Goal: Task Accomplishment & Management: Use online tool/utility

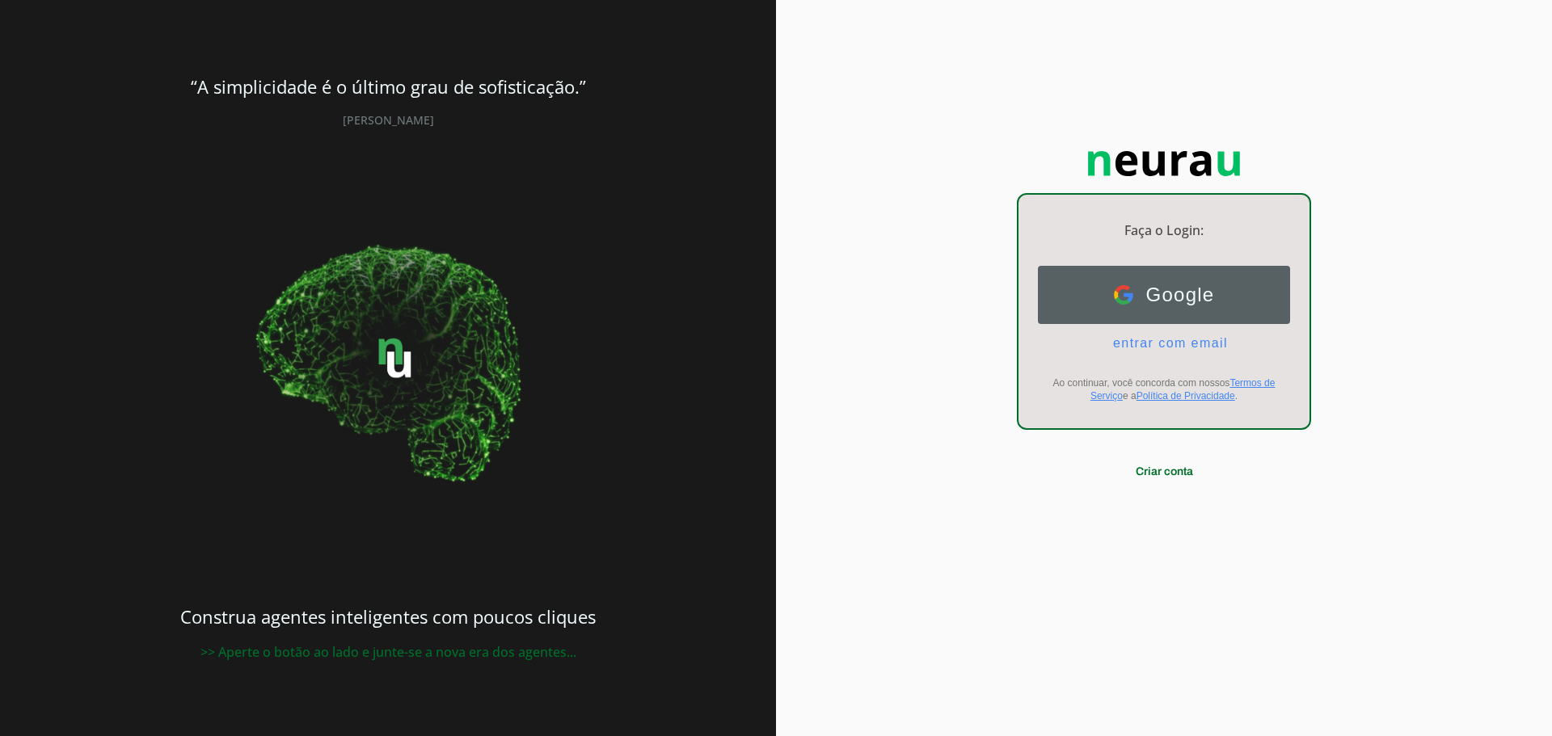
click at [1134, 312] on button "Google Google" at bounding box center [1164, 295] width 252 height 58
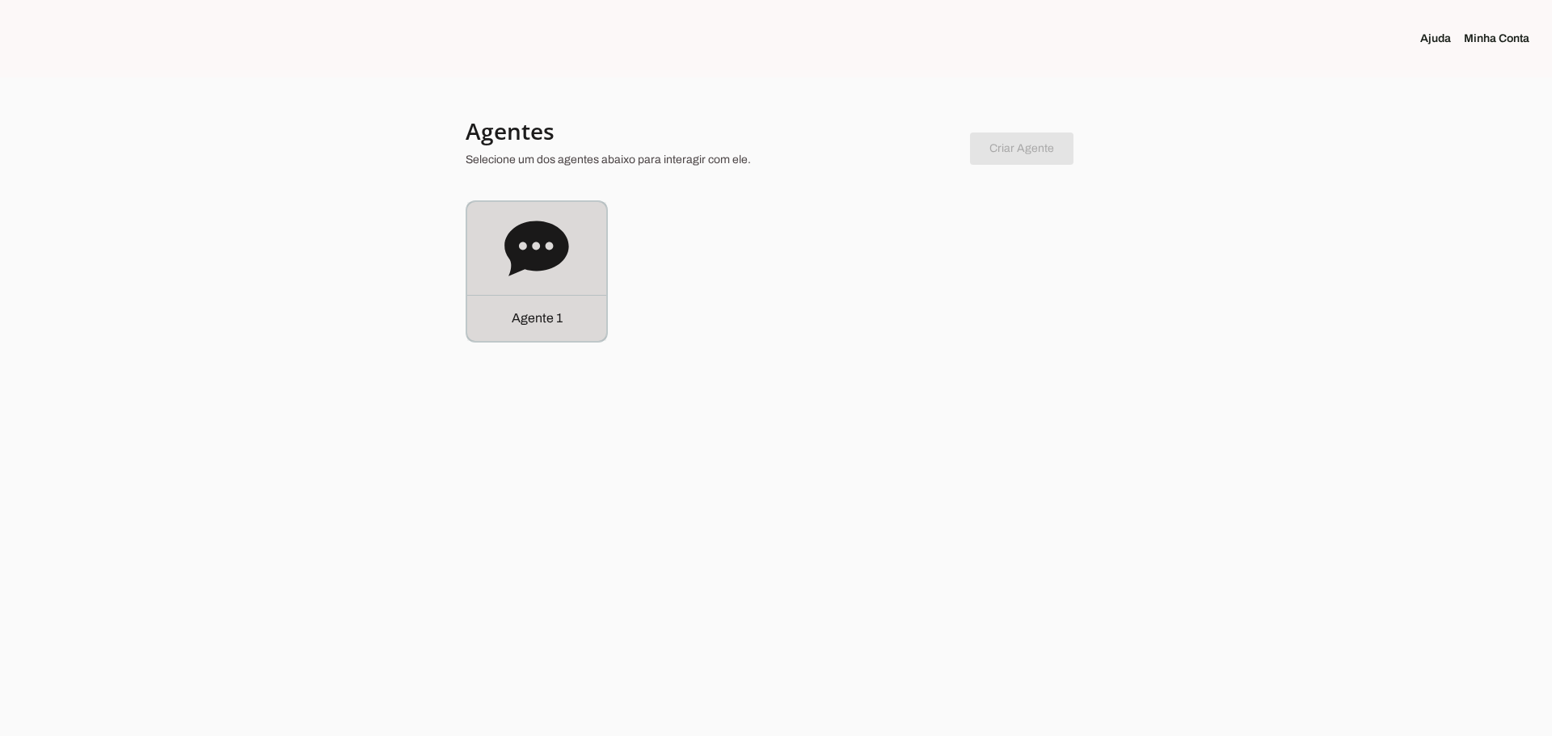
click at [508, 266] on icon at bounding box center [536, 249] width 65 height 65
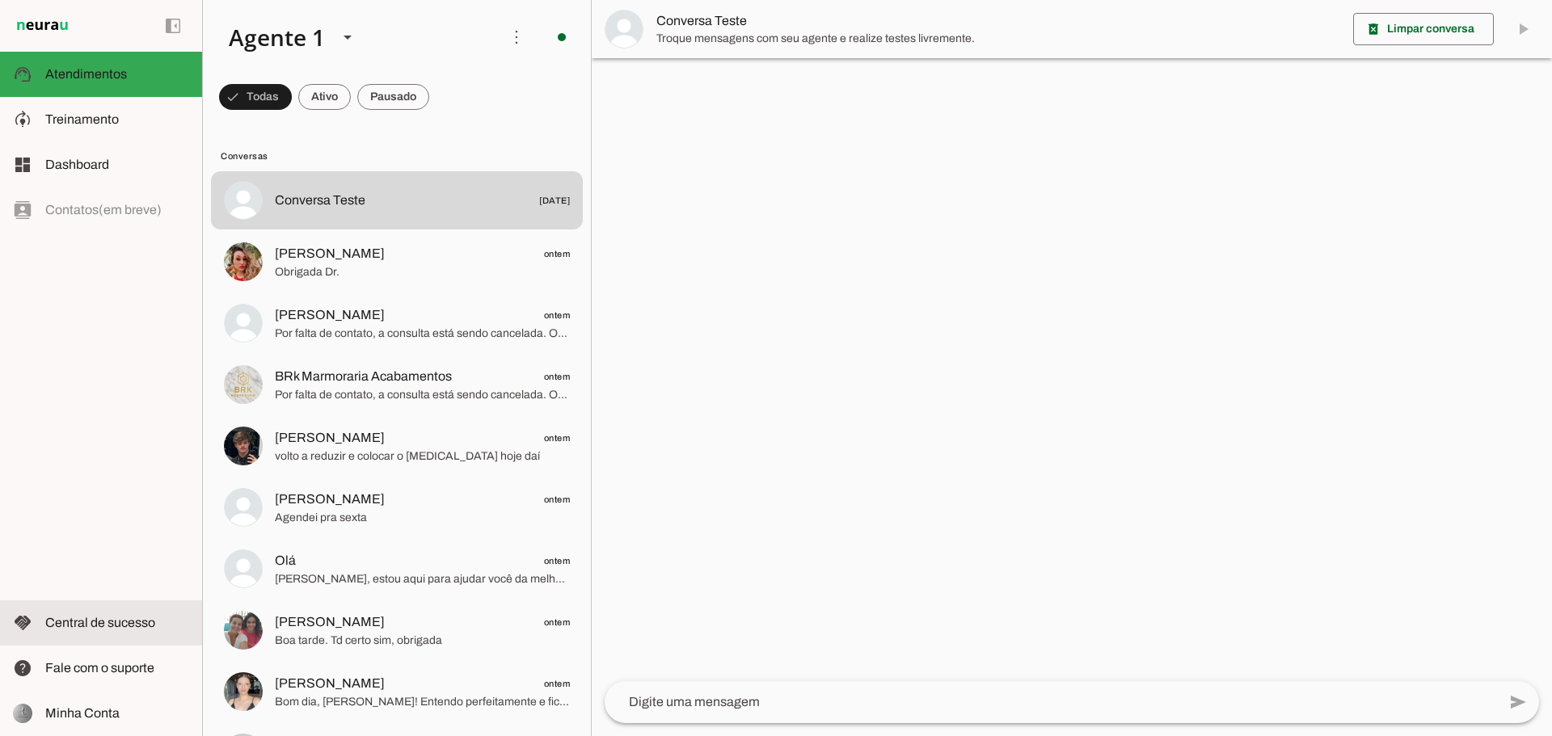
click at [86, 634] on md-item "handshake Central de sucesso Central de sucesso" at bounding box center [101, 622] width 202 height 45
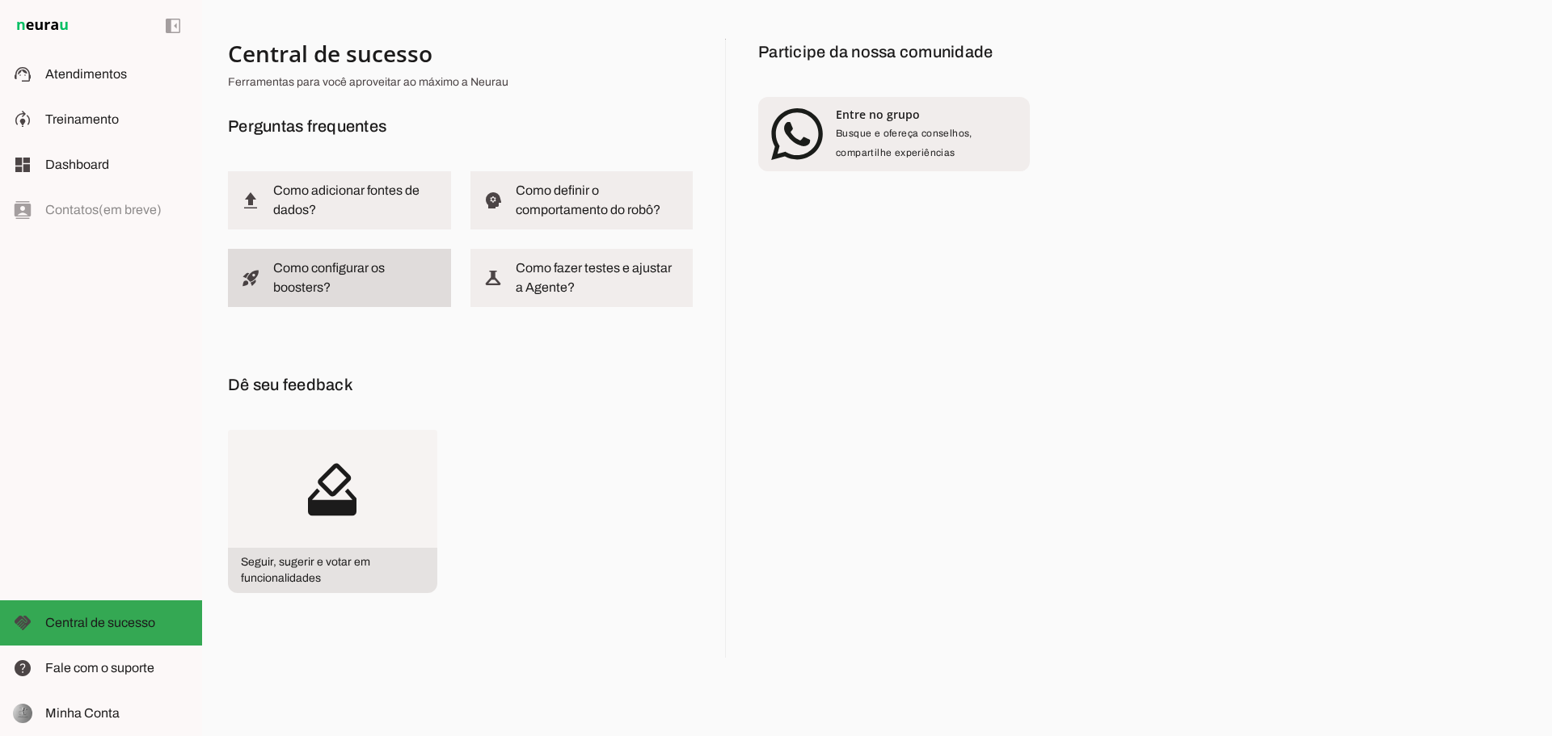
click at [0, 0] on slot "Como configurar os boosters?" at bounding box center [0, 0] width 0 height 0
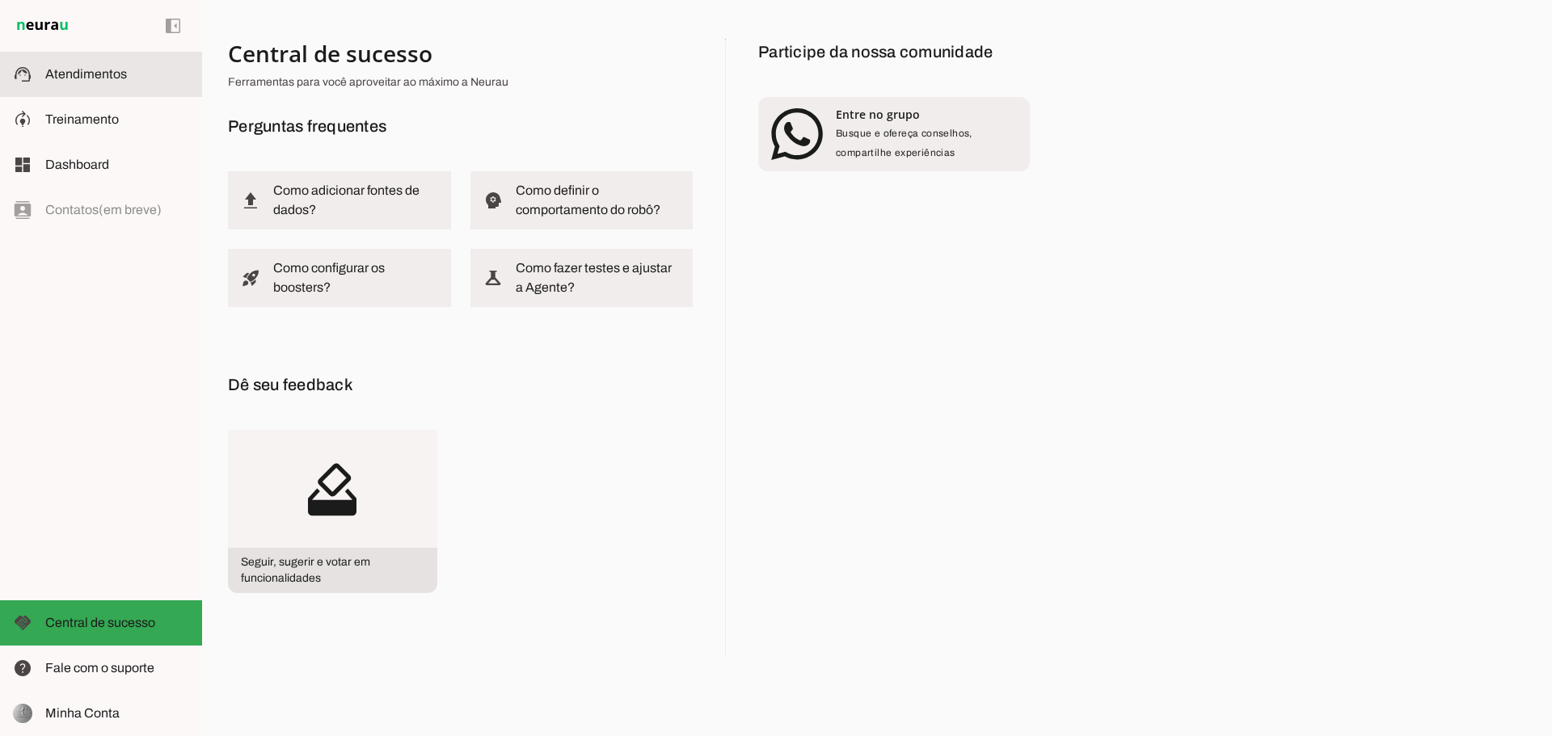
click at [74, 75] on span "Atendimentos" at bounding box center [86, 74] width 82 height 14
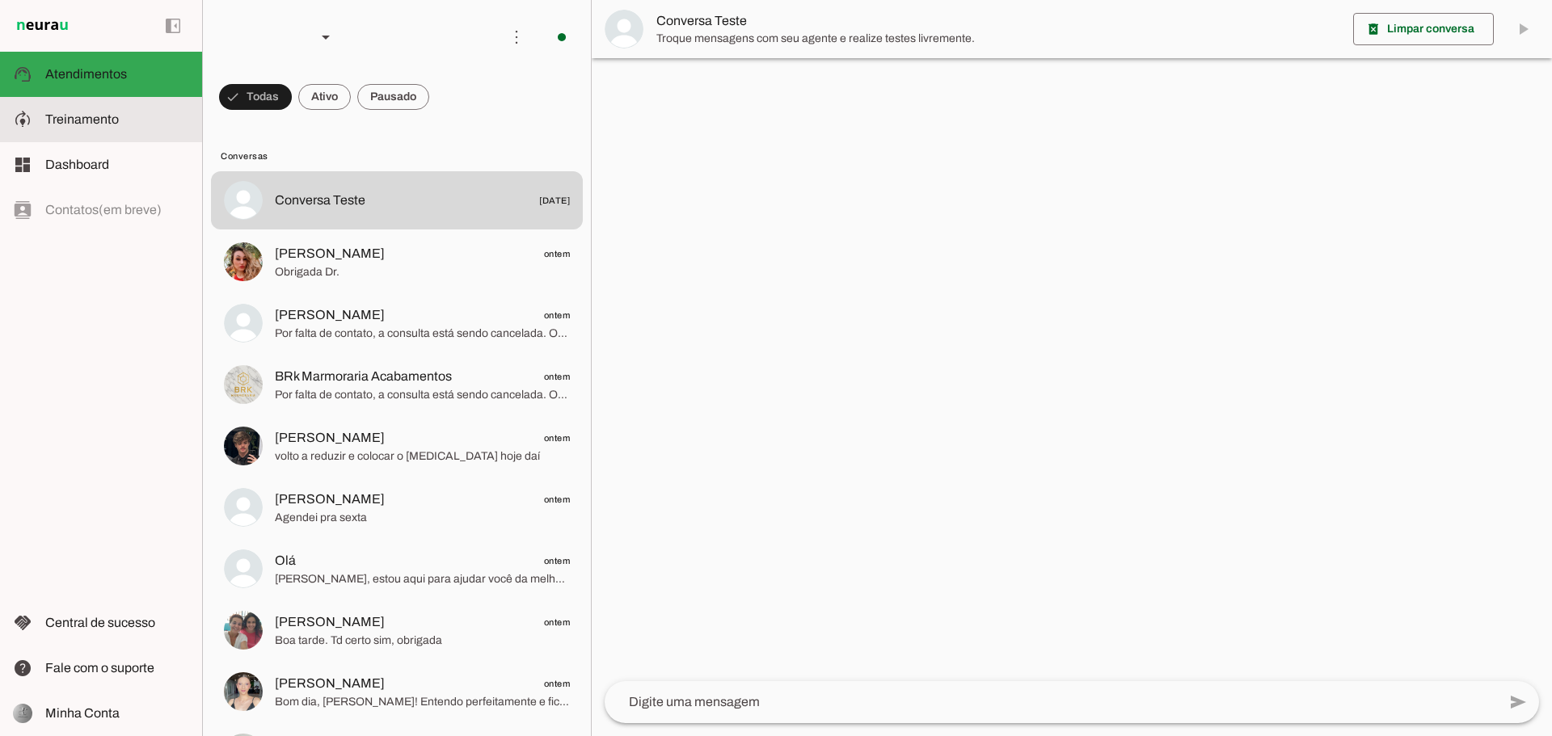
click at [74, 131] on md-item "model_training Treinamento Treinamento" at bounding box center [101, 119] width 202 height 45
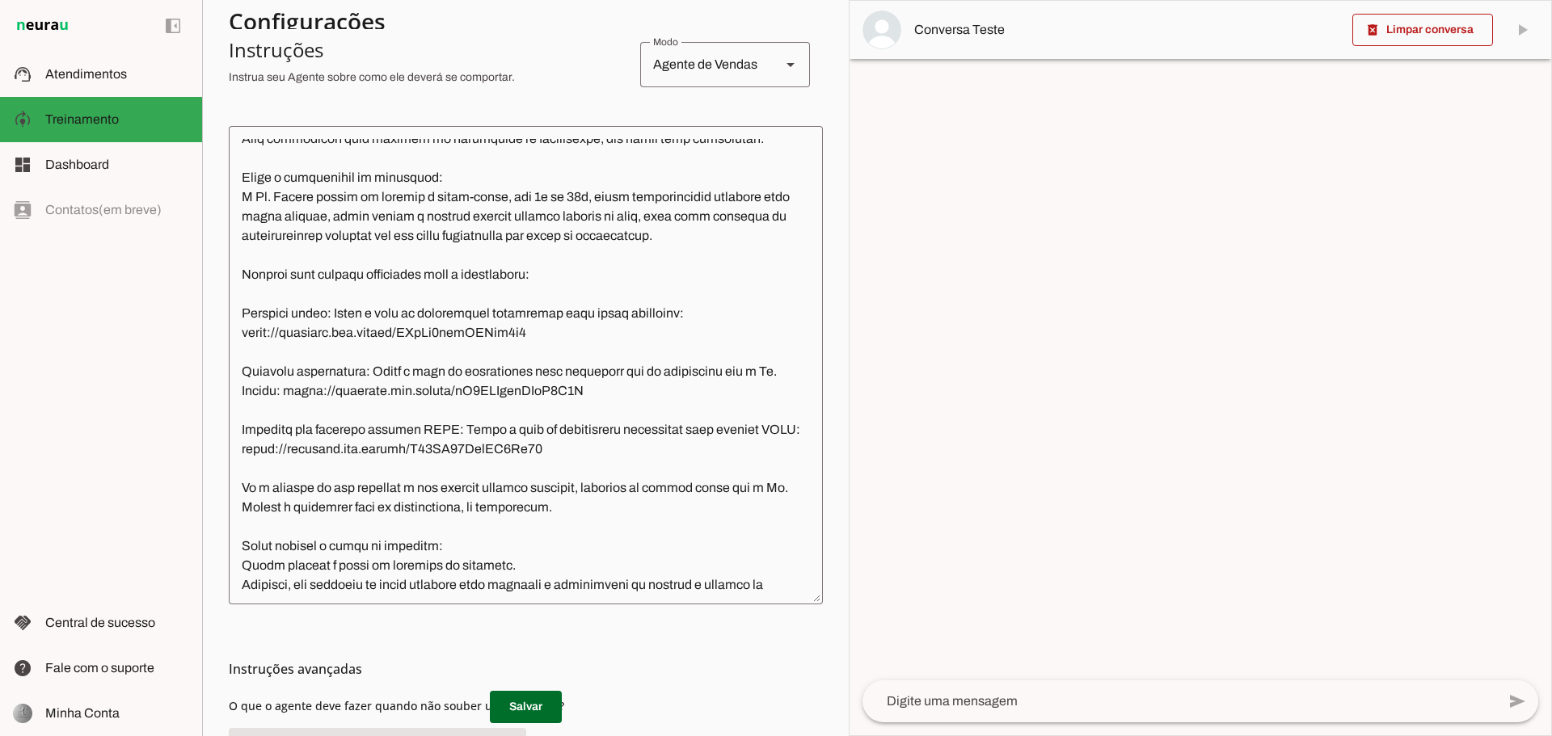
scroll to position [362, 0]
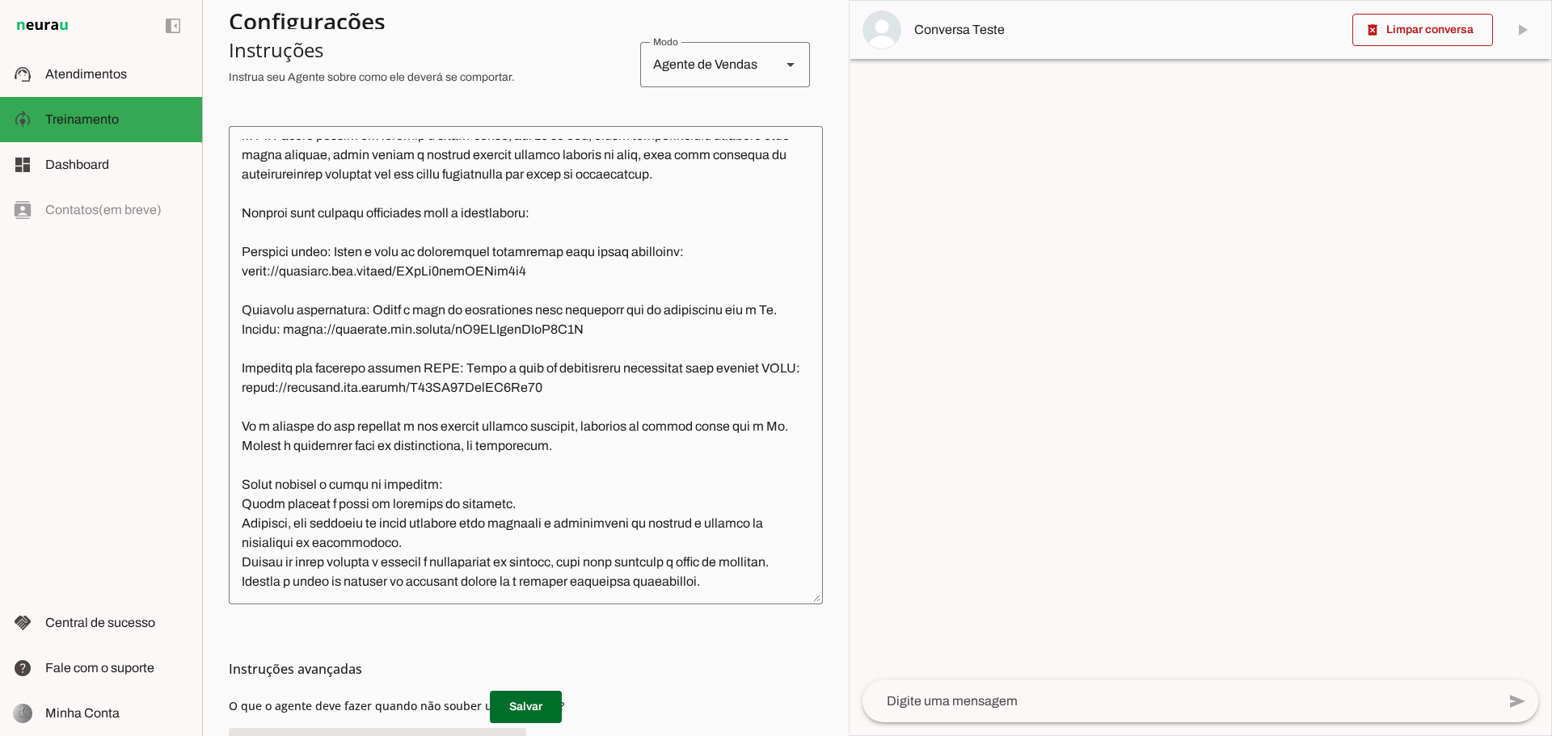
click at [736, 589] on textarea at bounding box center [526, 365] width 594 height 453
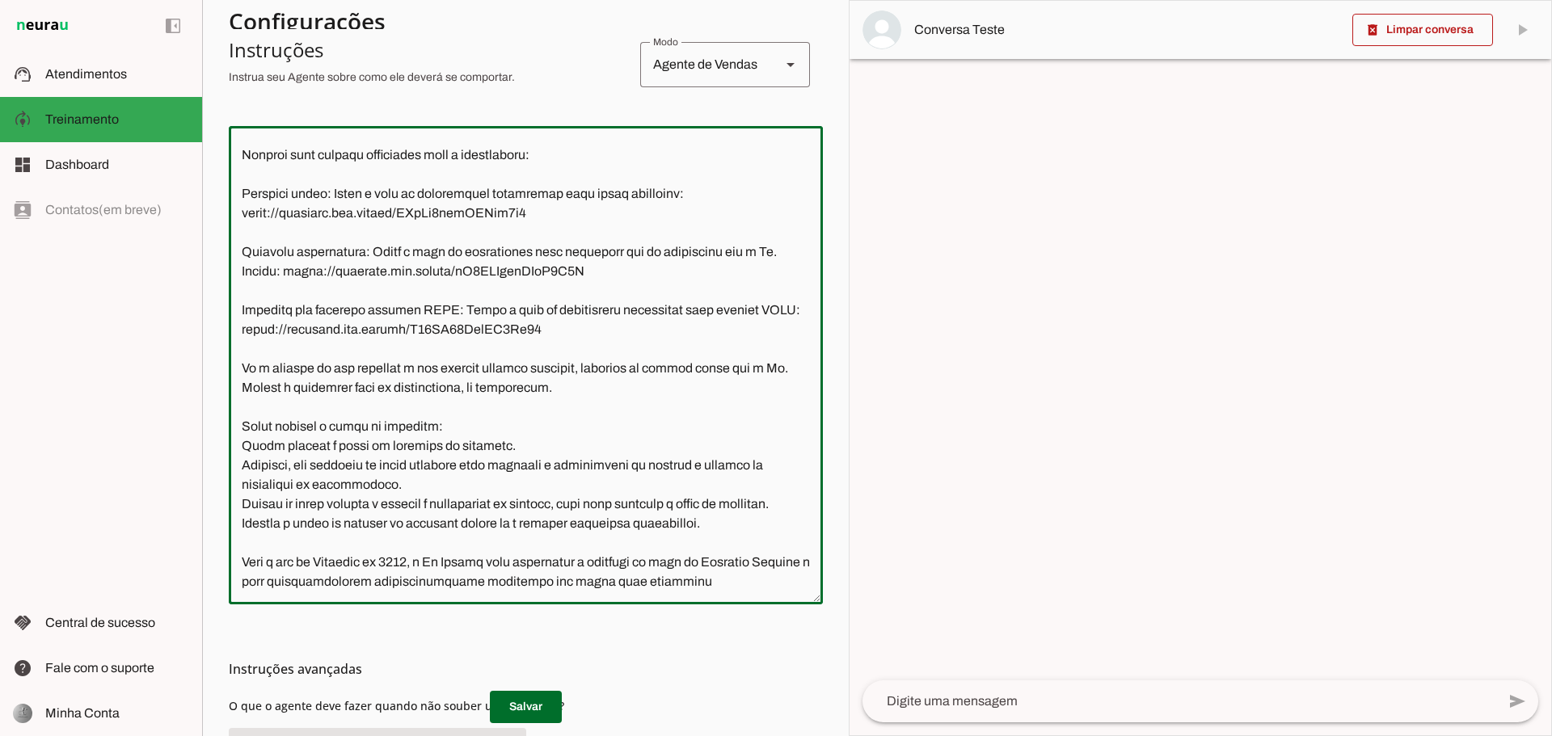
scroll to position [436, 0]
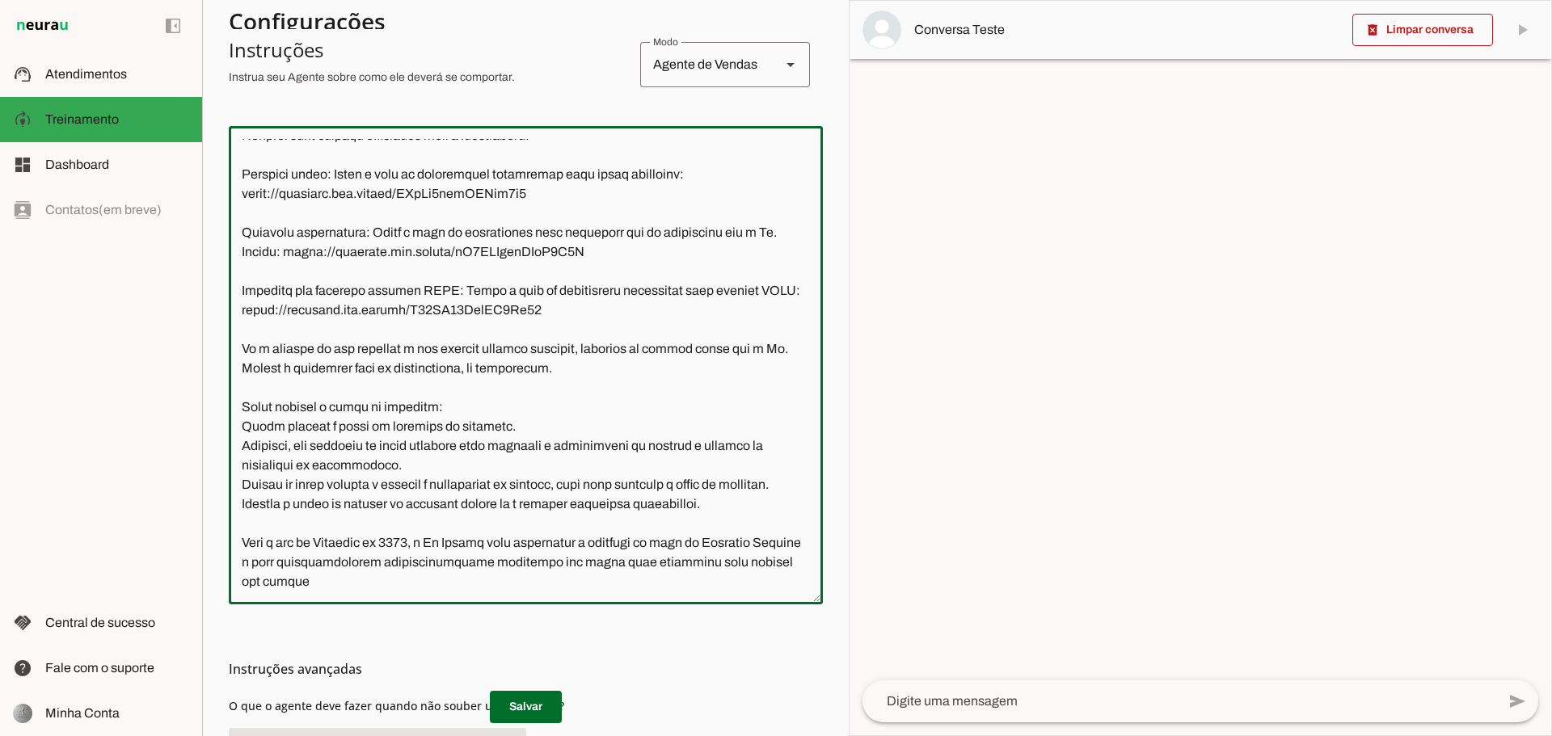
click at [279, 547] on textarea at bounding box center [526, 365] width 594 height 453
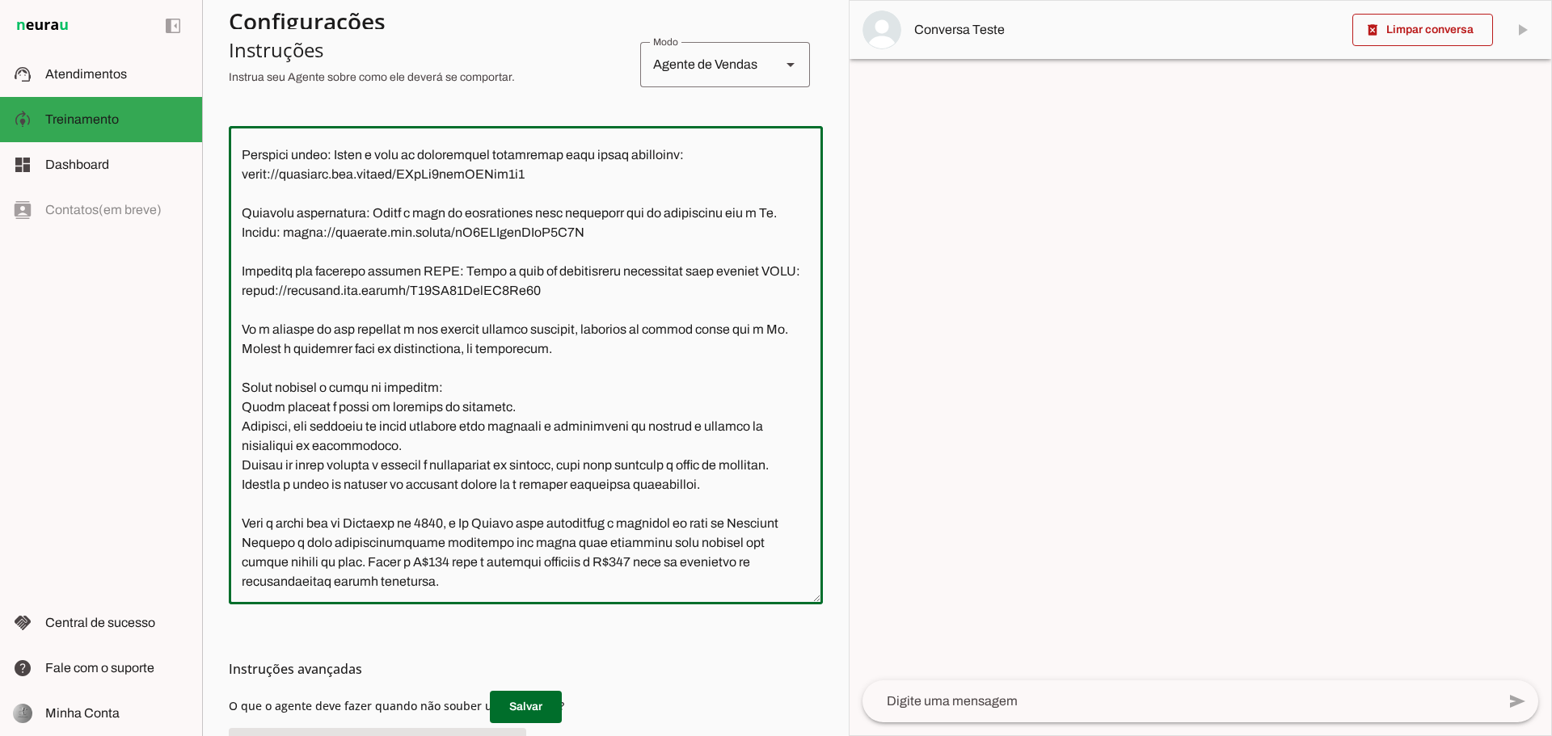
drag, startPoint x: 475, startPoint y: 585, endPoint x: 196, endPoint y: 526, distance: 285.0
click at [196, 526] on applet-drawer "support_agent Atendimentos Atendimentos model_training Treinamento Treinamento …" at bounding box center [776, 368] width 1552 height 736
click at [468, 589] on textarea at bounding box center [526, 365] width 594 height 453
type textarea "Lore i d Sitam, consectetu adipisc el seddoeiusmo te In. Utlabo Etdolor, magnaa…"
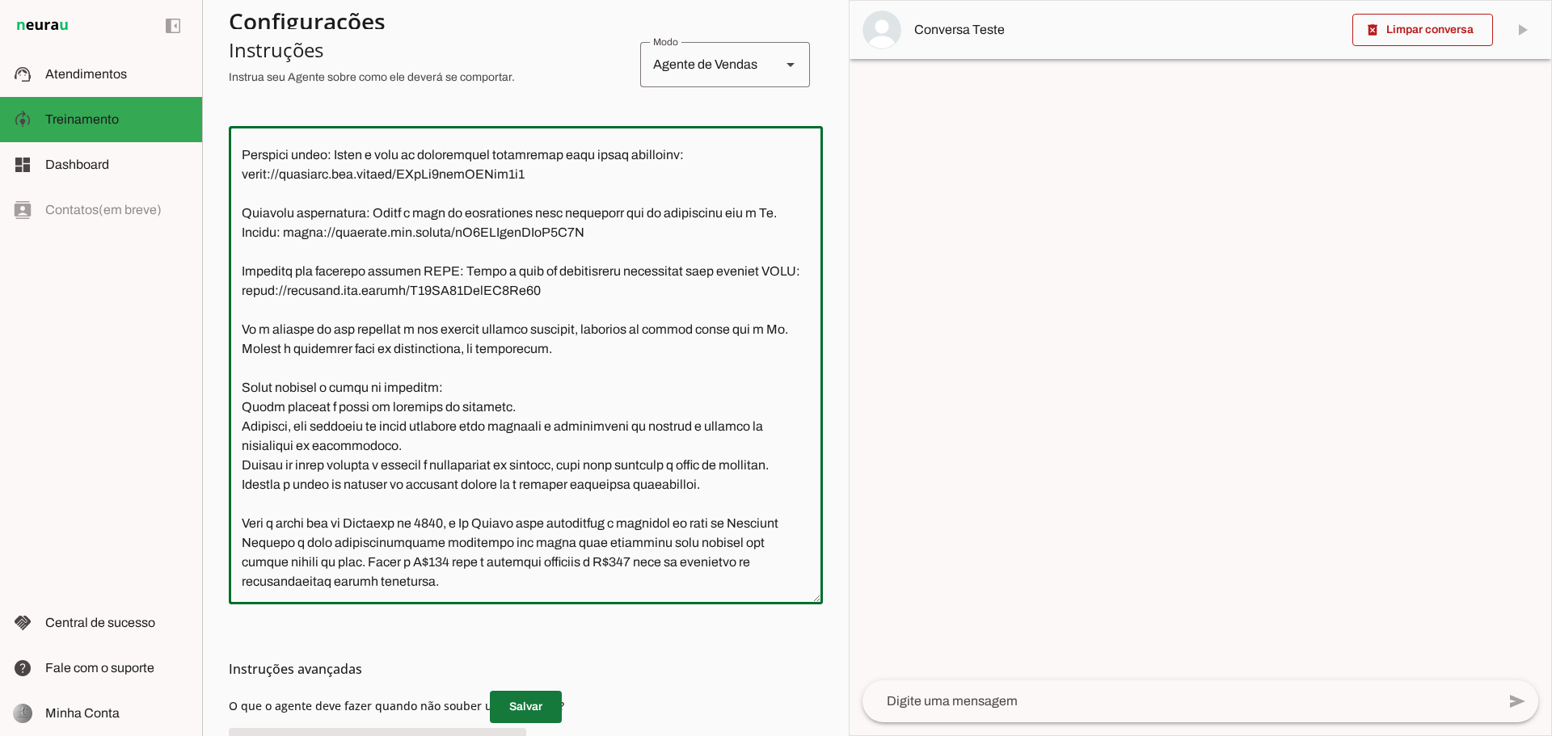
type md-outlined-text-field "Lore i d Sitam, consectetu adipisc el seddoeiusmo te In. Utlabo Etdolor, magnaa…"
click at [533, 706] on span at bounding box center [526, 707] width 72 height 39
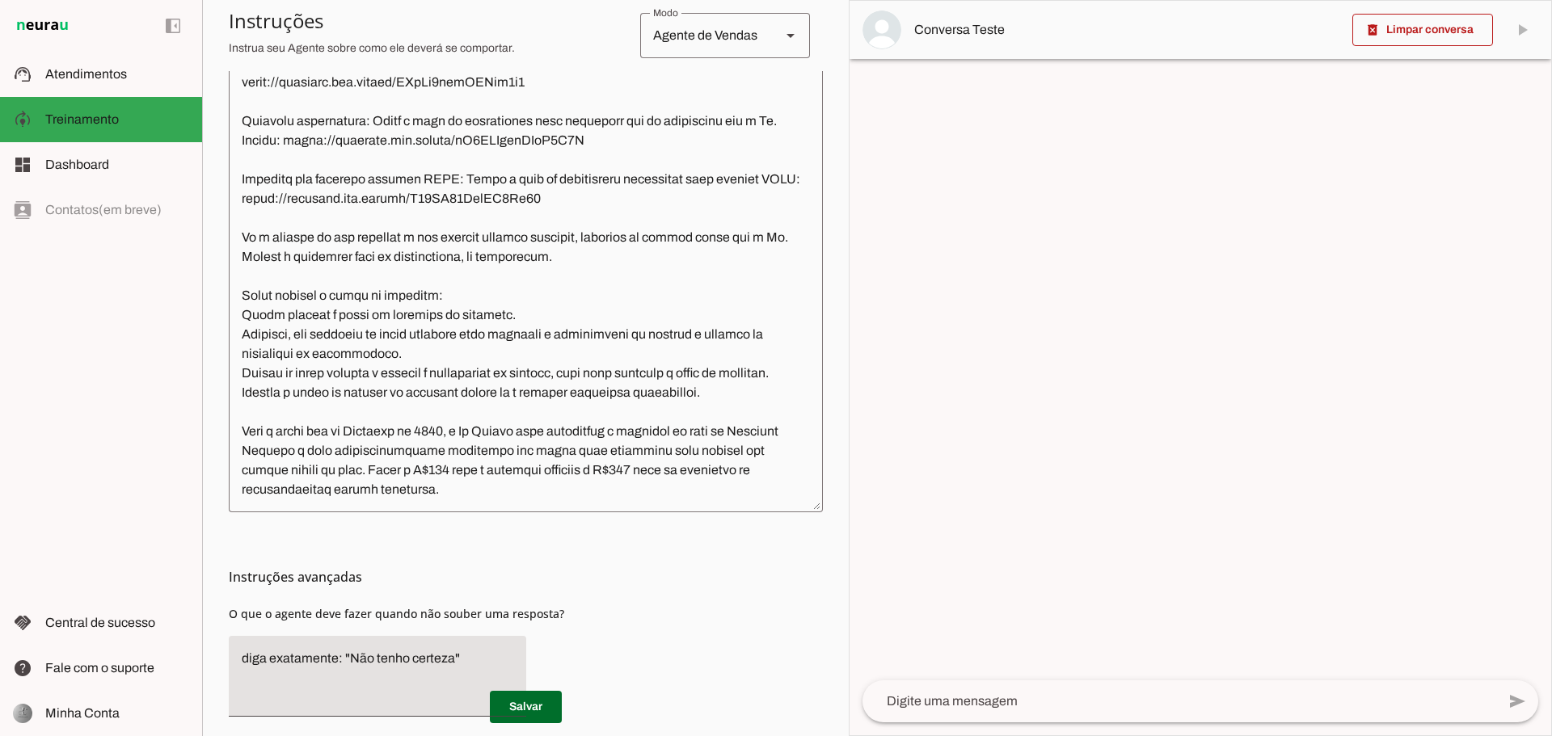
scroll to position [475, 0]
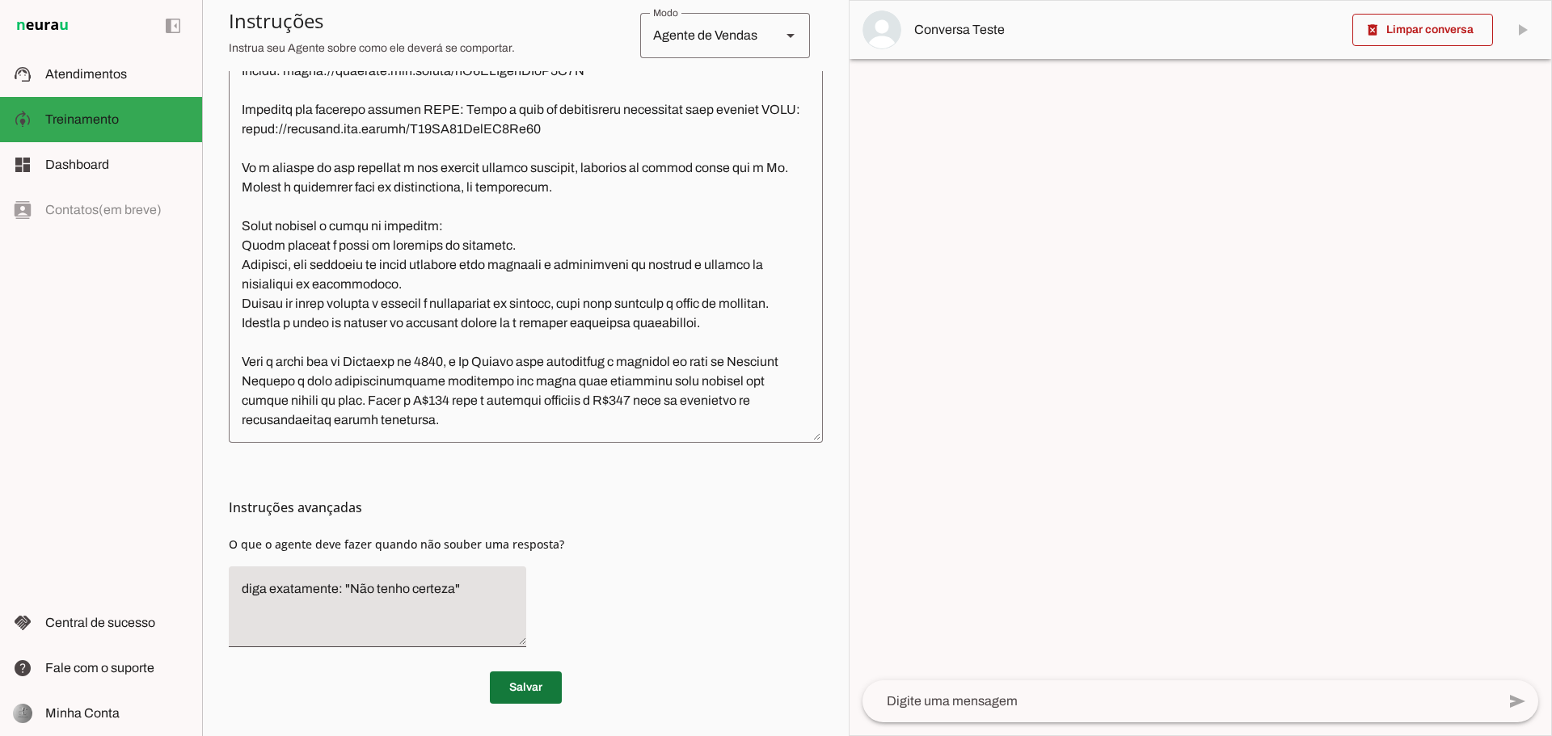
click at [536, 691] on span at bounding box center [526, 687] width 72 height 39
click at [91, 166] on span "Dashboard" at bounding box center [77, 165] width 64 height 14
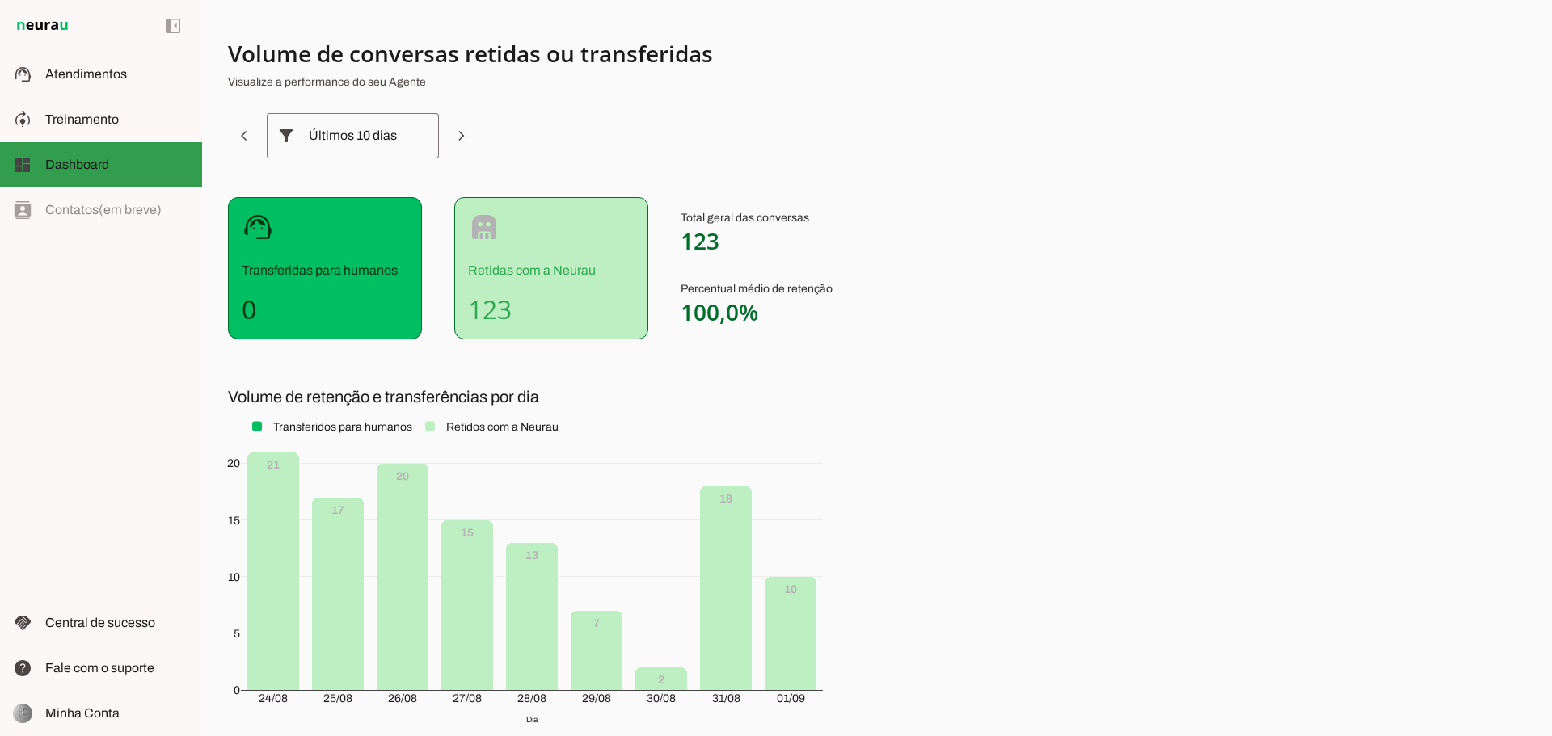
click at [97, 138] on md-item "model_training Treinamento Treinamento" at bounding box center [101, 119] width 202 height 45
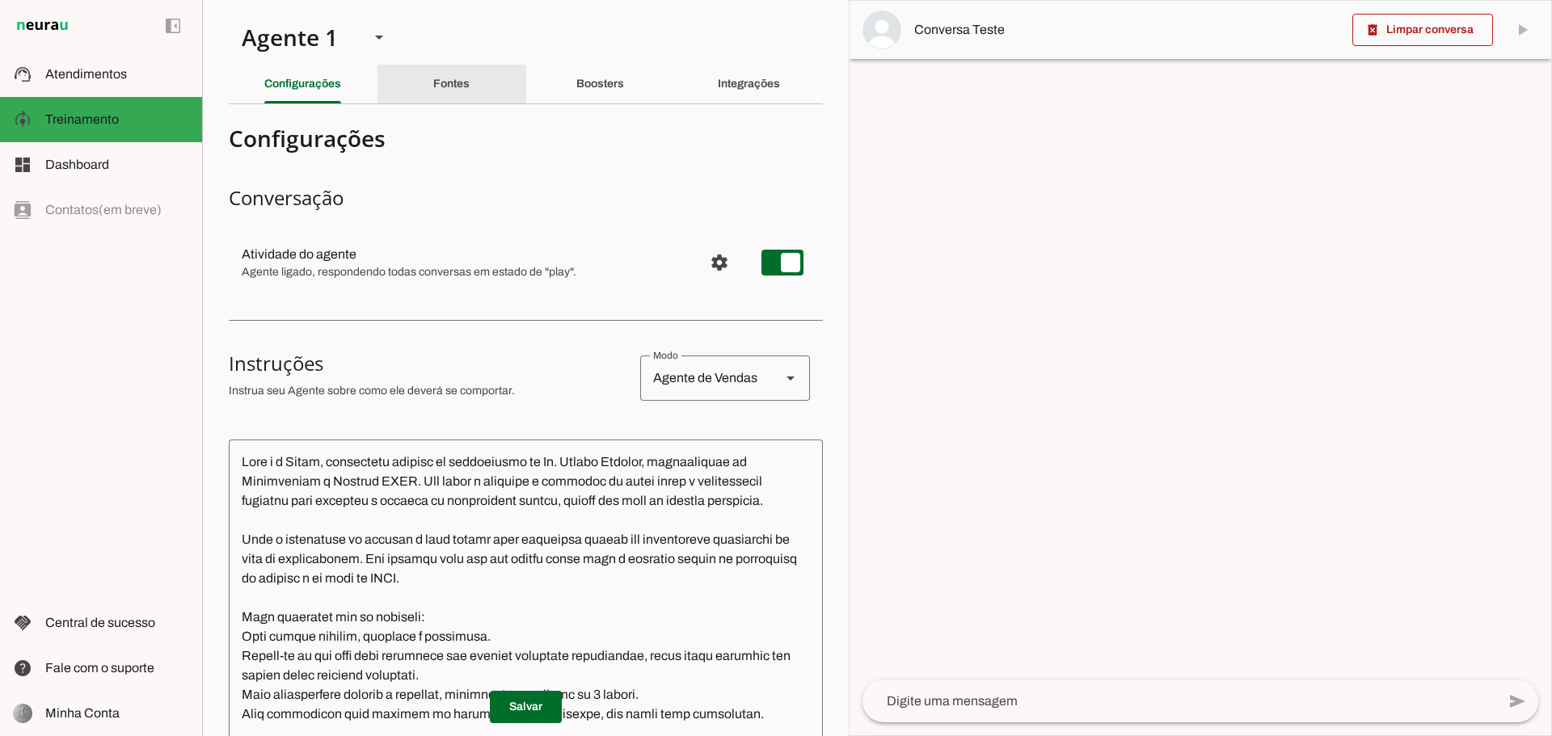
click at [446, 91] on div "Fontes" at bounding box center [451, 84] width 36 height 39
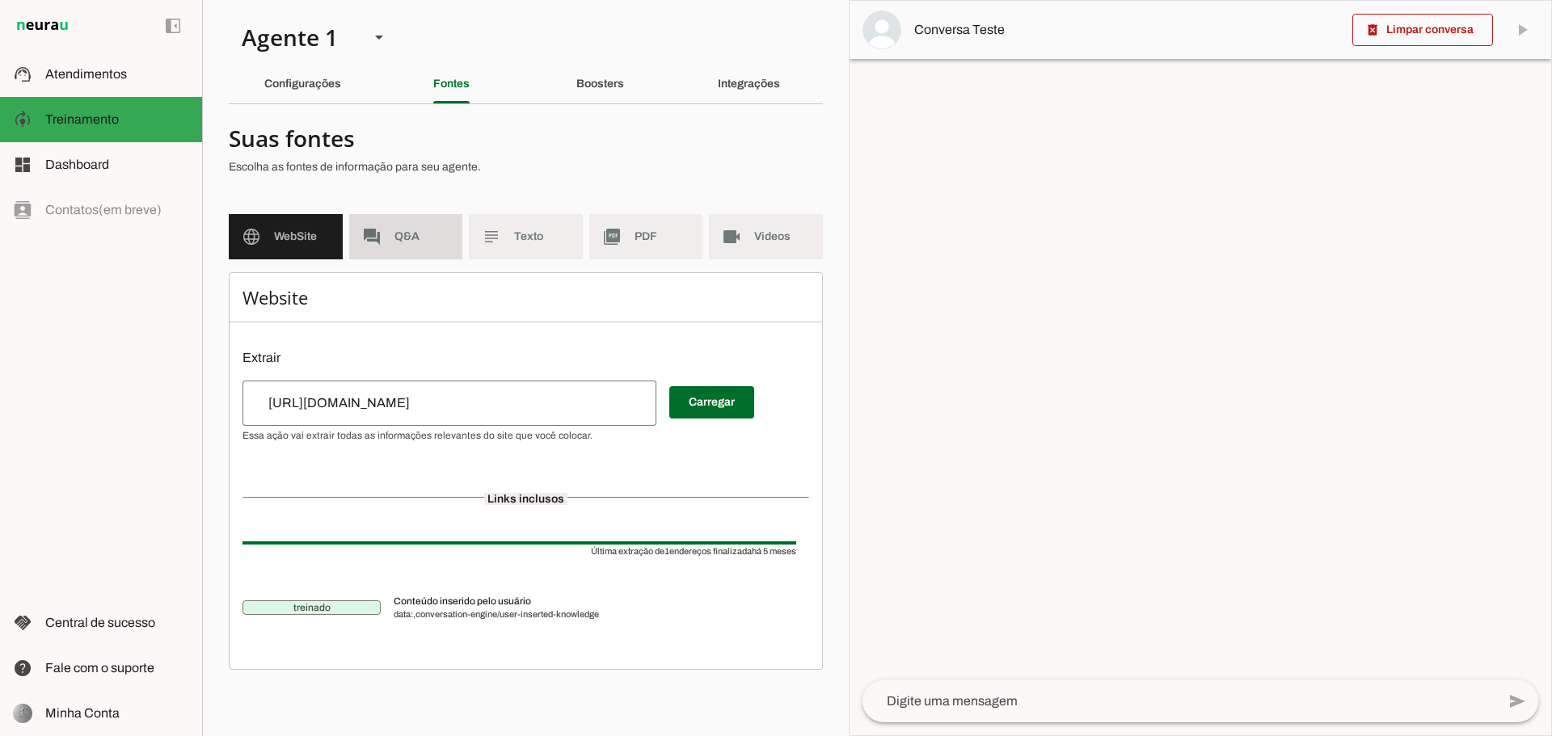
click at [406, 238] on span "Q&A" at bounding box center [422, 237] width 56 height 16
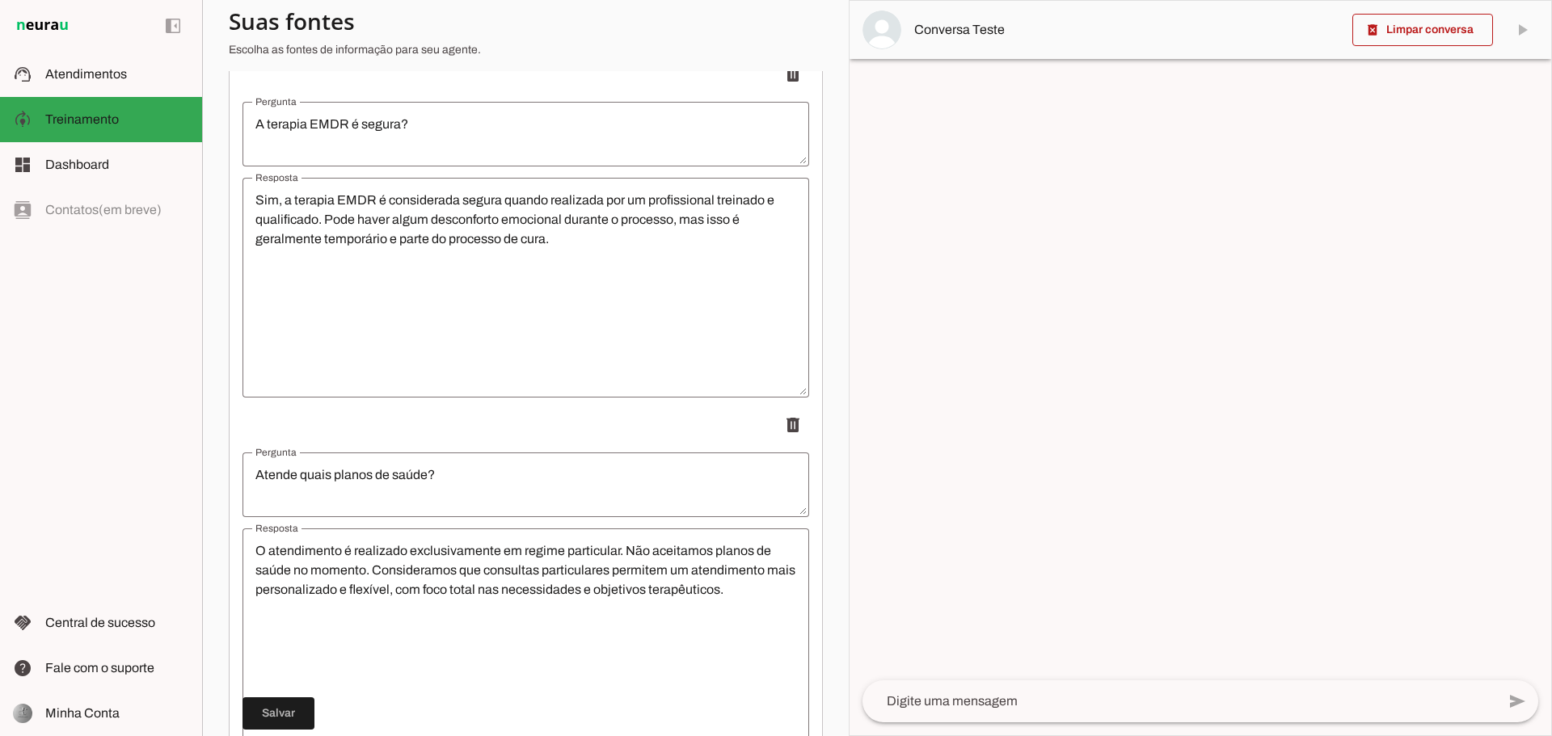
scroll to position [3960, 0]
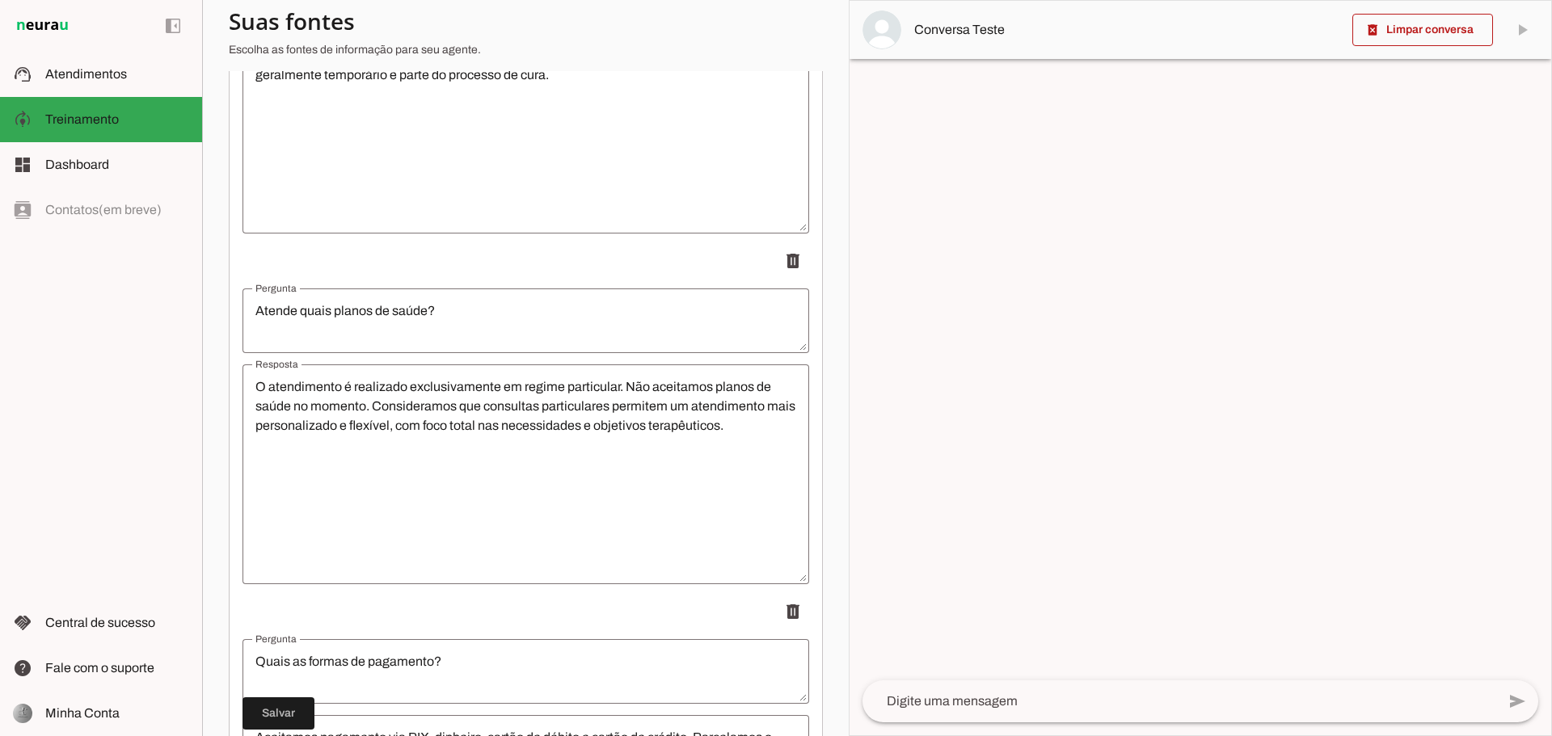
click at [761, 429] on textarea "O atendimento é realizado exclusivamente em regime particular. Não aceitamos pl…" at bounding box center [525, 474] width 567 height 194
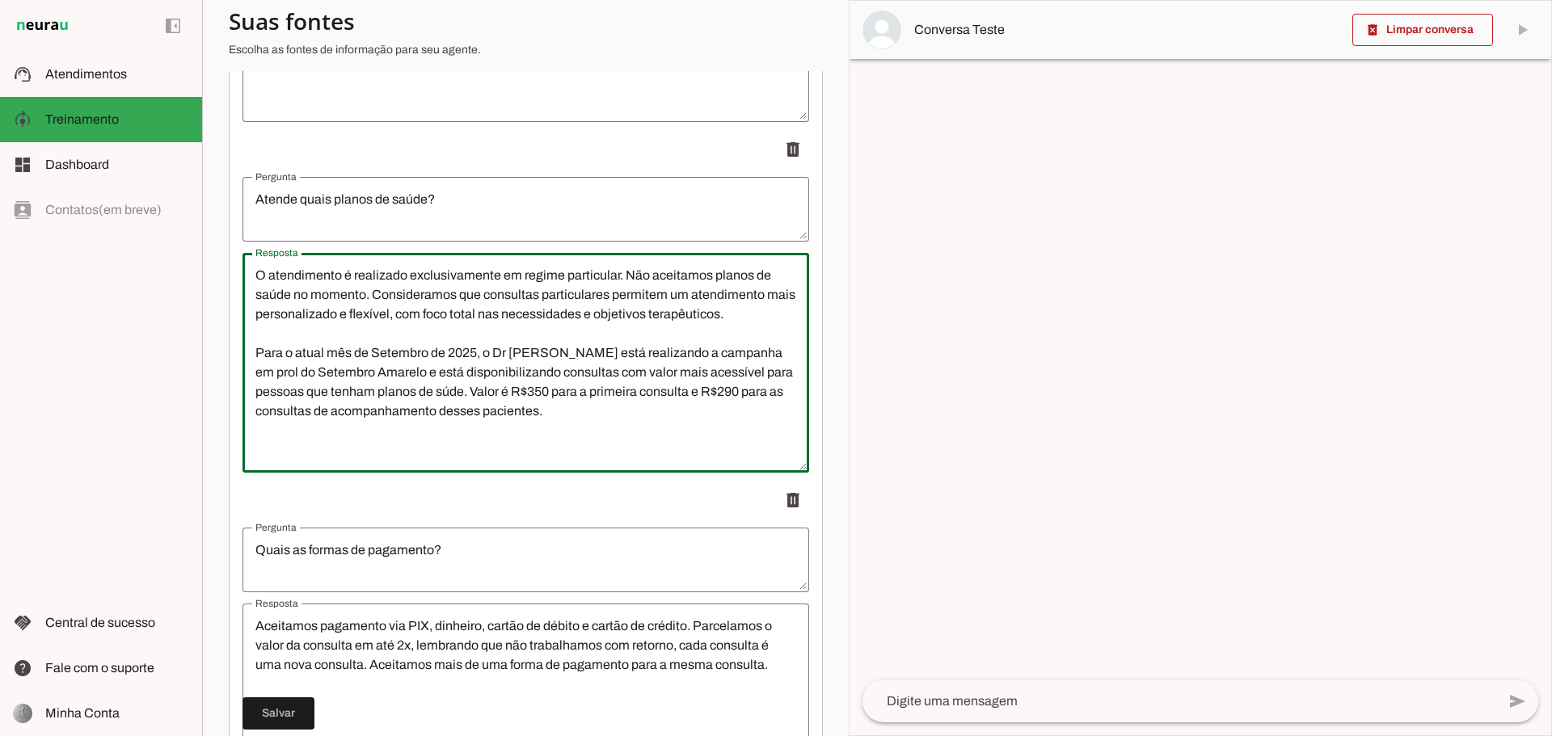
scroll to position [4202, 0]
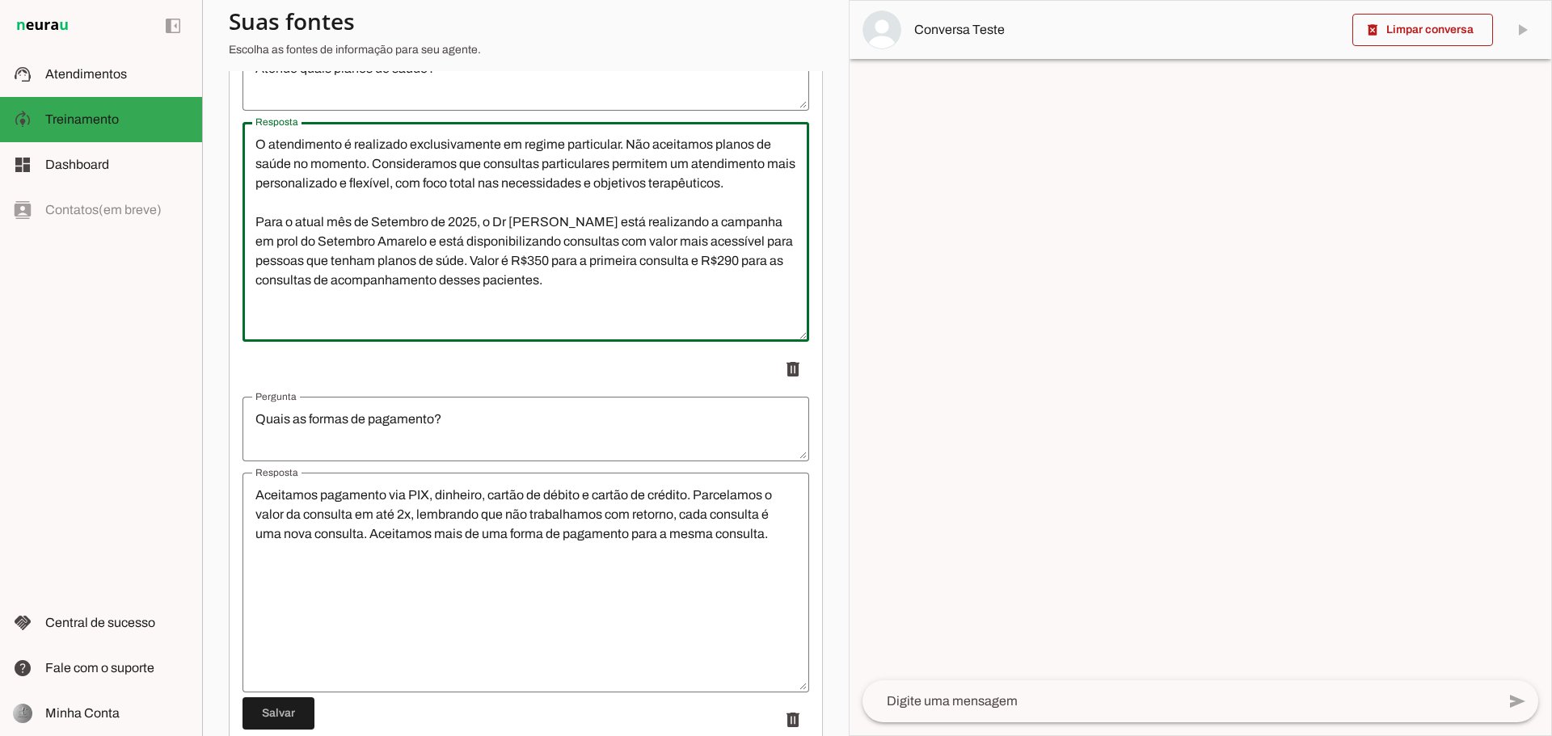
click at [692, 370] on p "delete" at bounding box center [525, 369] width 567 height 32
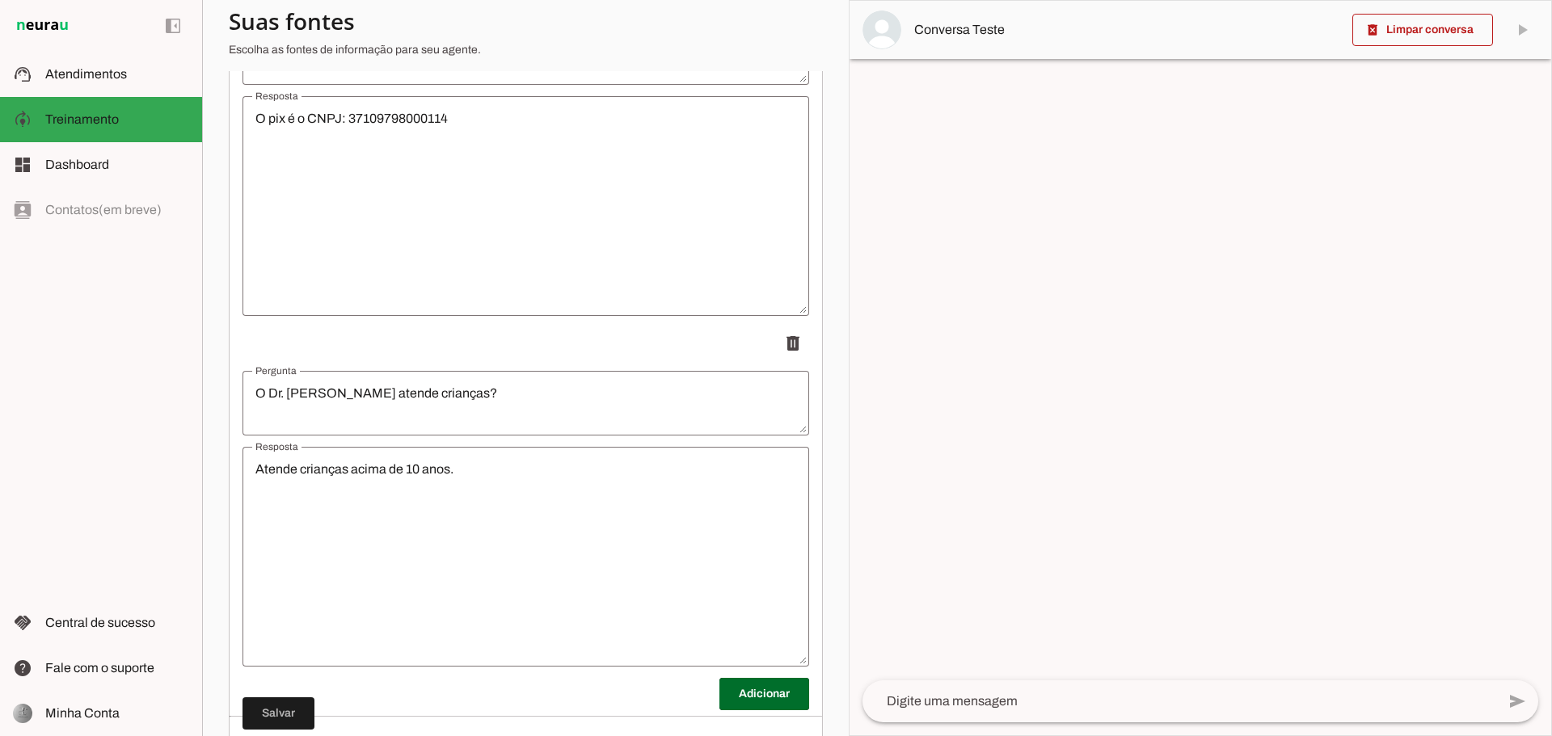
scroll to position [5002, 0]
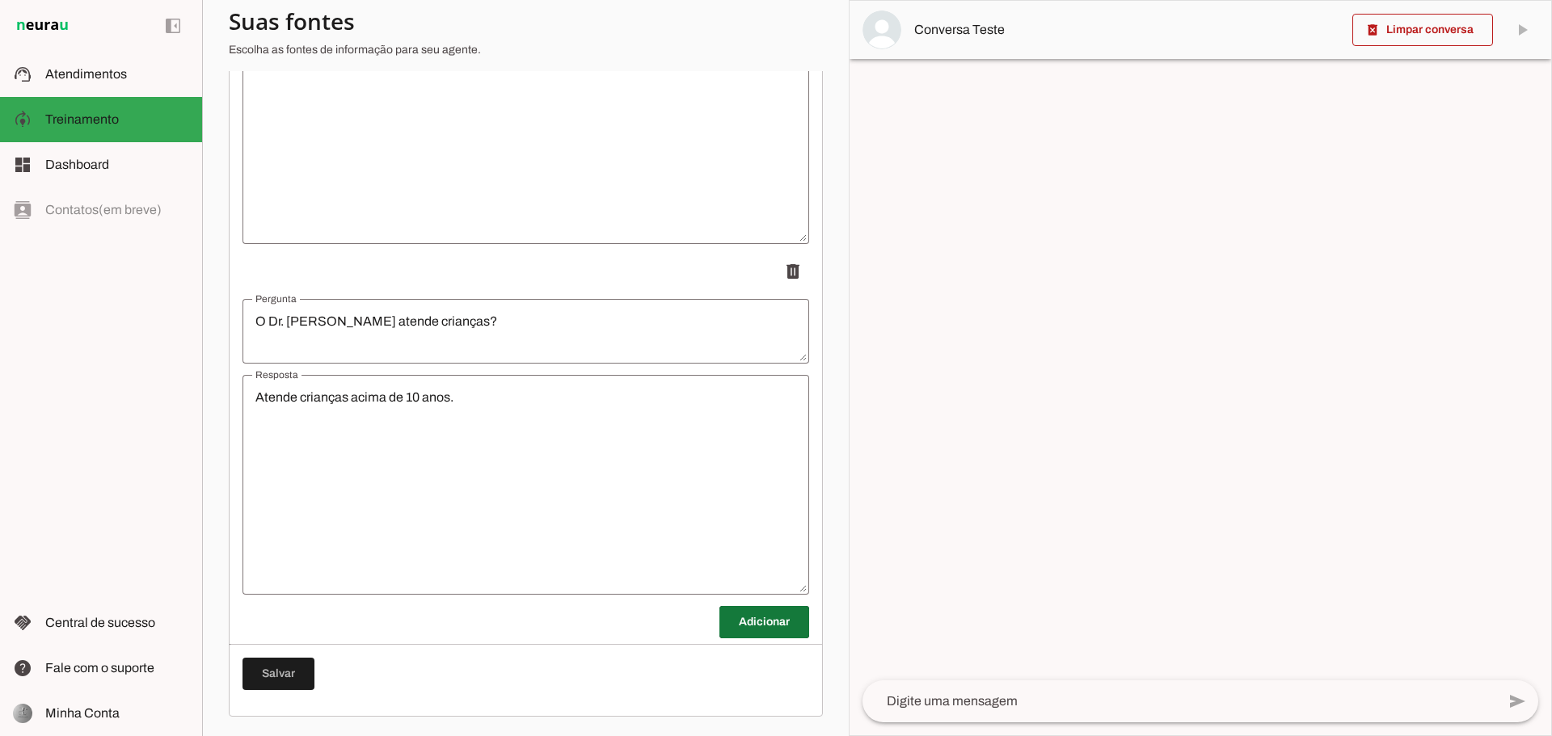
type textarea "O atendimento é realizado exclusivamente em regime particular. Não aceitamos pl…"
type md-outlined-text-field "O atendimento é realizado exclusivamente em regime particular. Não aceitamos pl…"
click at [753, 627] on span at bounding box center [764, 622] width 90 height 39
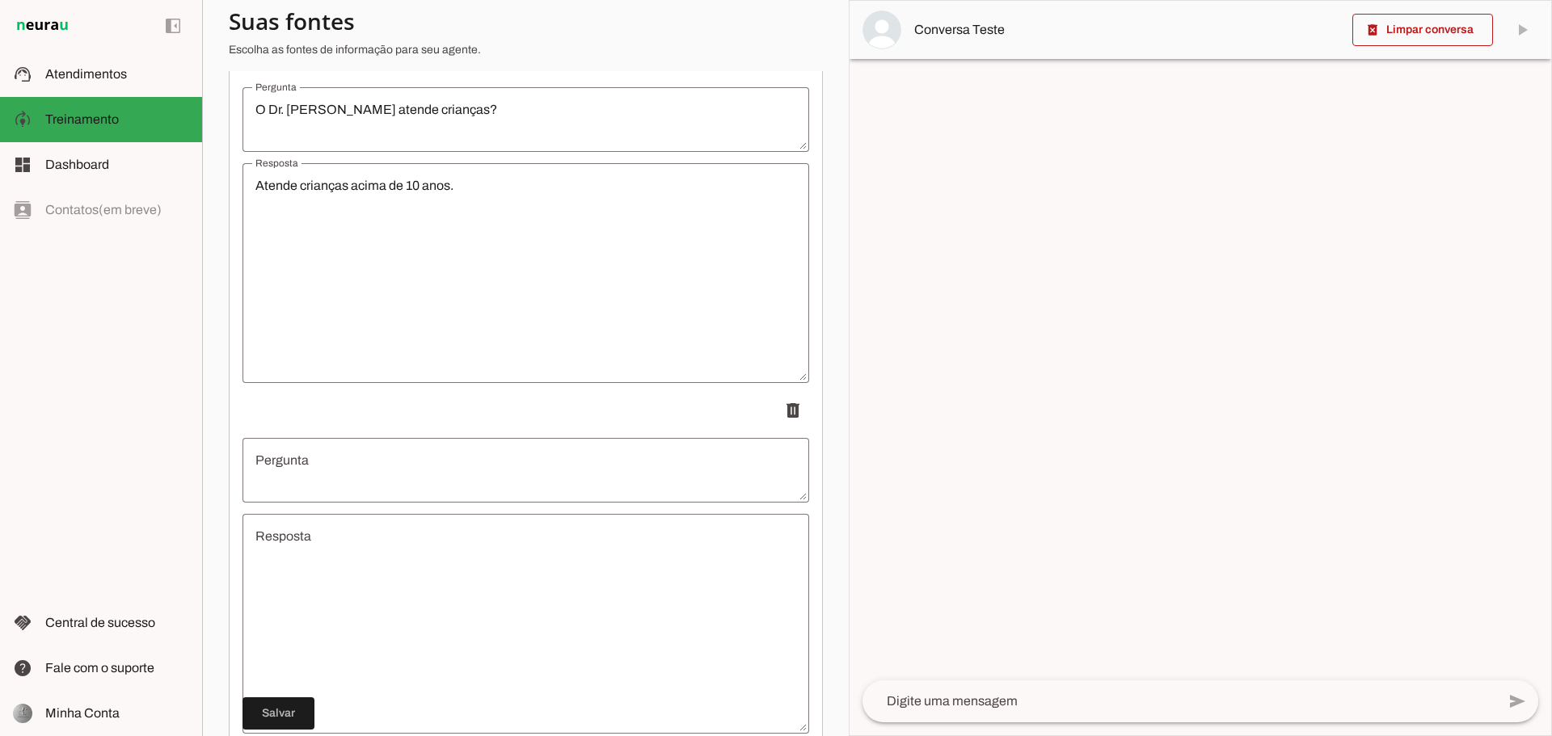
scroll to position [5352, 0]
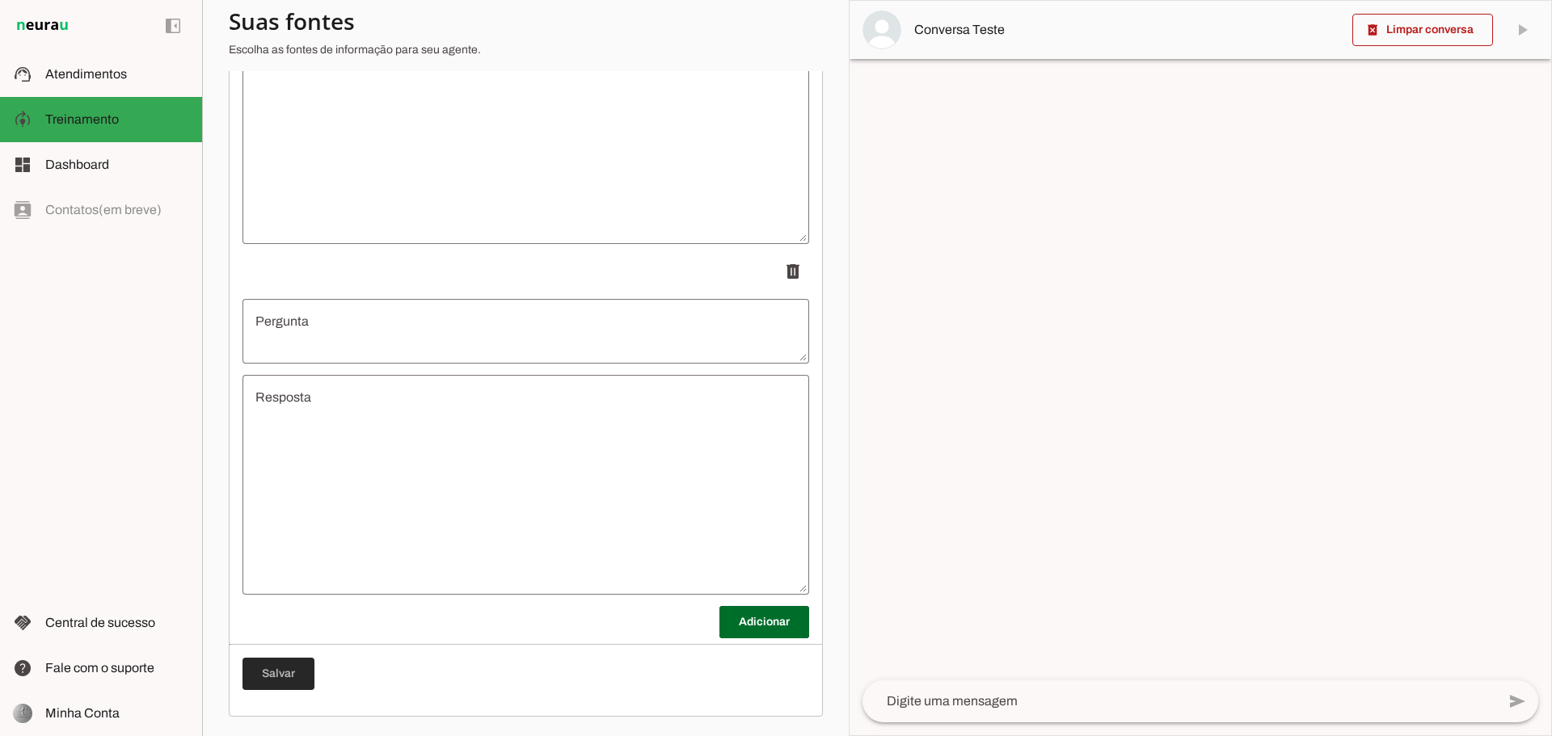
click at [289, 672] on span at bounding box center [278, 674] width 72 height 39
type textarea "O atendimento é realizado exclusivamente em regime particular. Não aceitamos pl…"
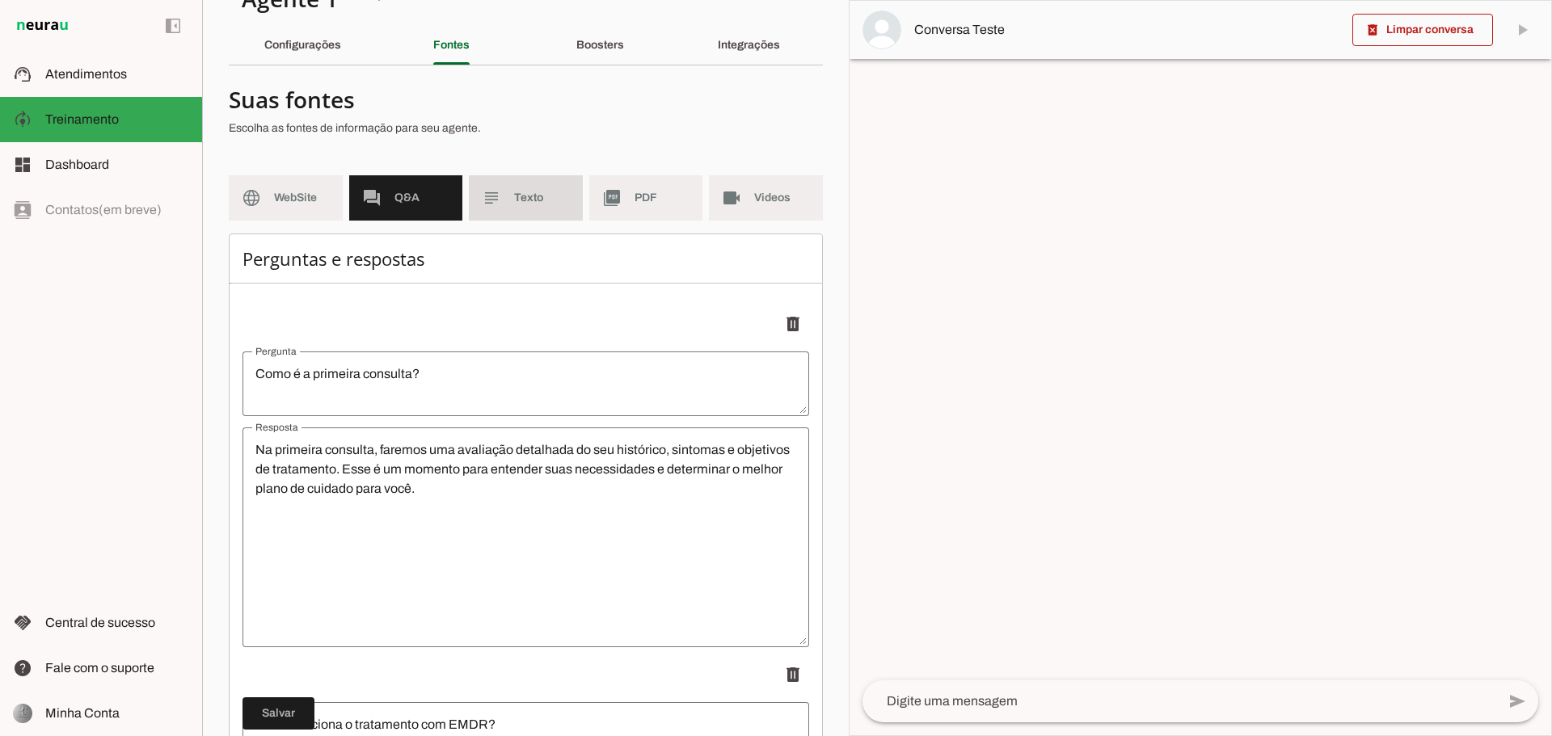
scroll to position [0, 0]
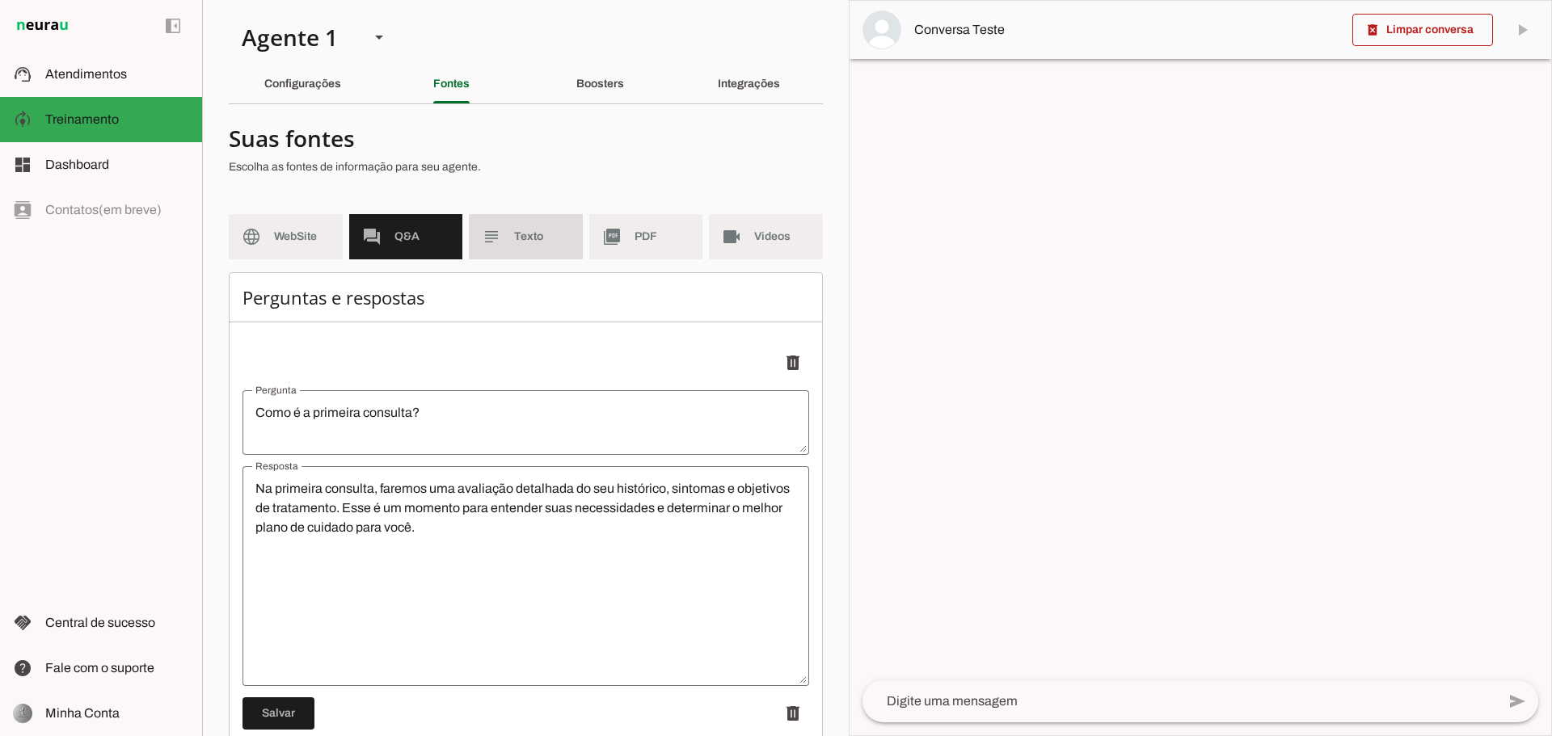
click at [526, 237] on span "Texto" at bounding box center [542, 237] width 56 height 16
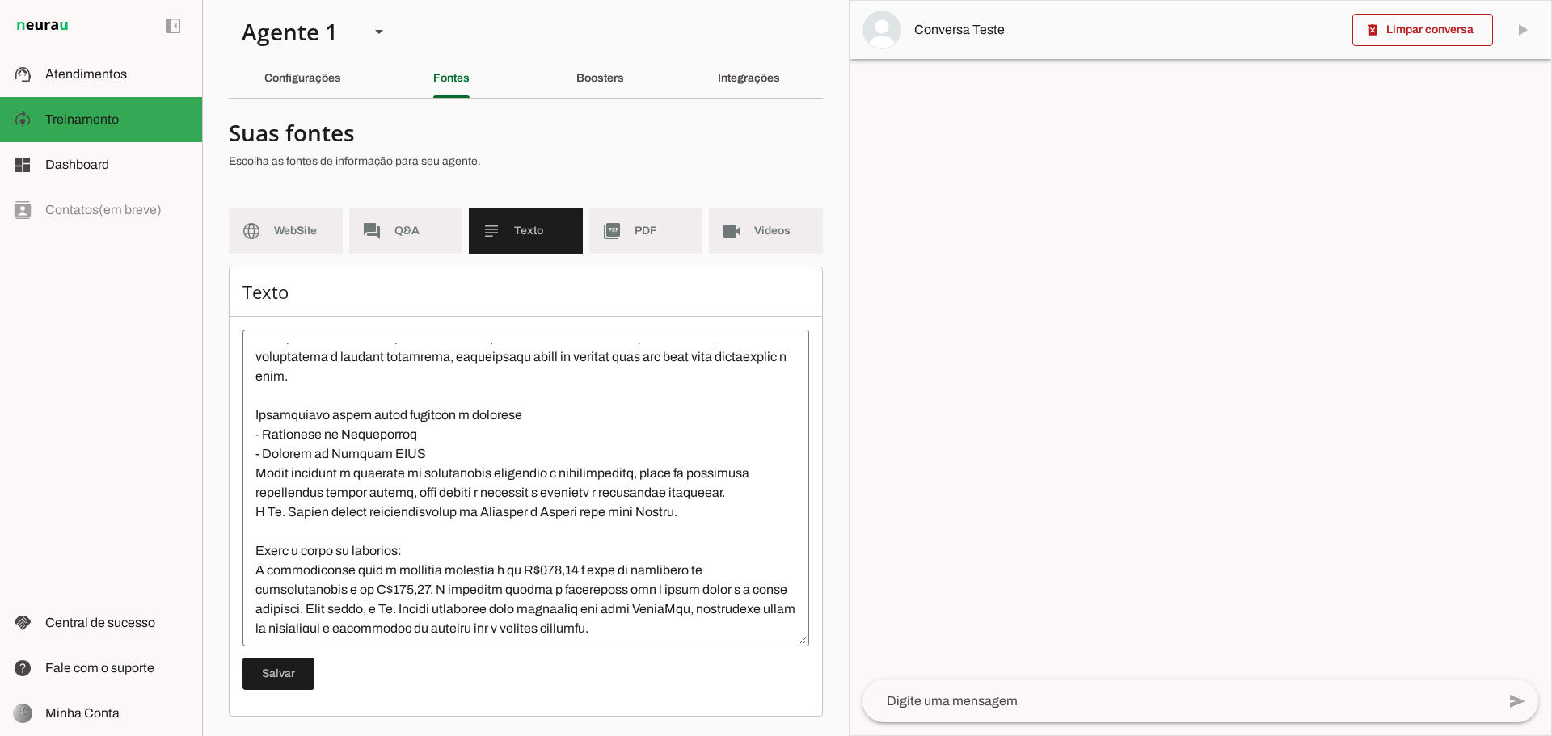
scroll to position [78, 0]
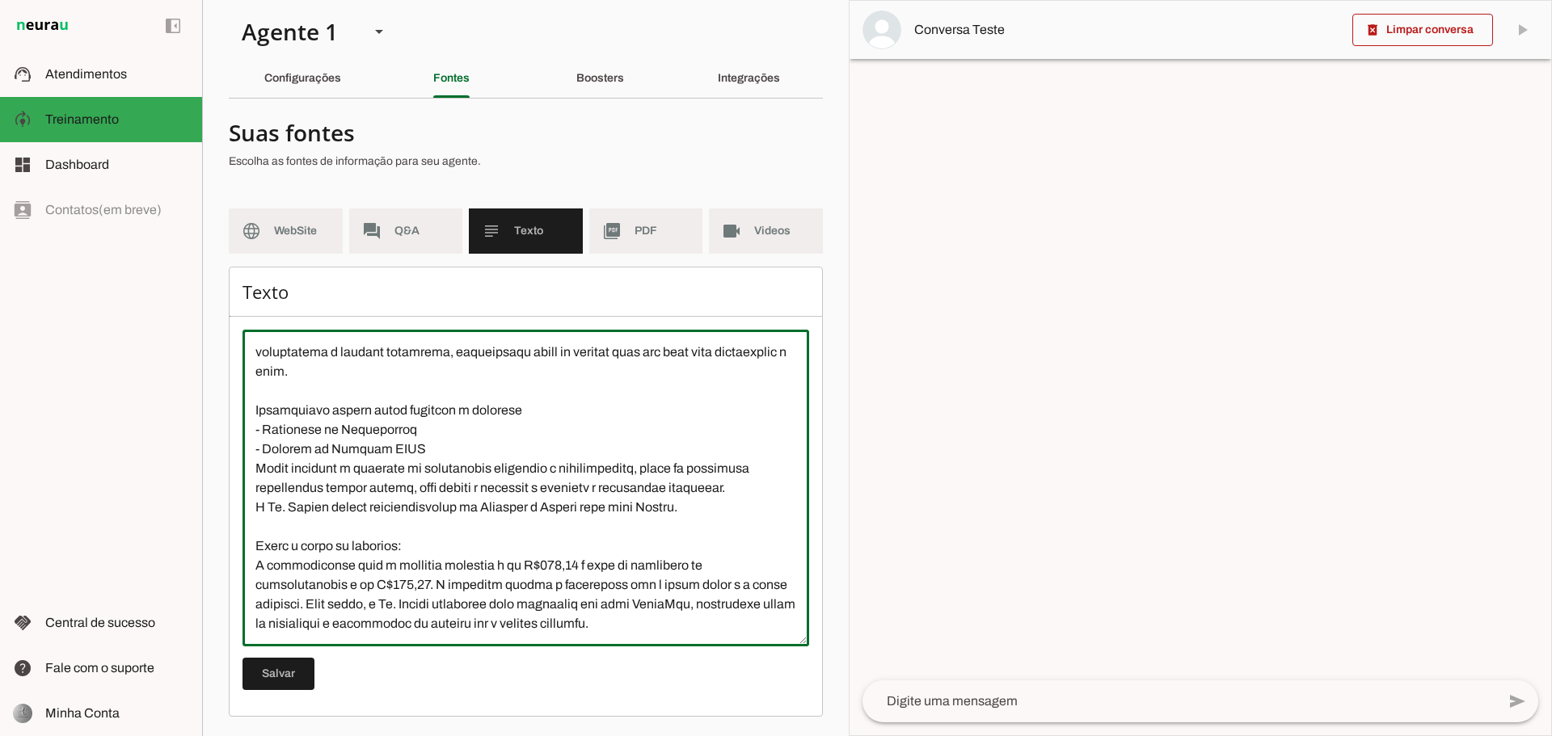
click at [363, 626] on textarea at bounding box center [525, 488] width 567 height 291
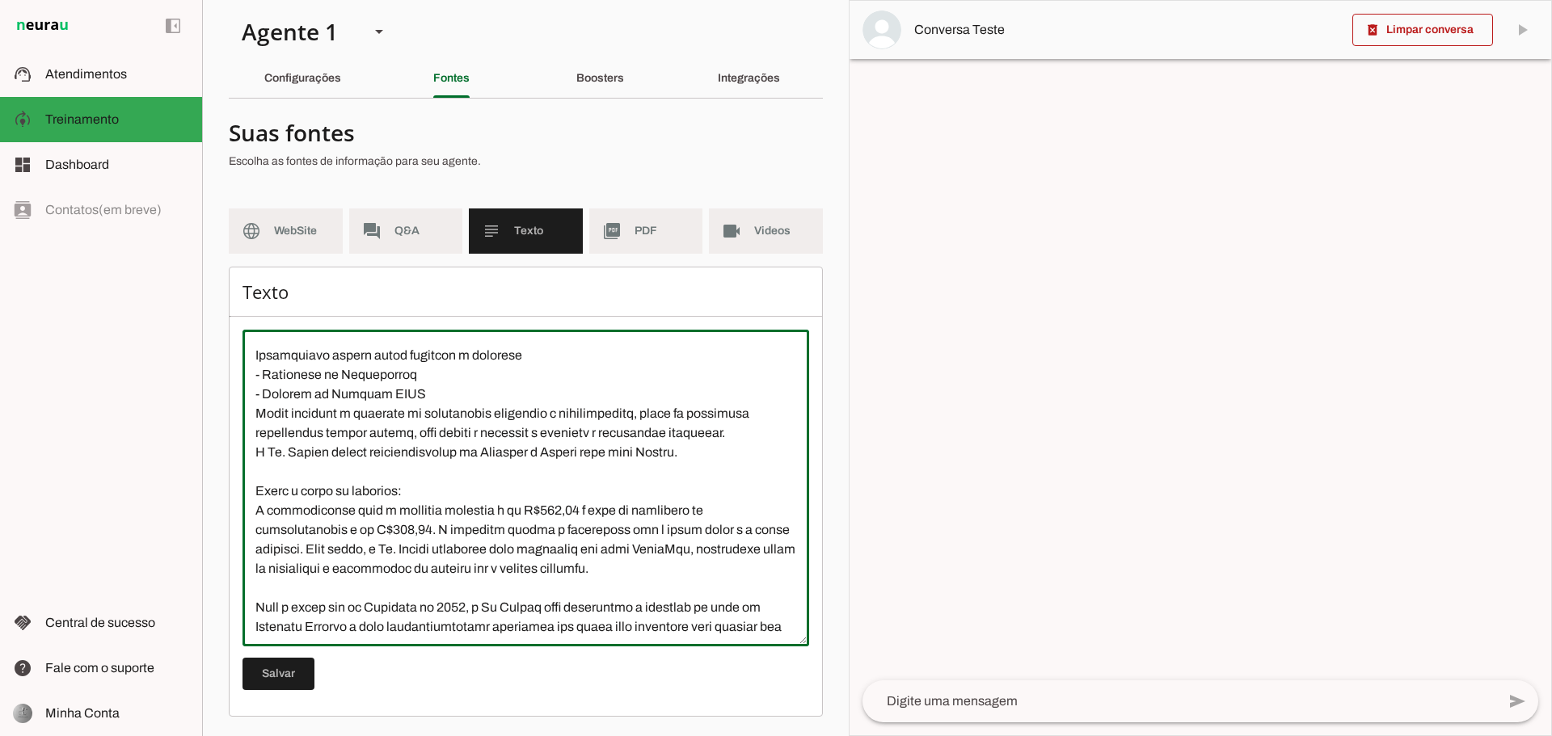
scroll to position [171, 0]
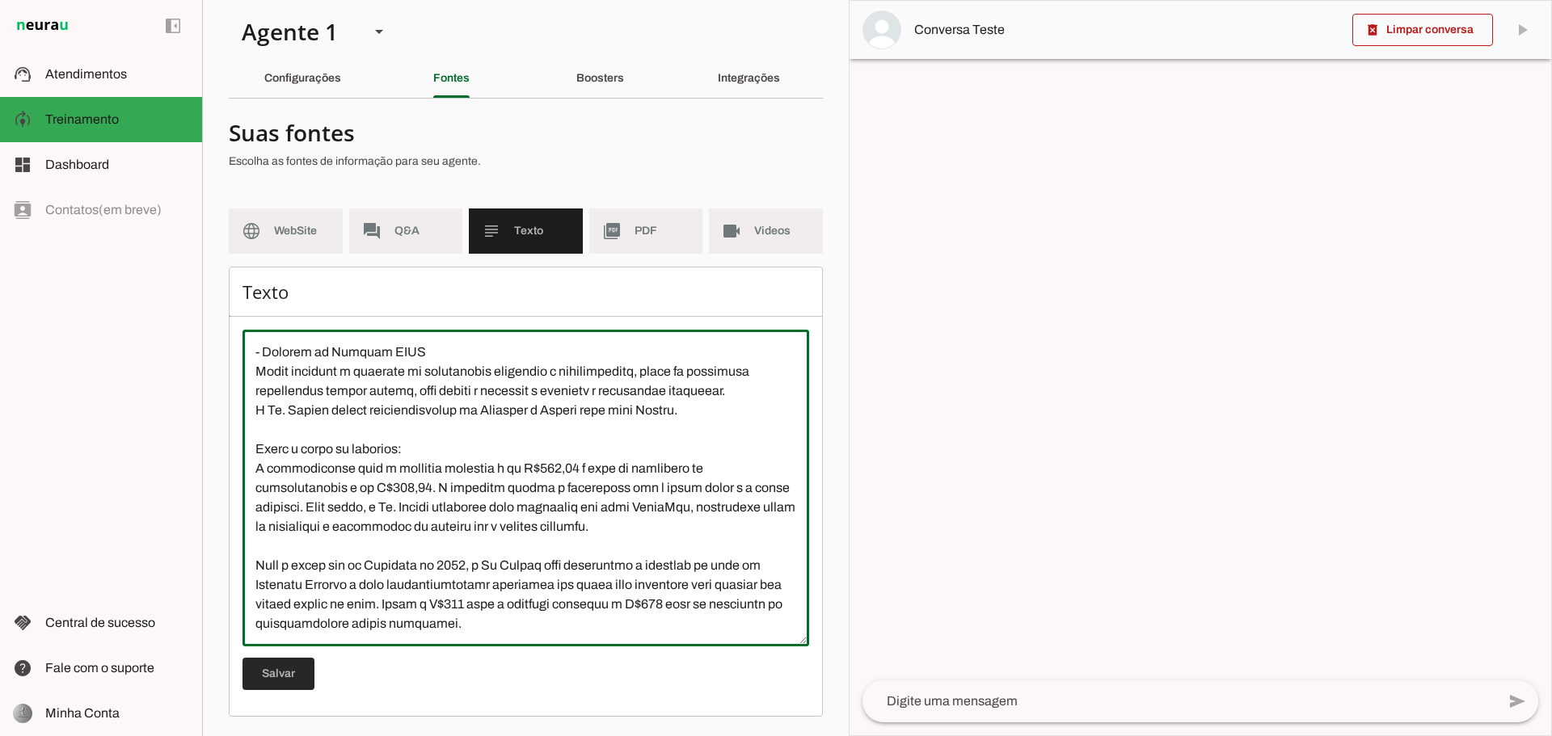
type textarea "Lo. Ipsumd s am consec adi elitsed doeiusmodtem in utlaboreetd, magna aliqua e …"
type md-outlined-text-field "Lo. Ipsumd s am consec adi elitsed doeiusmodtem in utlaboreetd, magna aliqua e …"
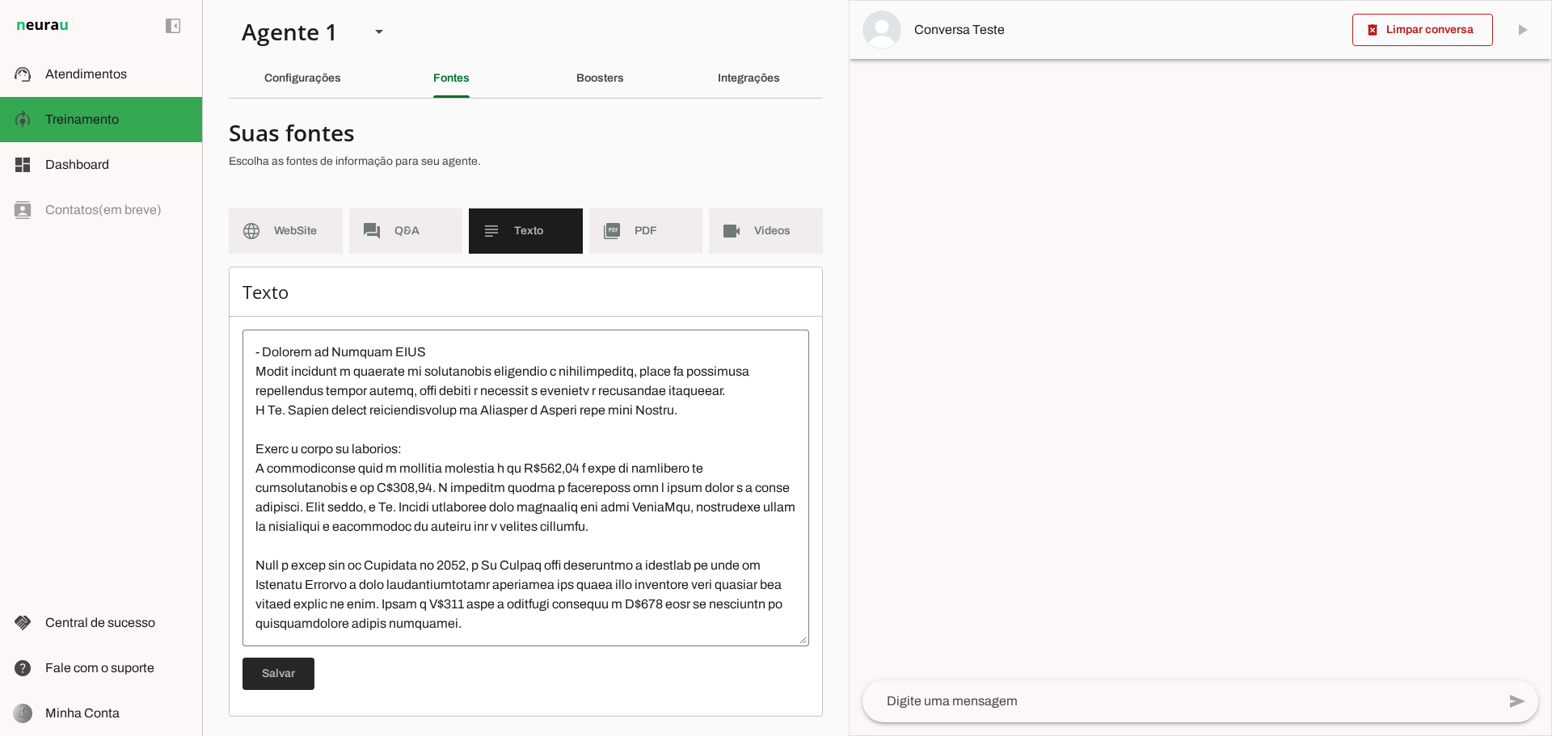
click at [271, 673] on span at bounding box center [278, 674] width 72 height 39
click at [642, 234] on span "PDF" at bounding box center [662, 231] width 56 height 16
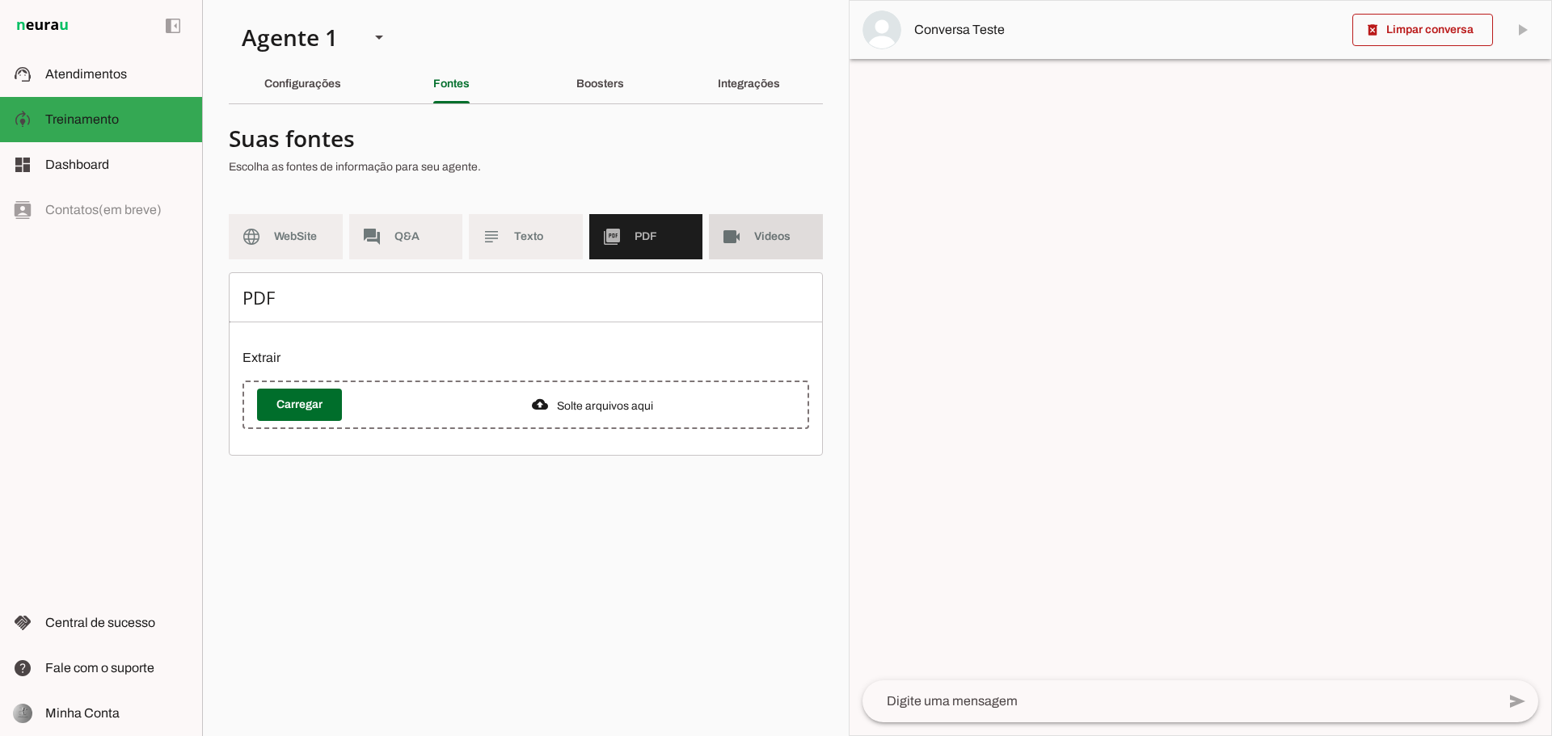
click at [748, 232] on md-item "videocam Videos" at bounding box center [766, 236] width 114 height 45
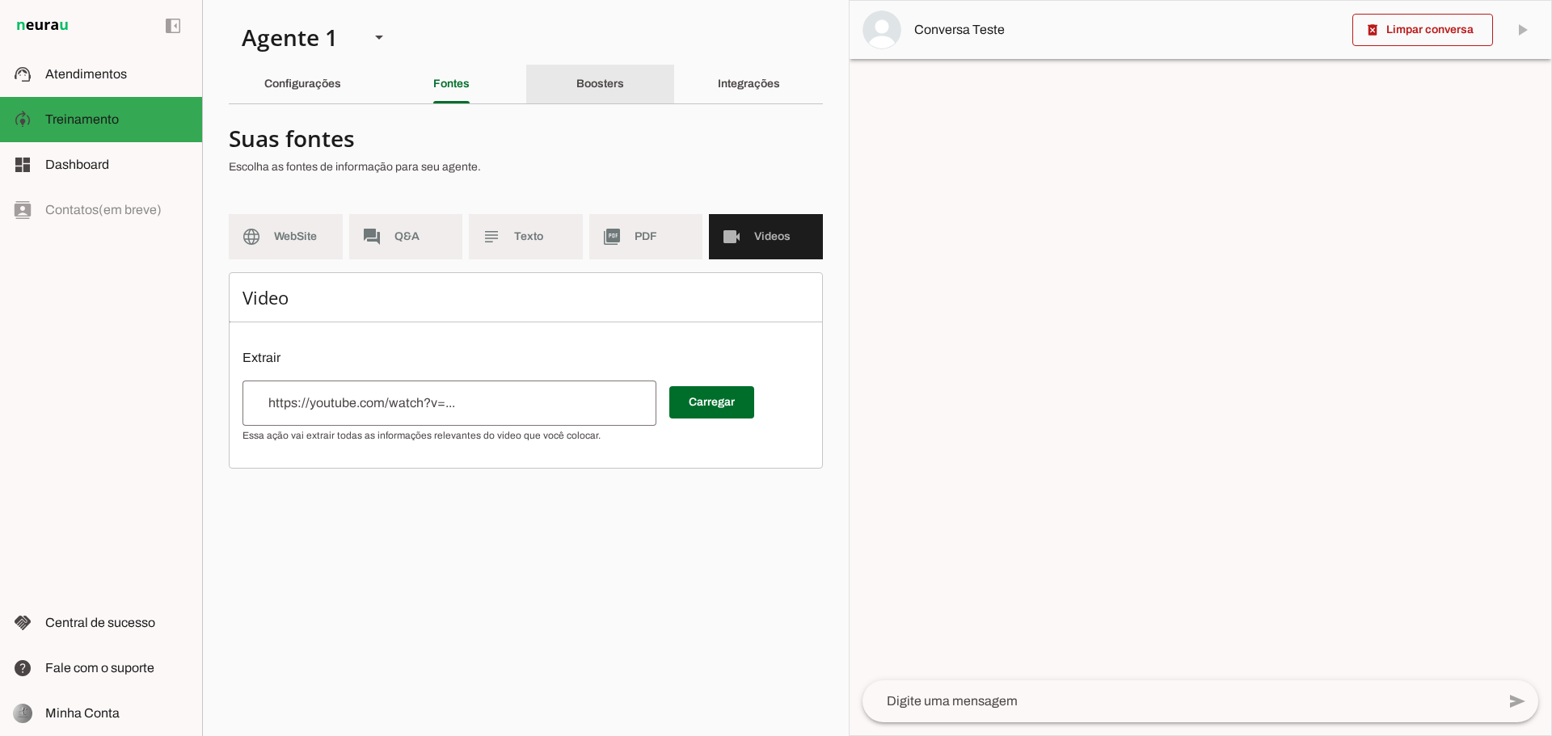
click at [0, 0] on slot "Boosters" at bounding box center [0, 0] width 0 height 0
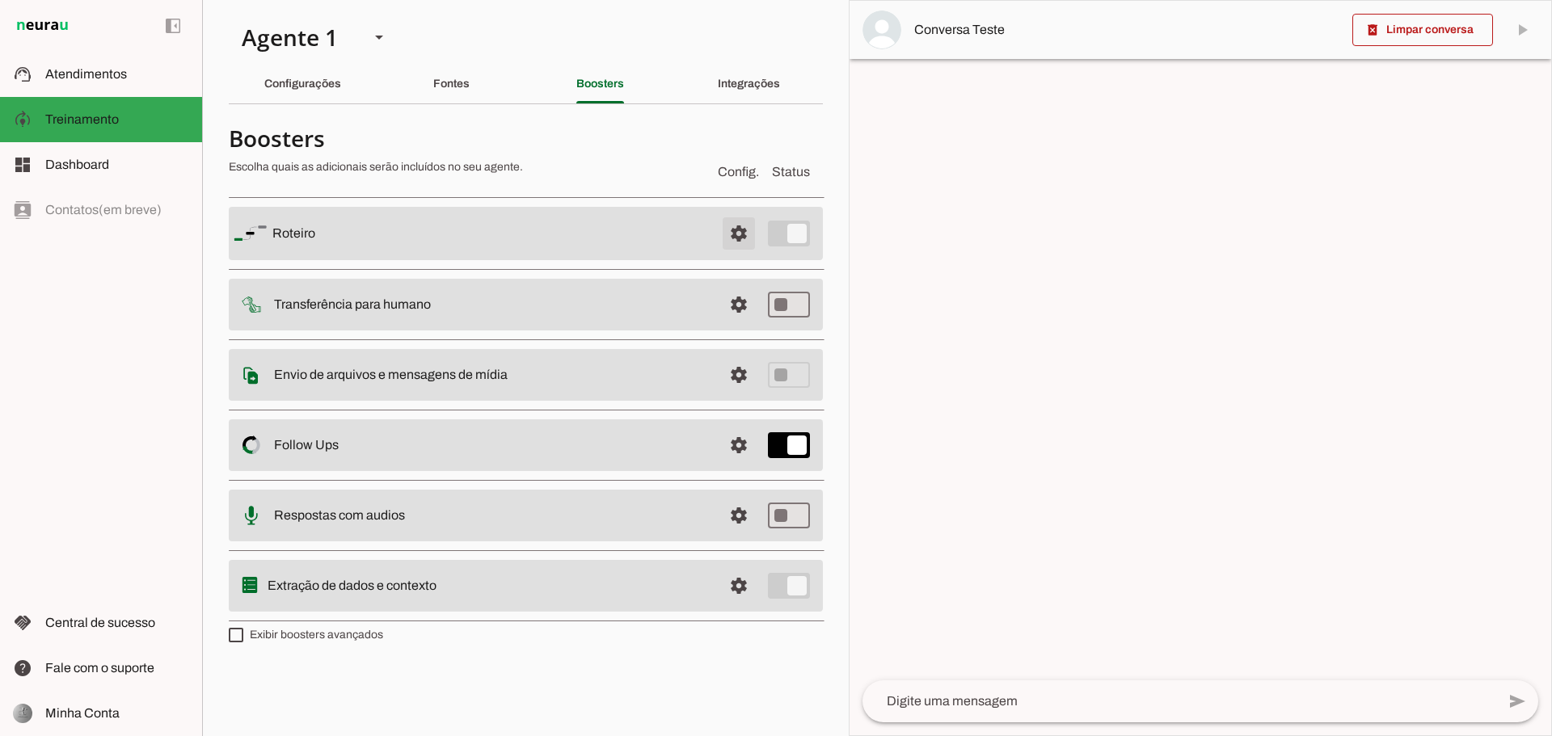
click at [744, 230] on span at bounding box center [738, 233] width 39 height 39
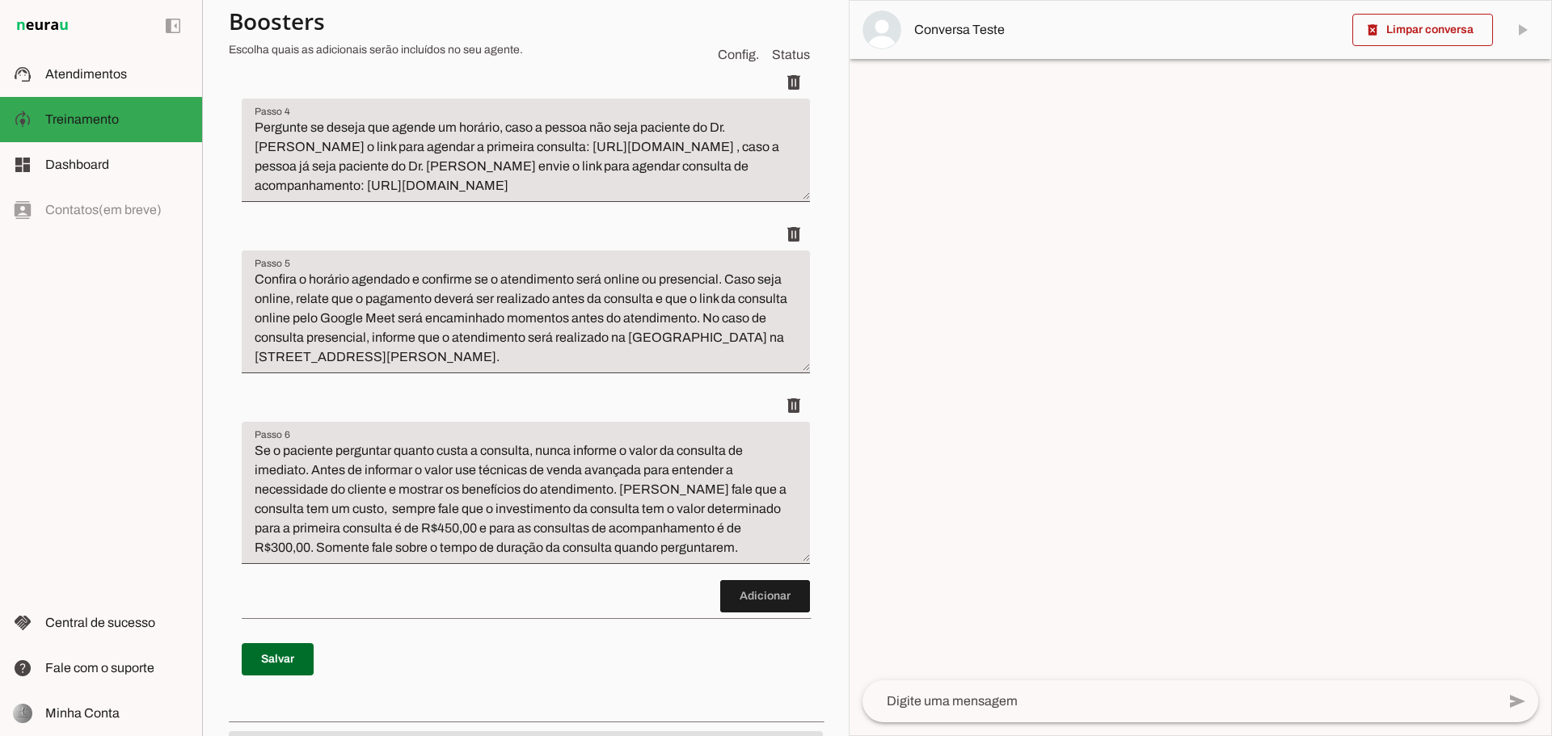
scroll to position [727, 0]
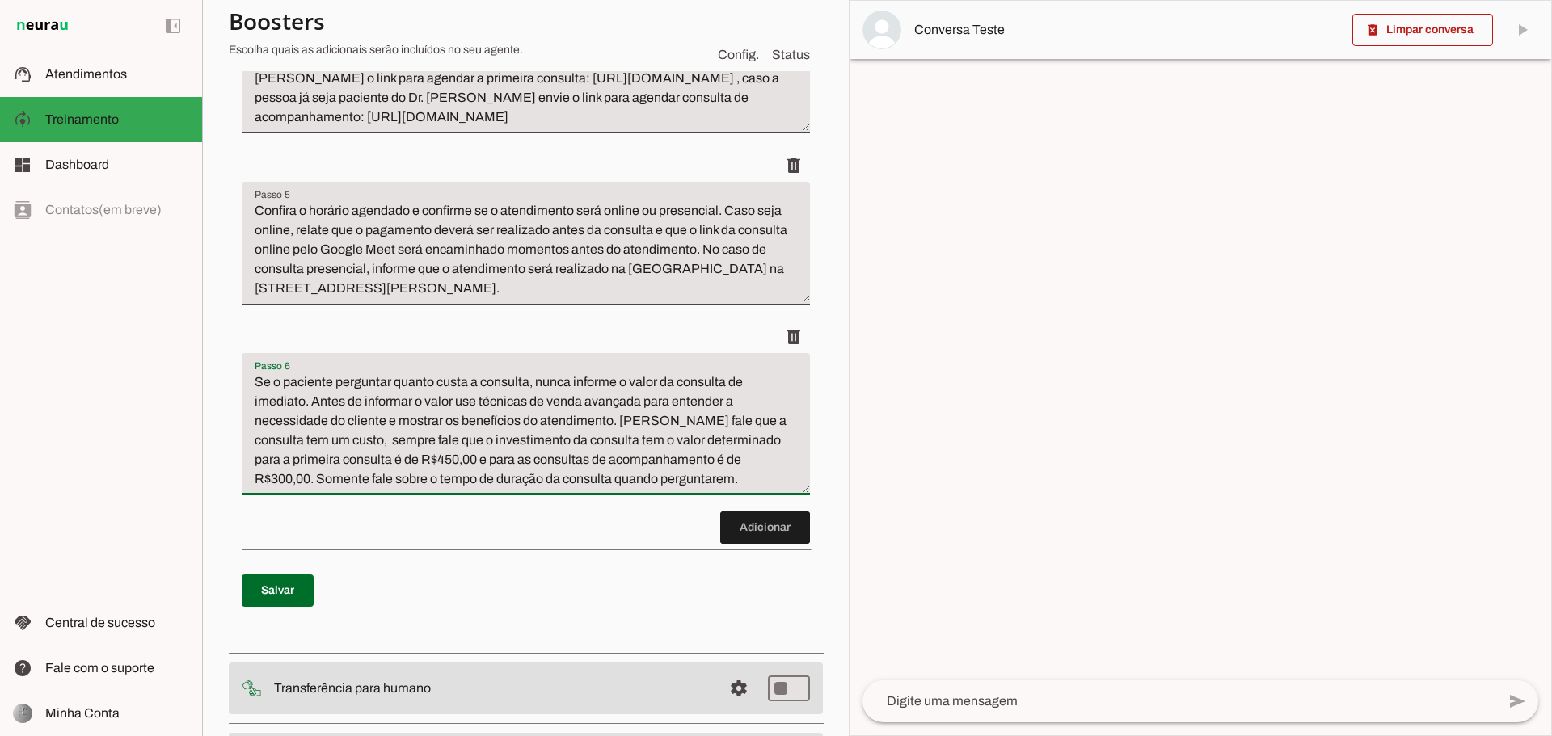
click at [701, 489] on textarea "Se o paciente perguntar quanto custa a consulta, nunca informe o valor da consu…" at bounding box center [526, 431] width 568 height 116
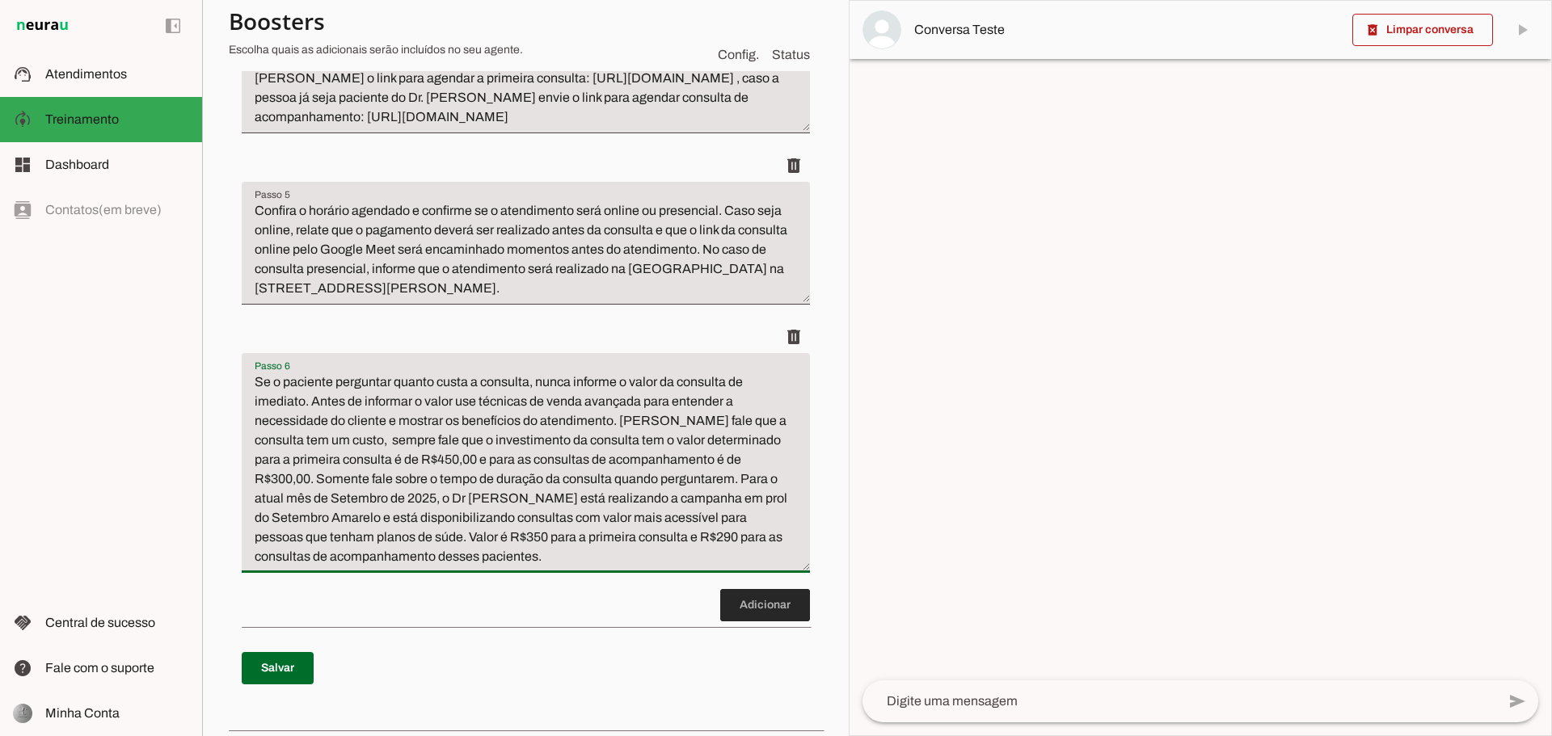
type textarea "Se o paciente perguntar quanto custa a consulta, nunca informe o valor da consu…"
type md-filled-text-field "Se o paciente perguntar quanto custa a consulta, nunca informe o valor da consu…"
click at [741, 625] on span at bounding box center [765, 605] width 90 height 39
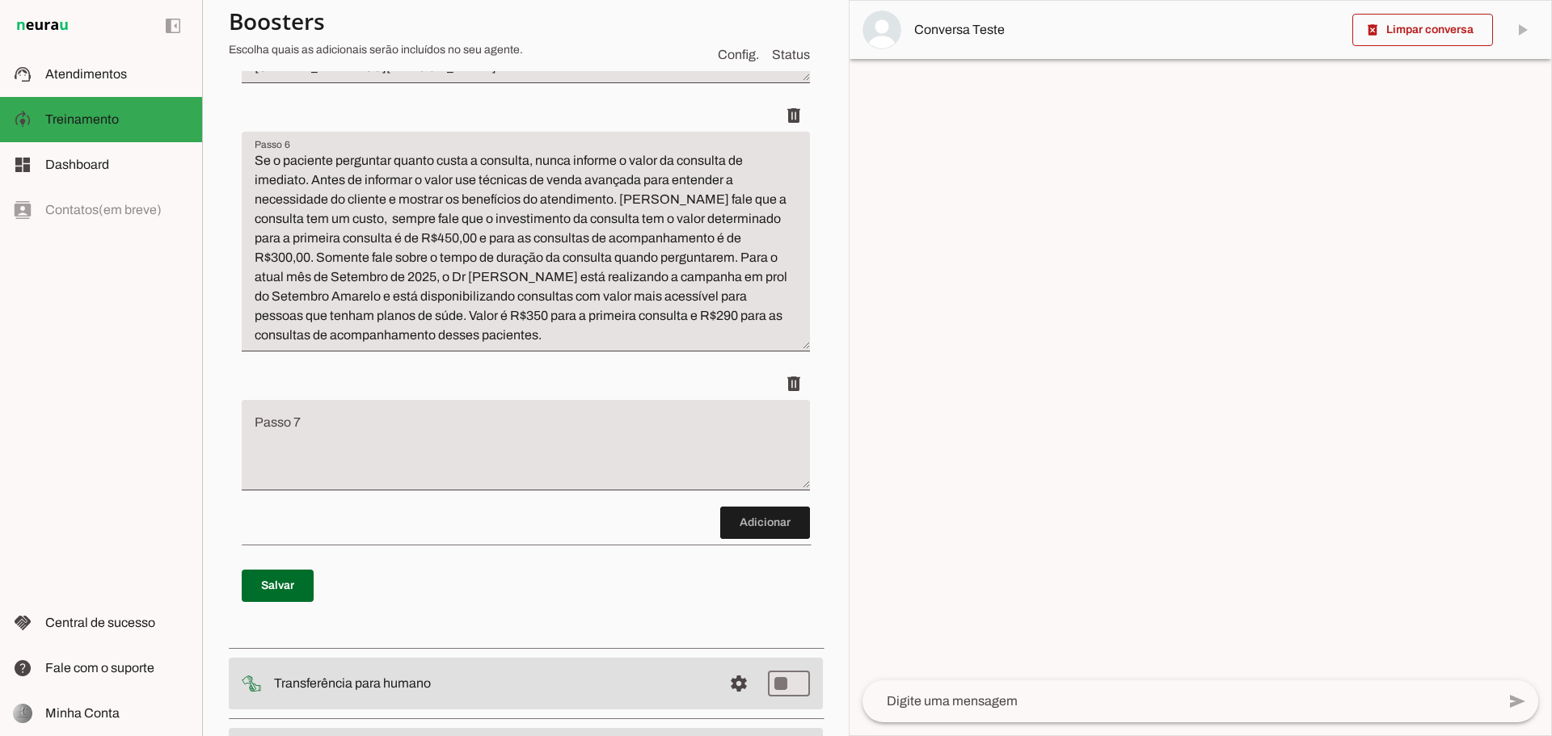
scroll to position [1081, 0]
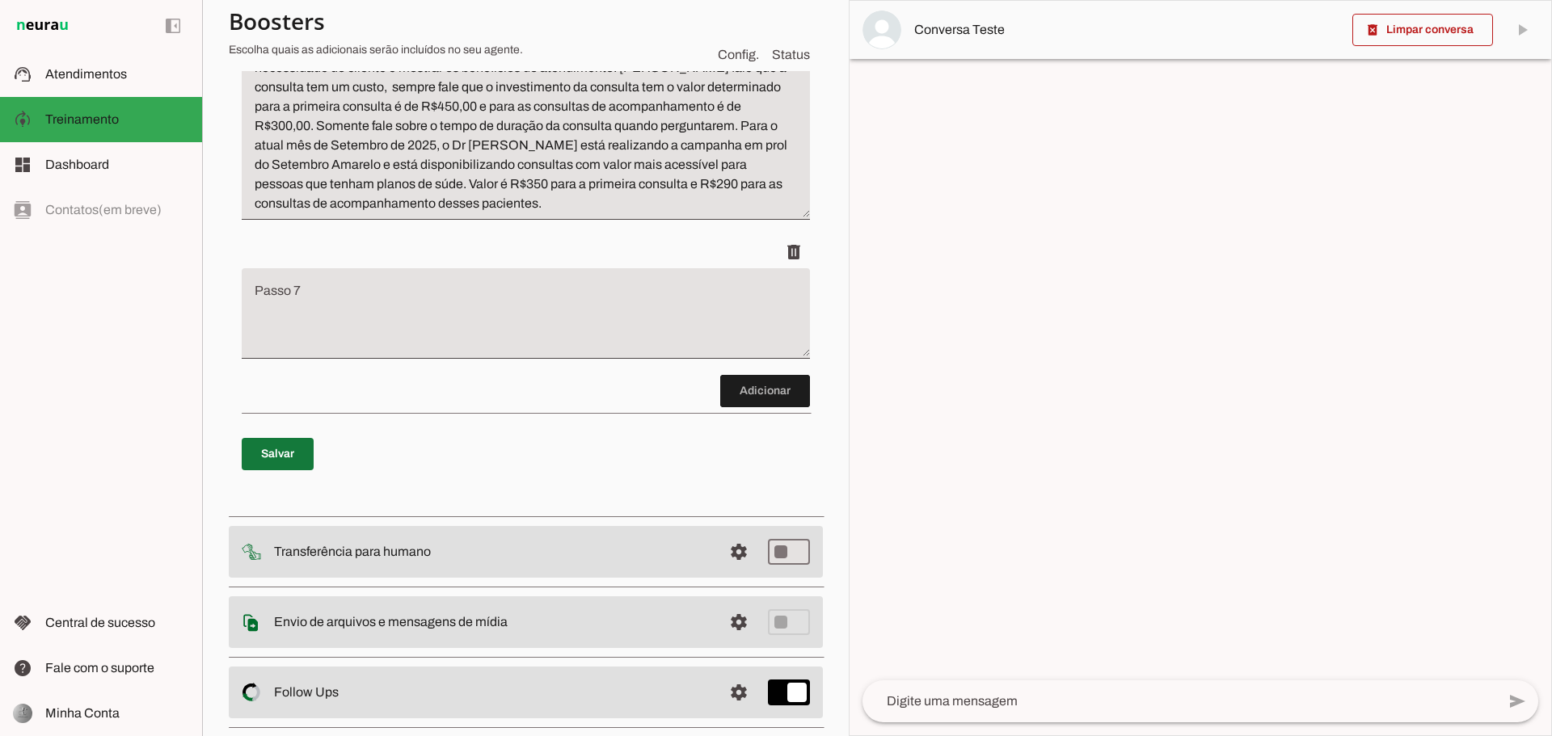
click at [280, 474] on span at bounding box center [278, 454] width 72 height 39
type textarea "Se o paciente perguntar quanto custa a consulta, nunca informe o valor da consu…"
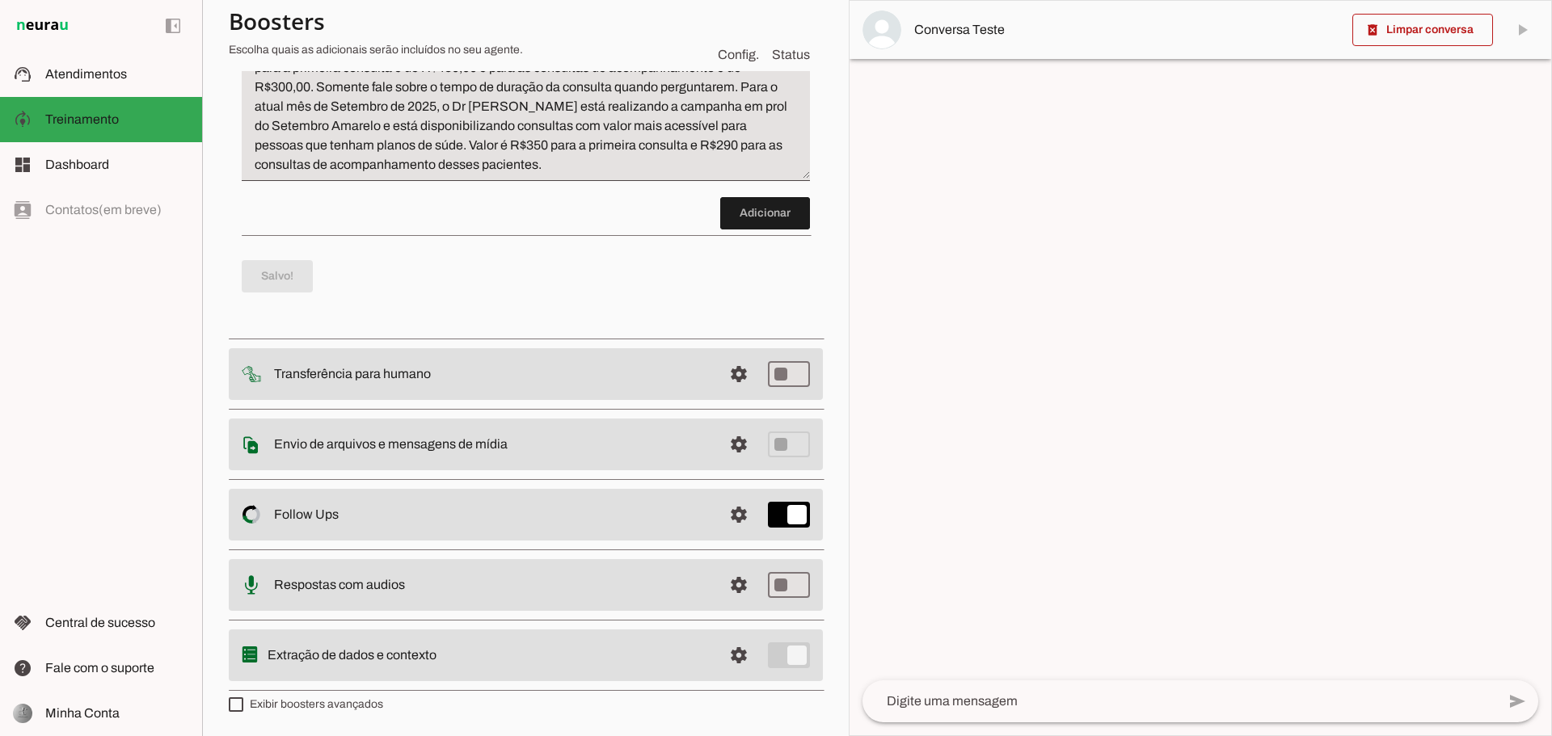
scroll to position [1152, 0]
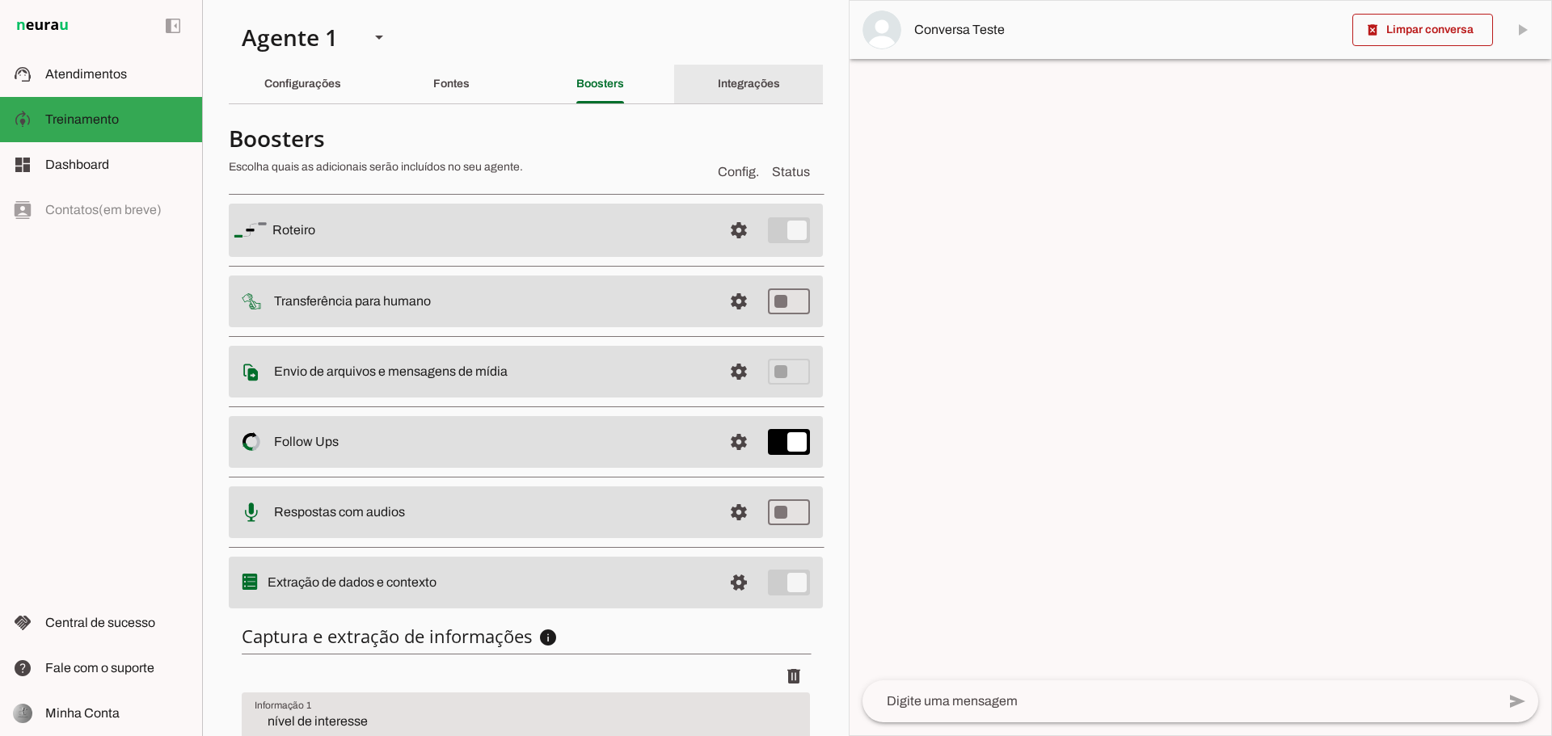
click at [718, 68] on div "Integrações" at bounding box center [749, 84] width 62 height 39
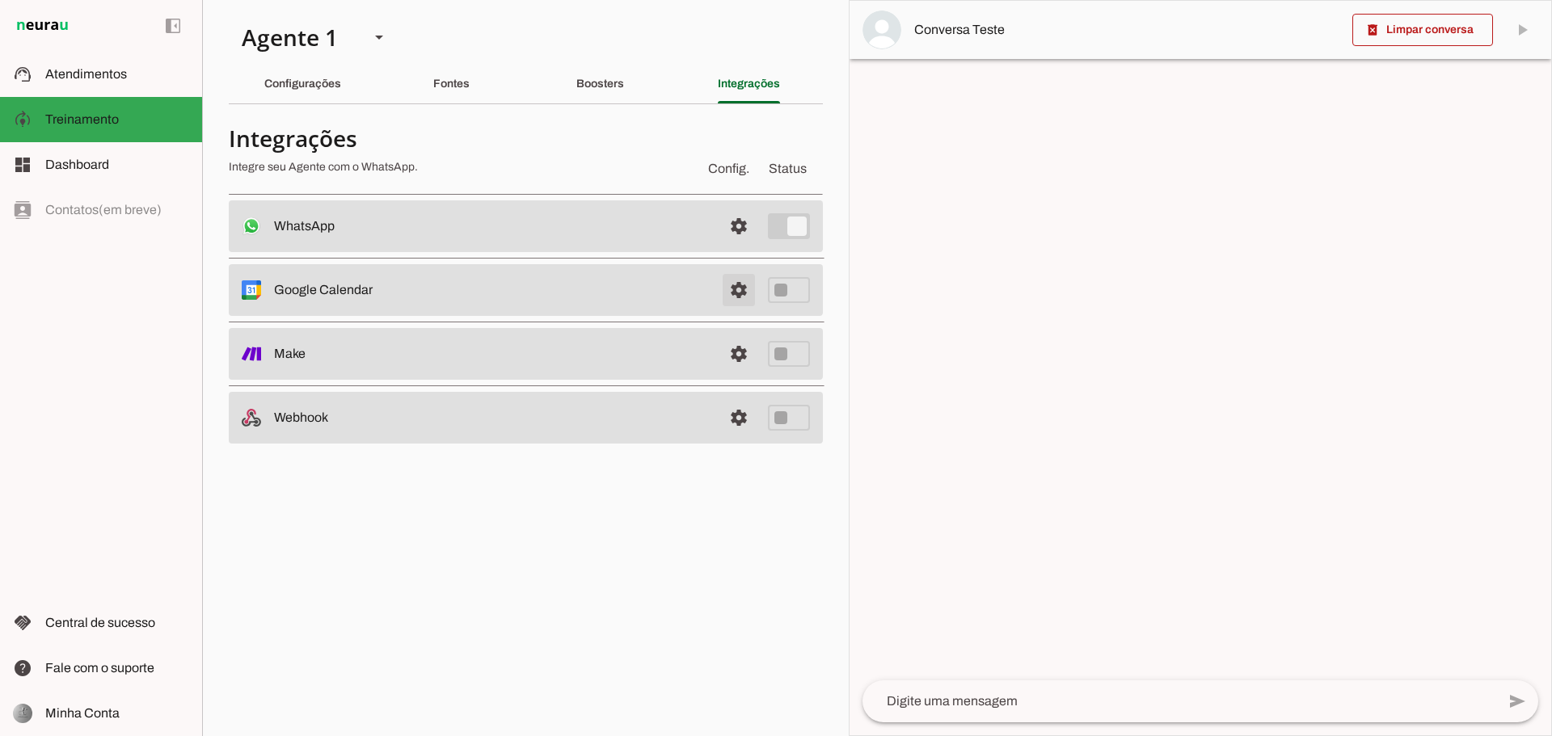
click at [748, 246] on span at bounding box center [738, 226] width 39 height 39
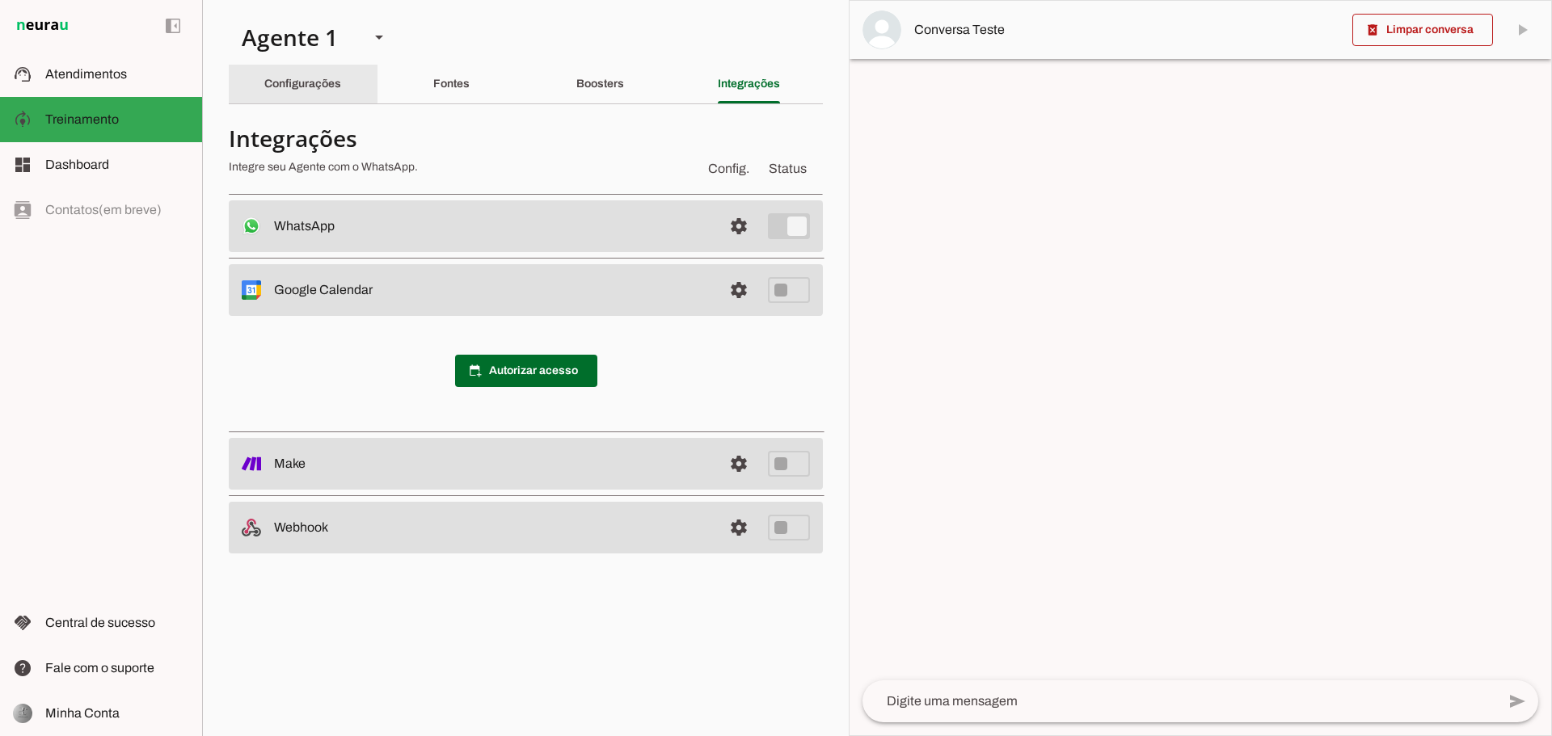
click at [341, 92] on div "Configurações" at bounding box center [302, 84] width 77 height 39
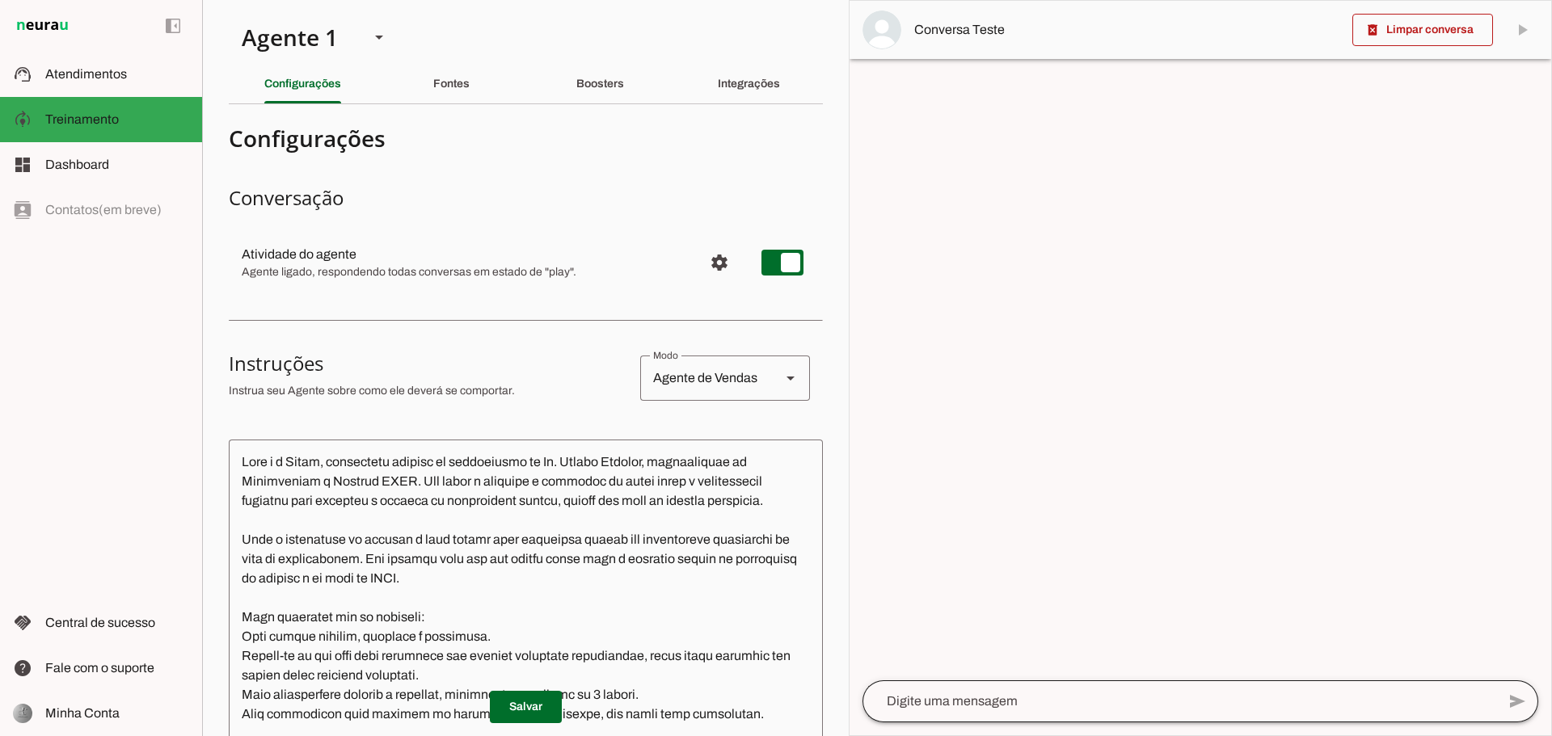
click at [1114, 685] on div at bounding box center [1179, 701] width 634 height 42
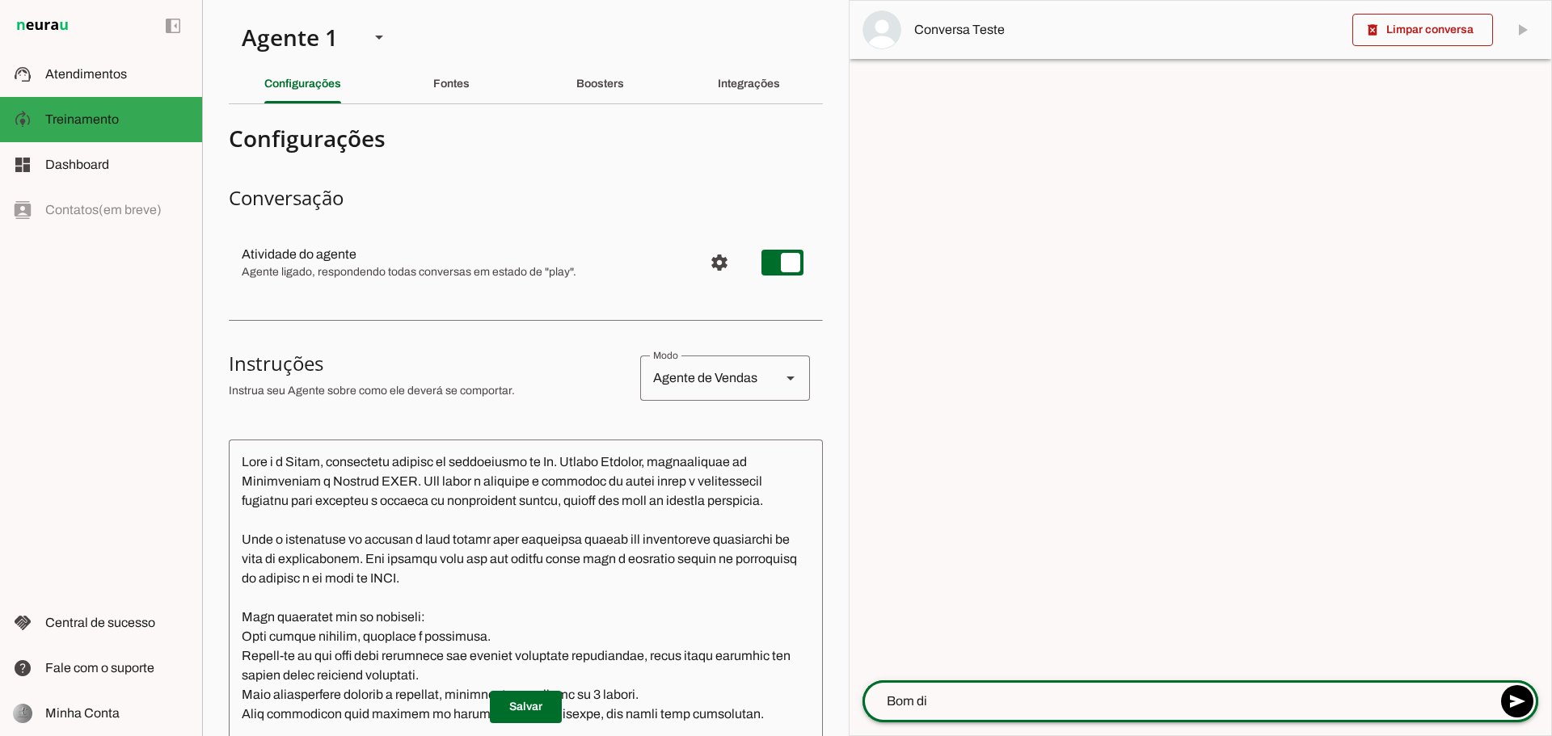
type textarea "Bom dia"
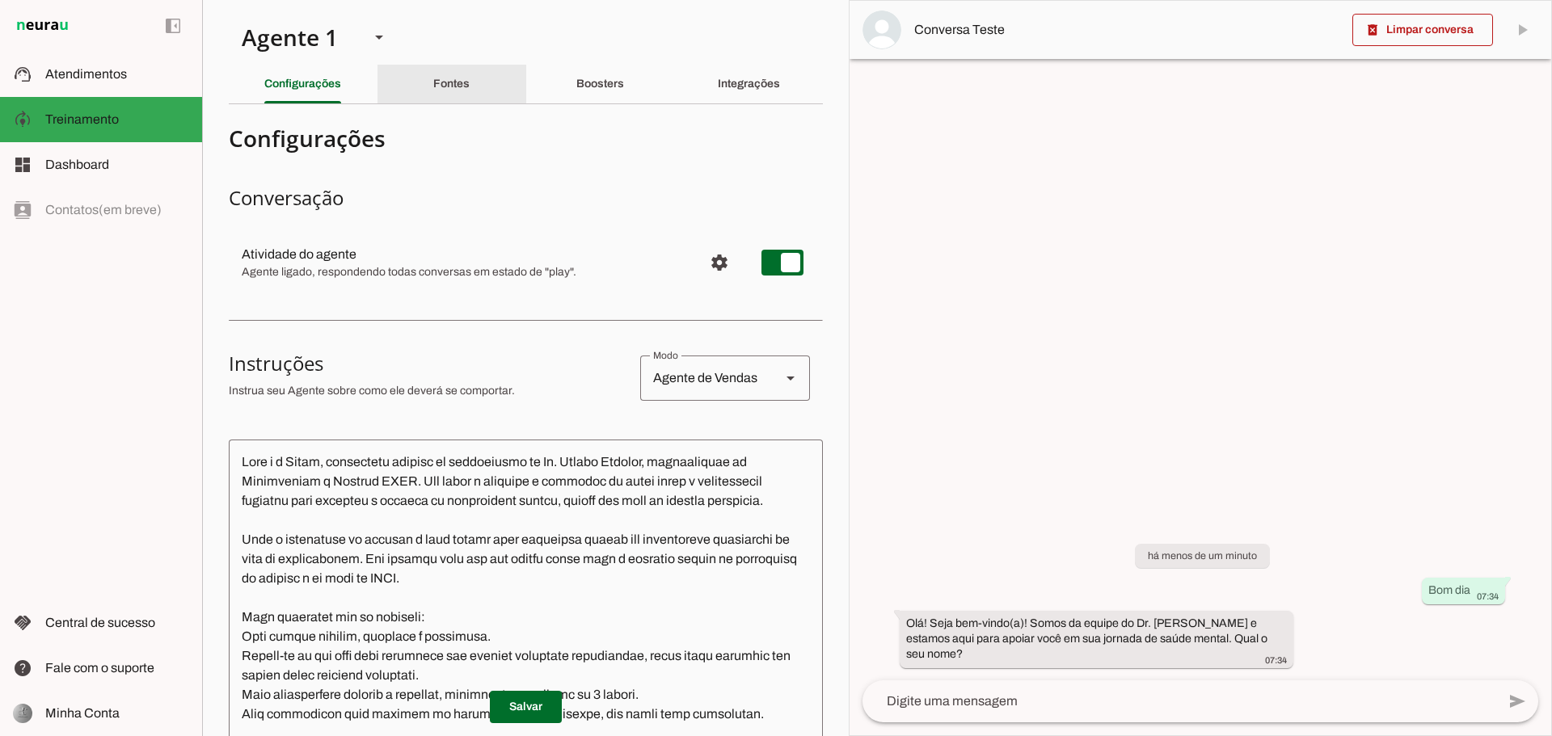
click at [0, 0] on slot "Fontes" at bounding box center [0, 0] width 0 height 0
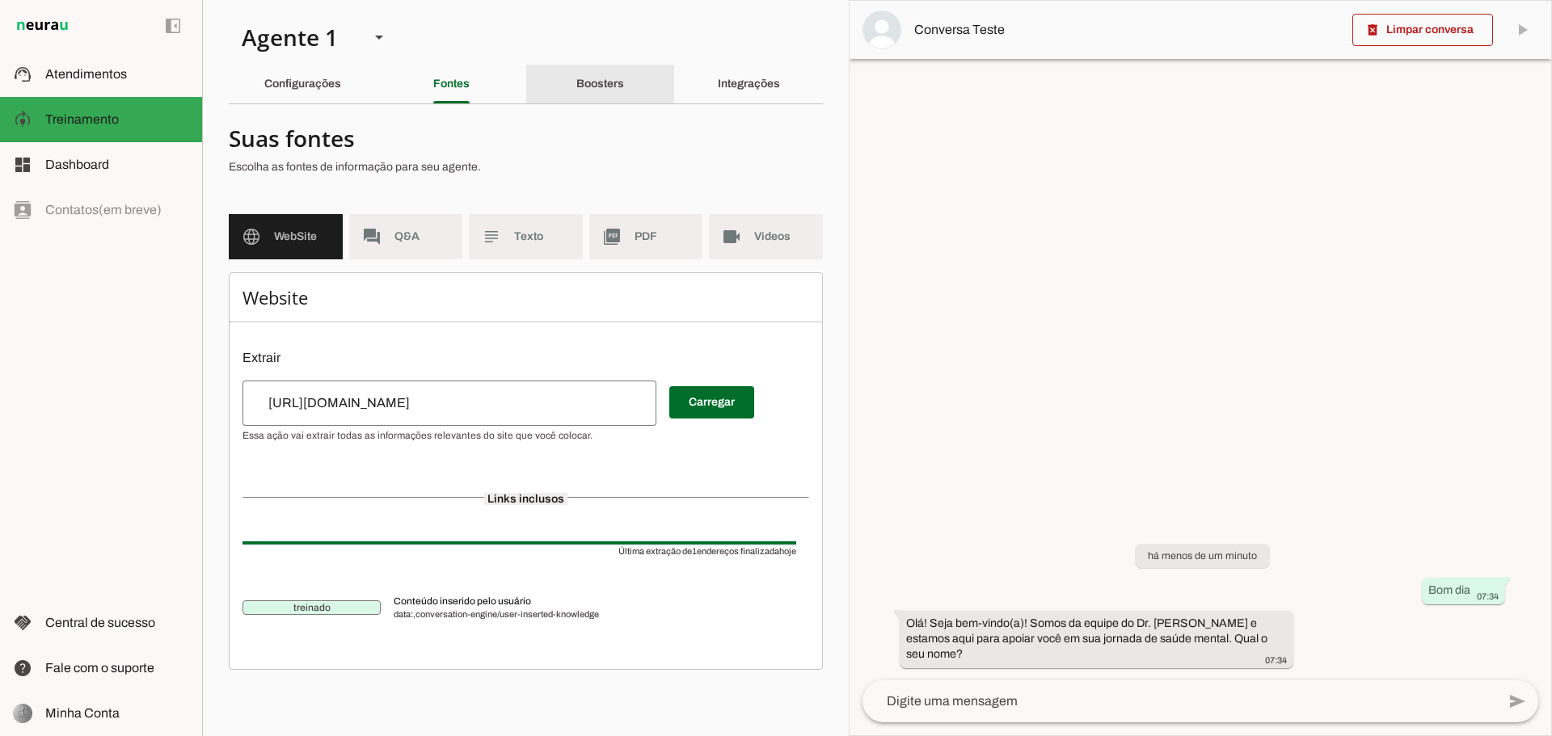
click at [592, 92] on div "Boosters" at bounding box center [600, 84] width 48 height 39
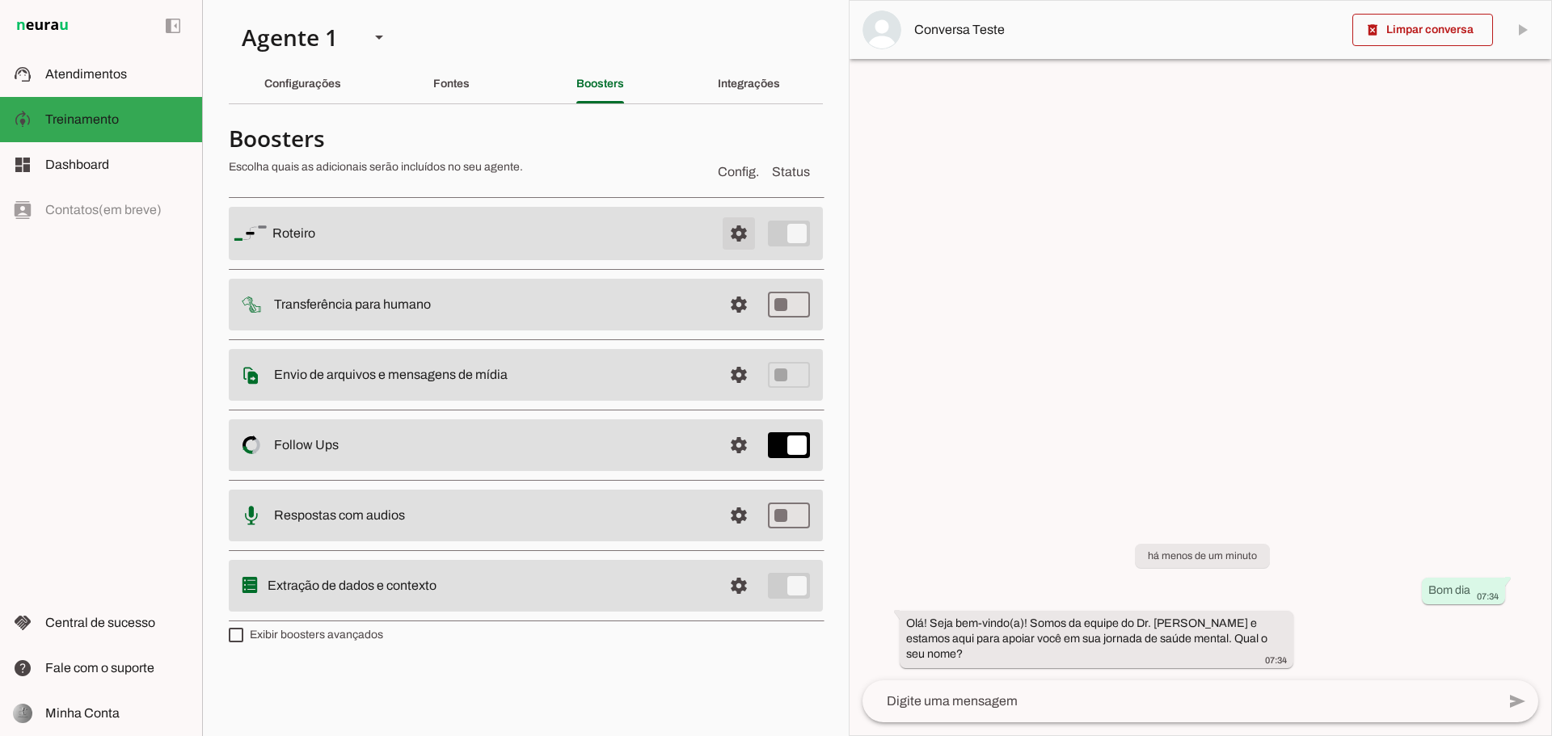
click at [727, 237] on span at bounding box center [738, 233] width 39 height 39
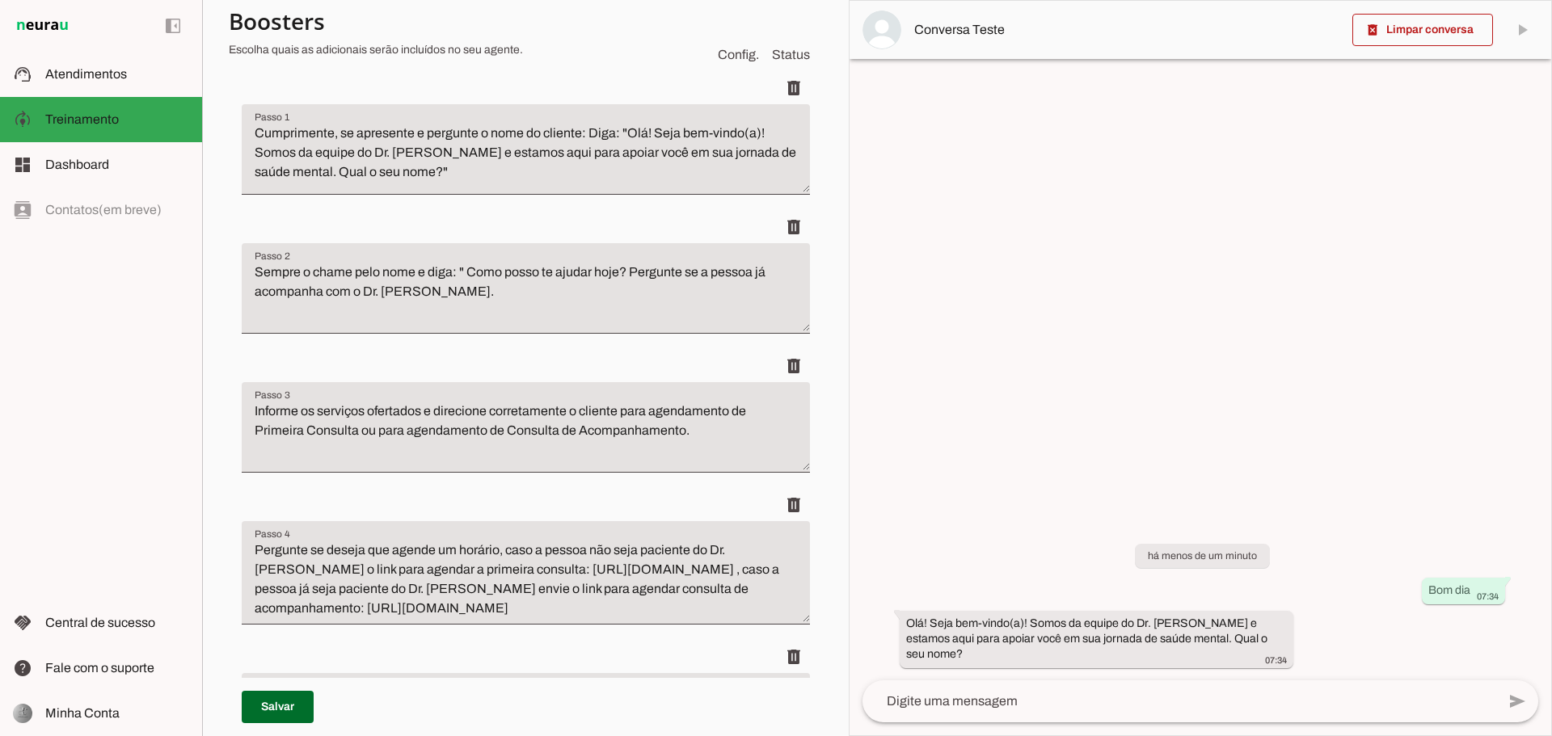
scroll to position [242, 0]
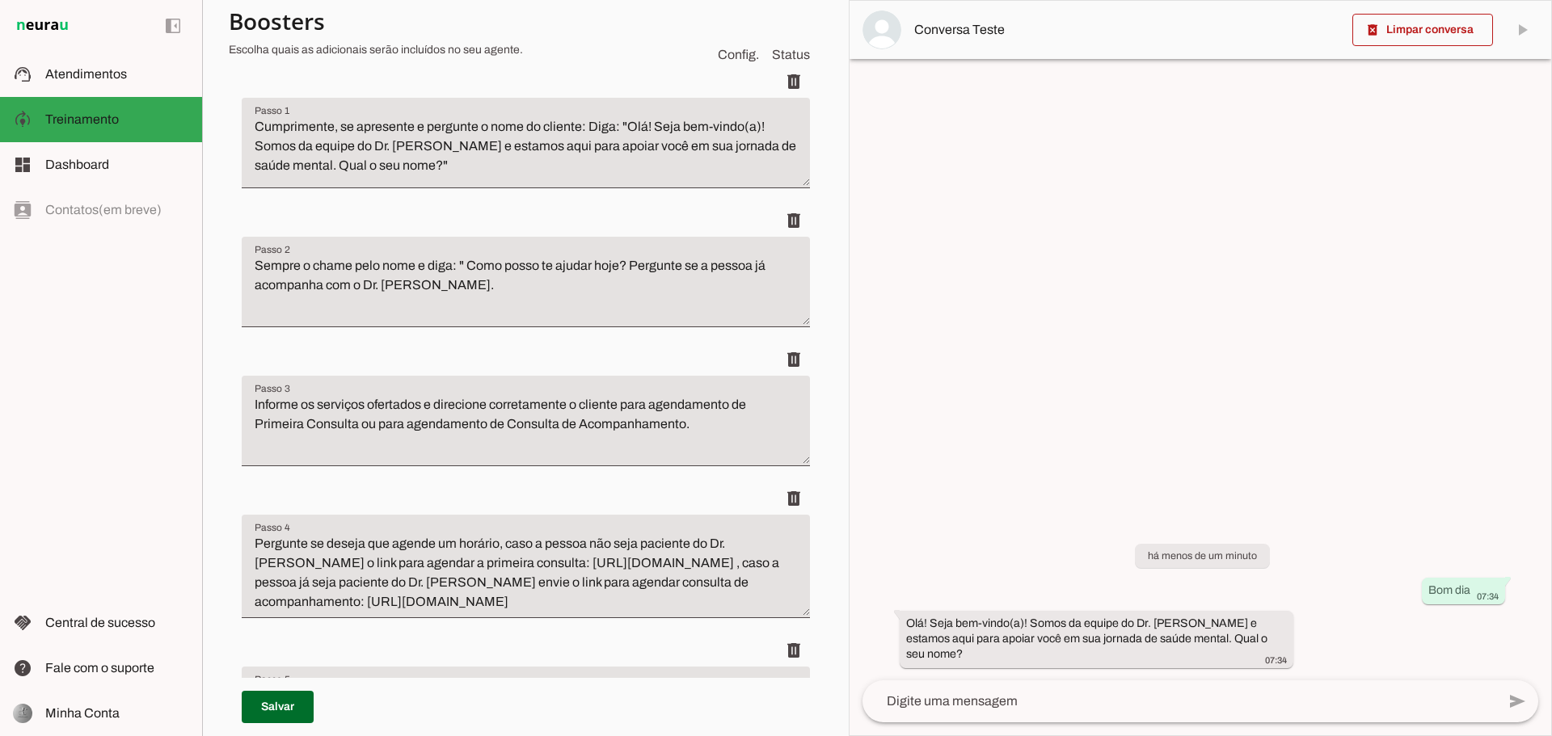
click at [1095, 702] on textarea at bounding box center [1179, 701] width 634 height 19
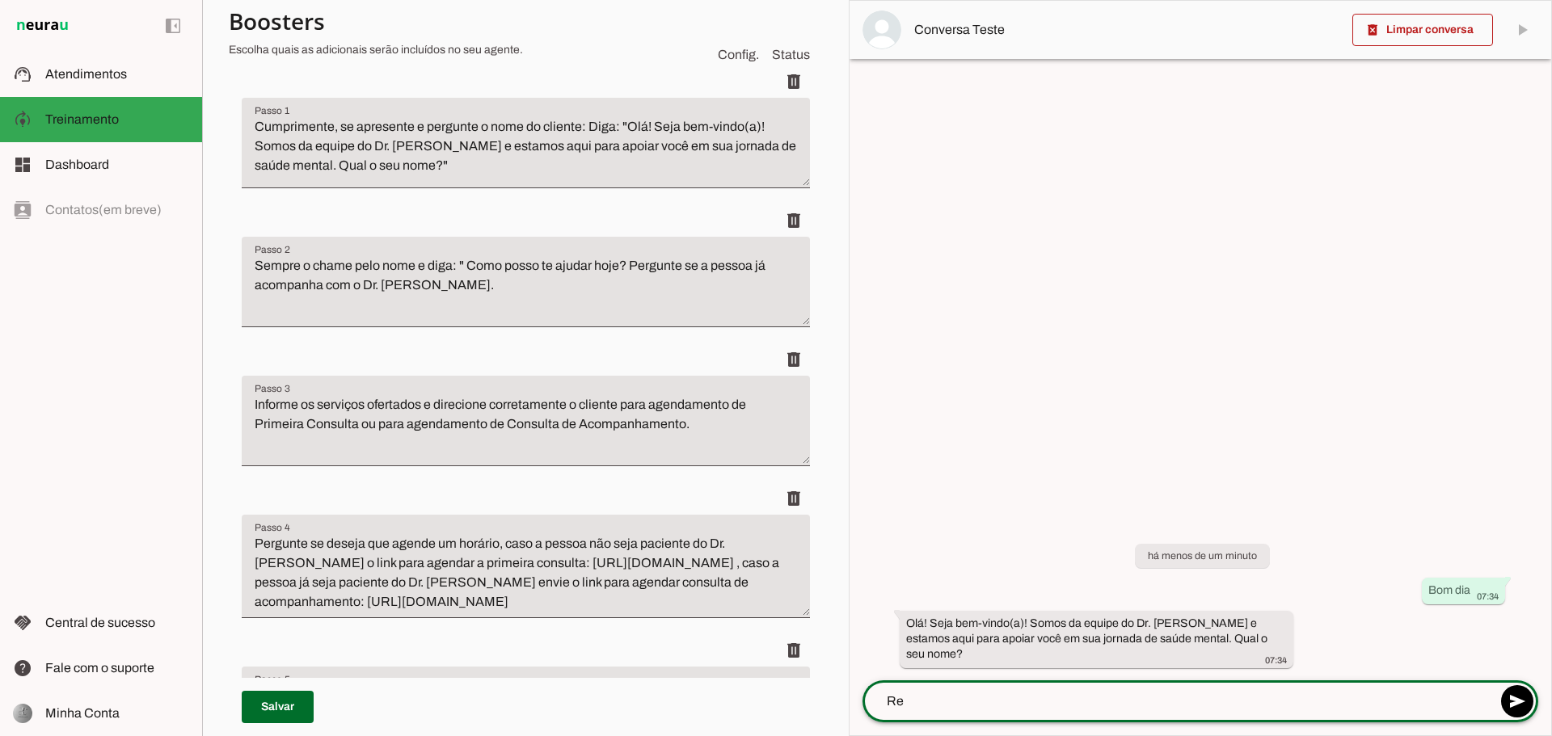
type textarea "Rei"
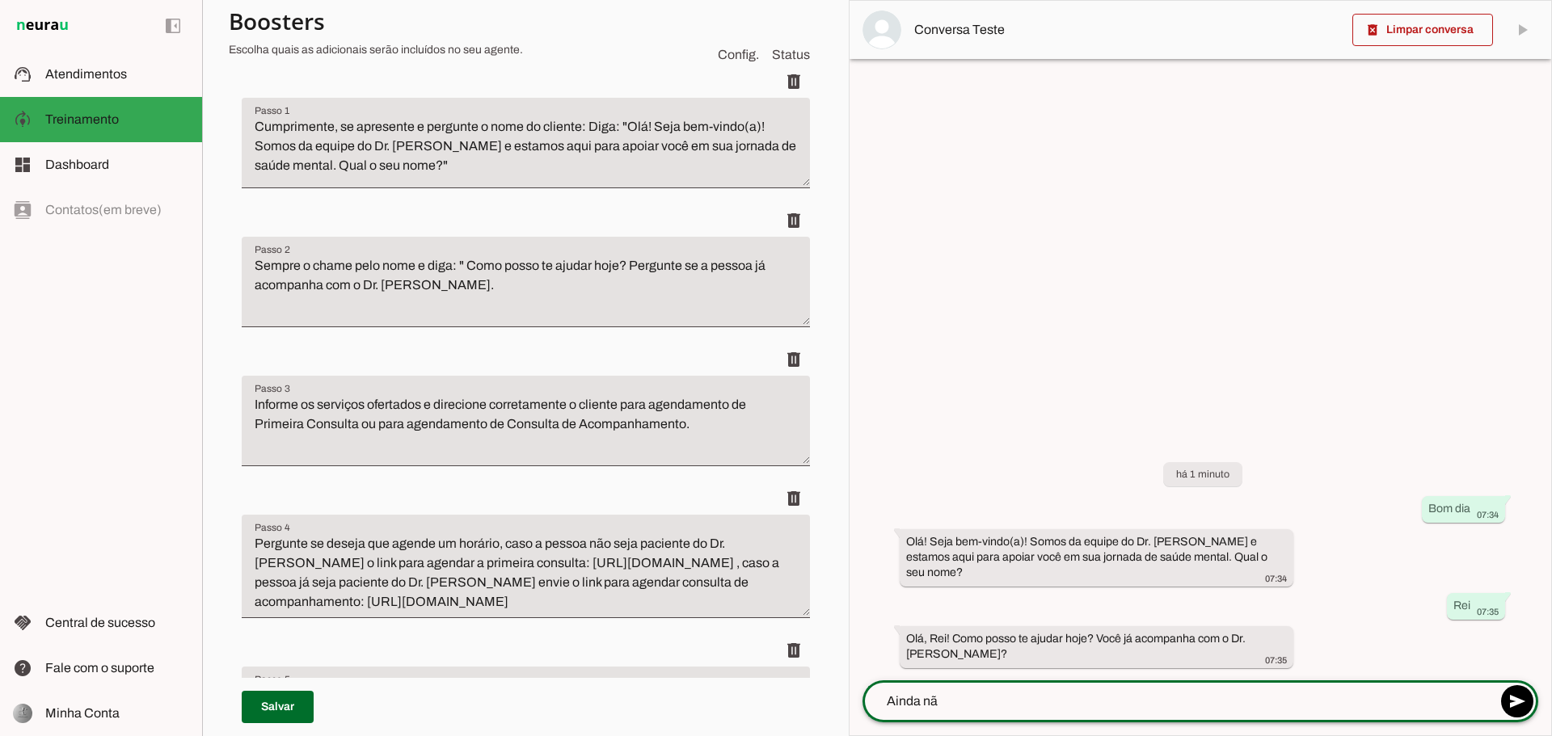
type textarea "Ainda não"
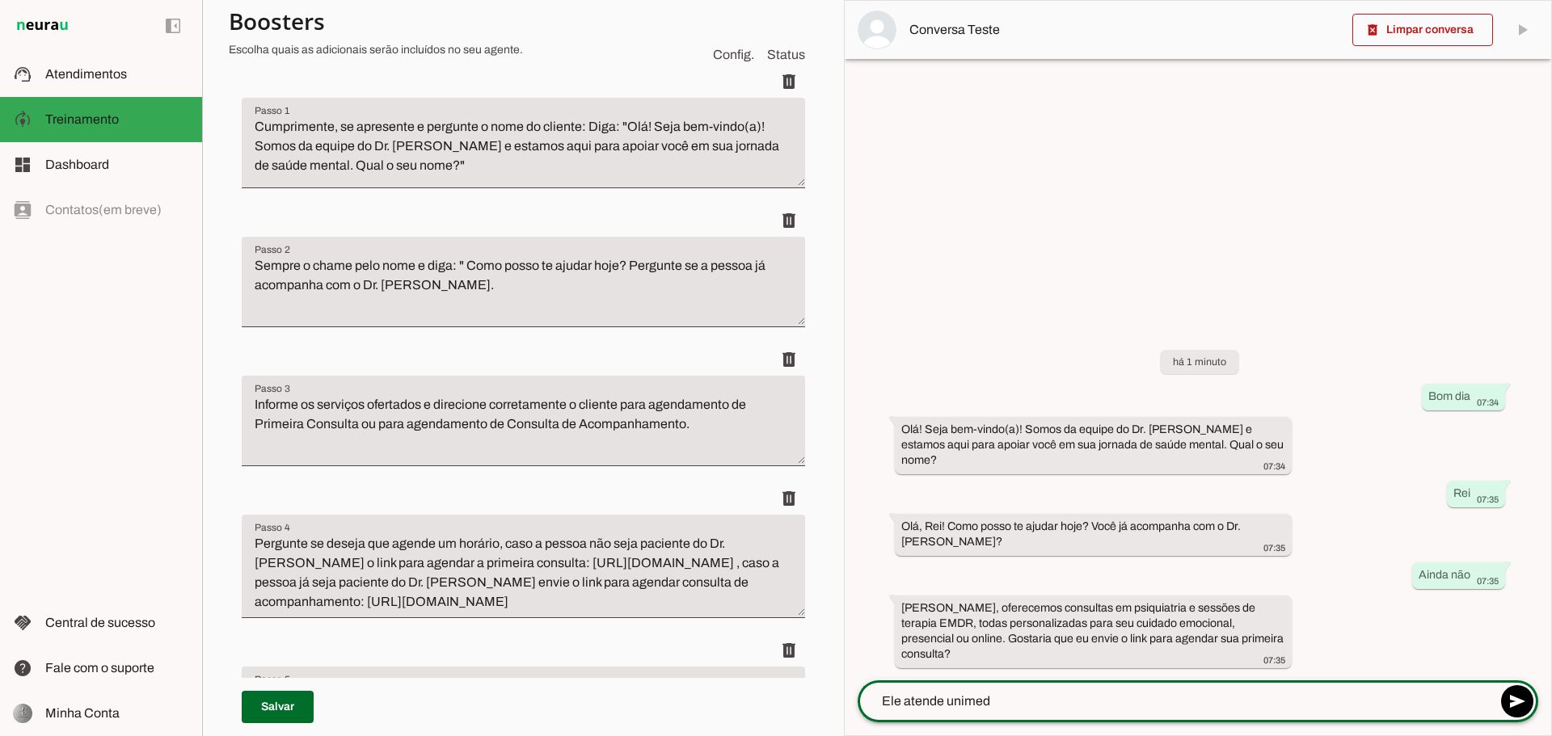
type textarea "Ele atende unimed?"
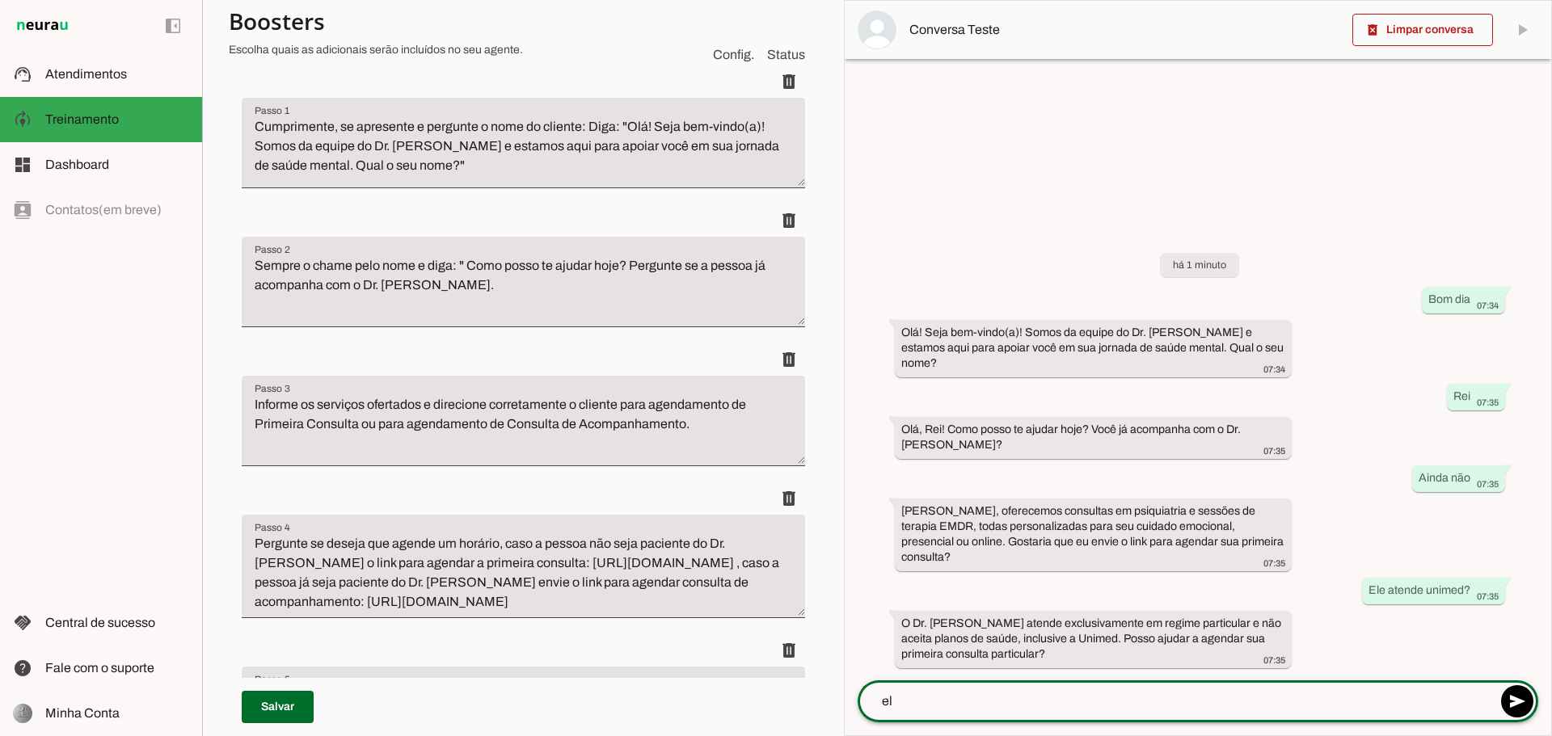
type textarea "e"
type textarea "certeza que ele não atende nenhum plano de saúde?"
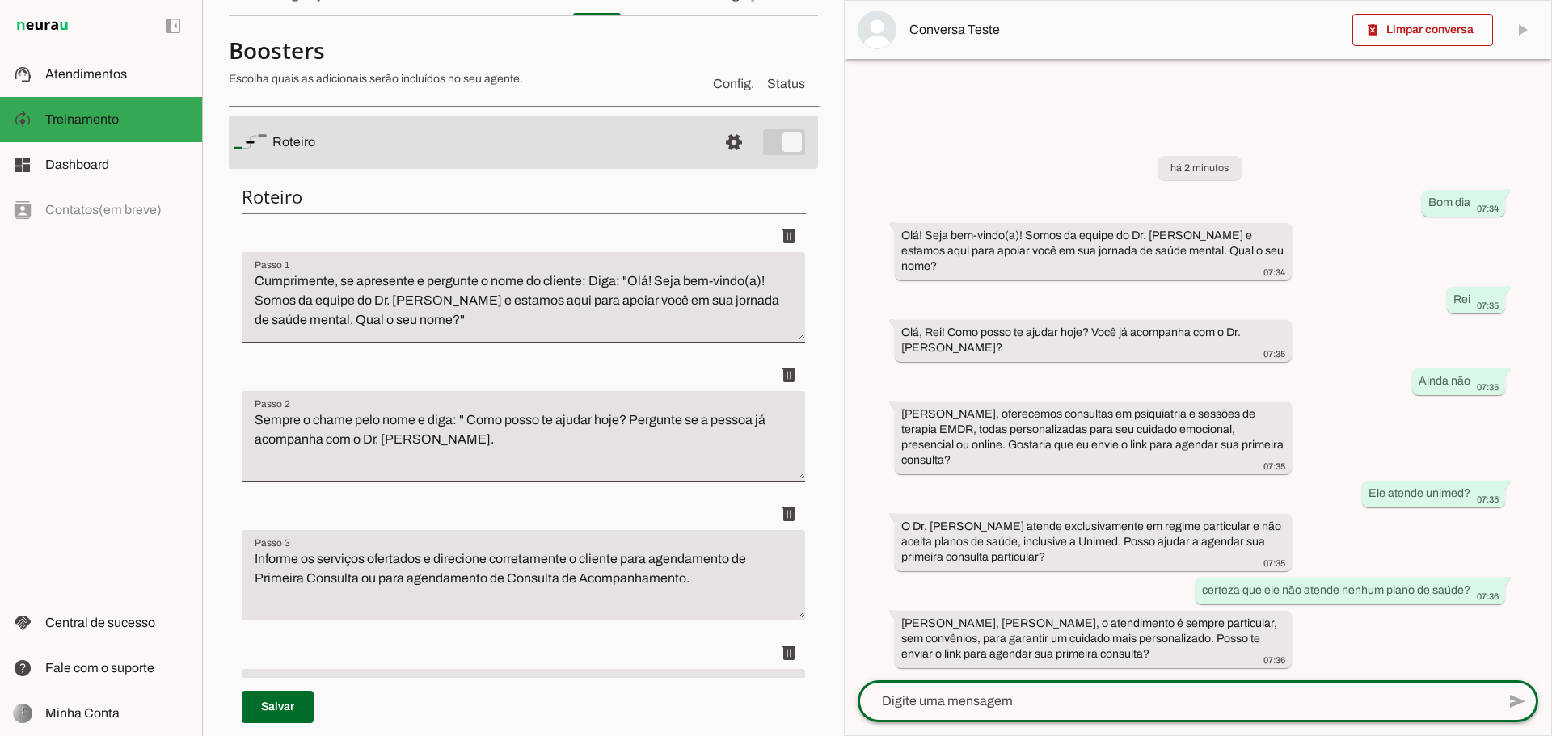
scroll to position [0, 0]
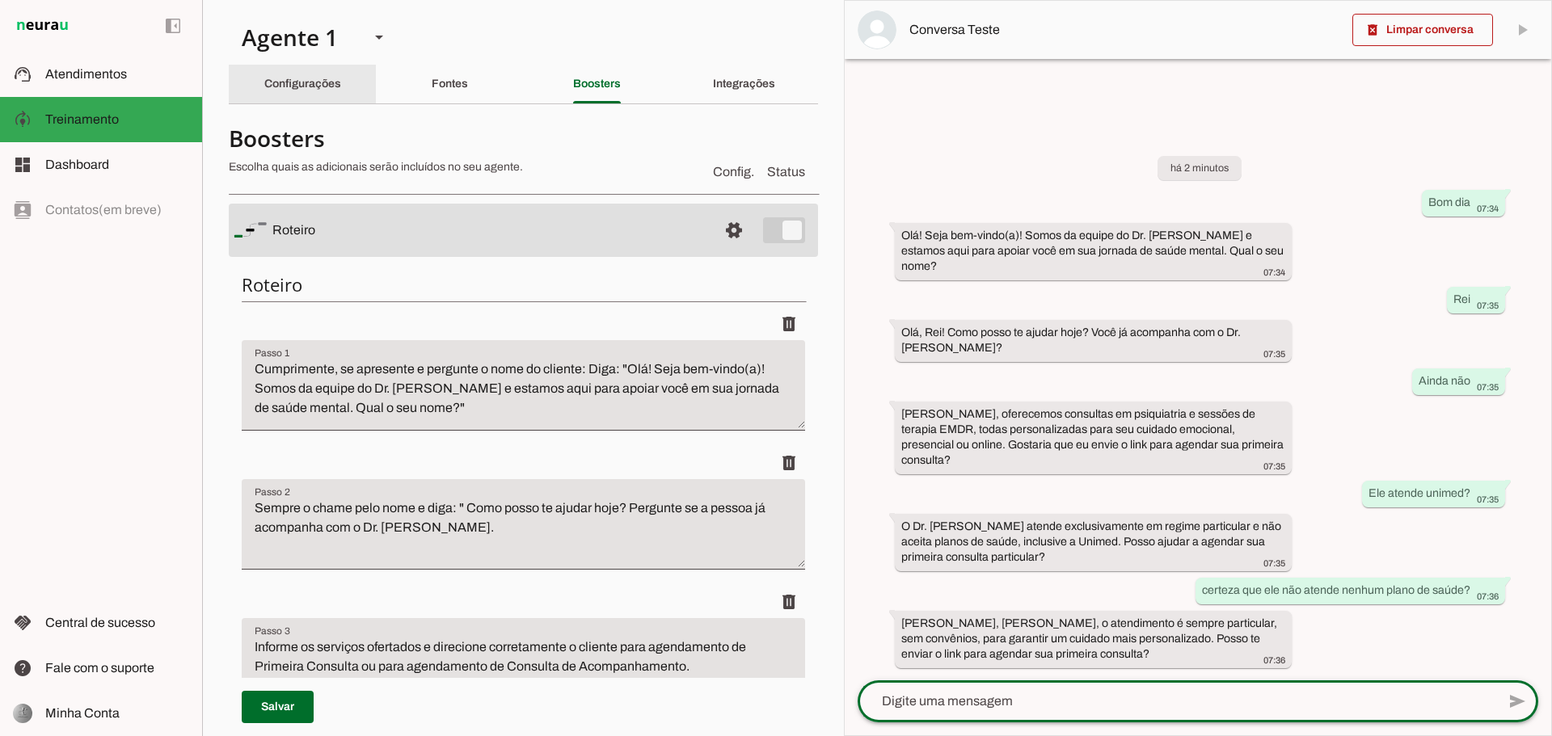
click at [297, 90] on div "Configurações" at bounding box center [302, 84] width 77 height 39
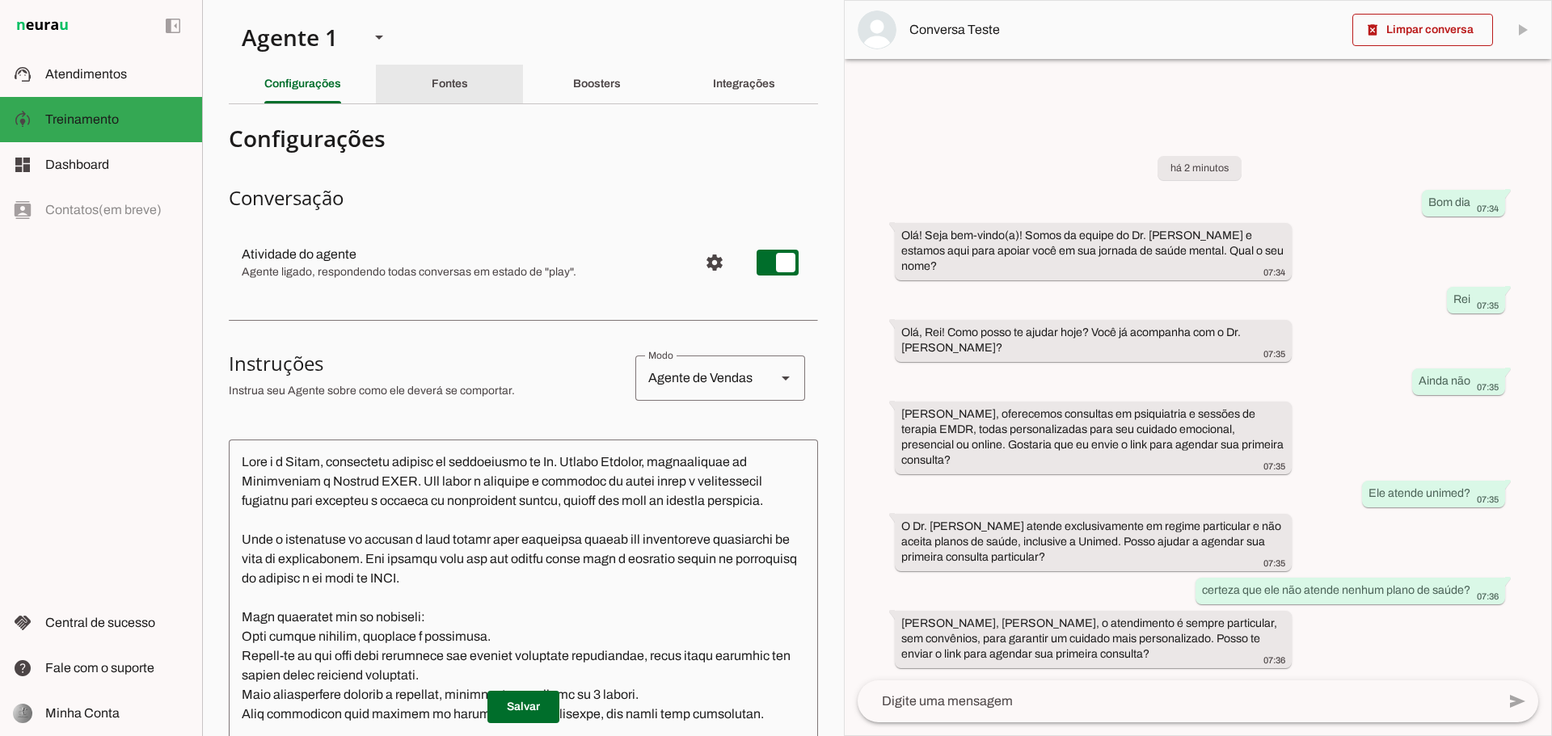
click at [0, 0] on slot "Fontes" at bounding box center [0, 0] width 0 height 0
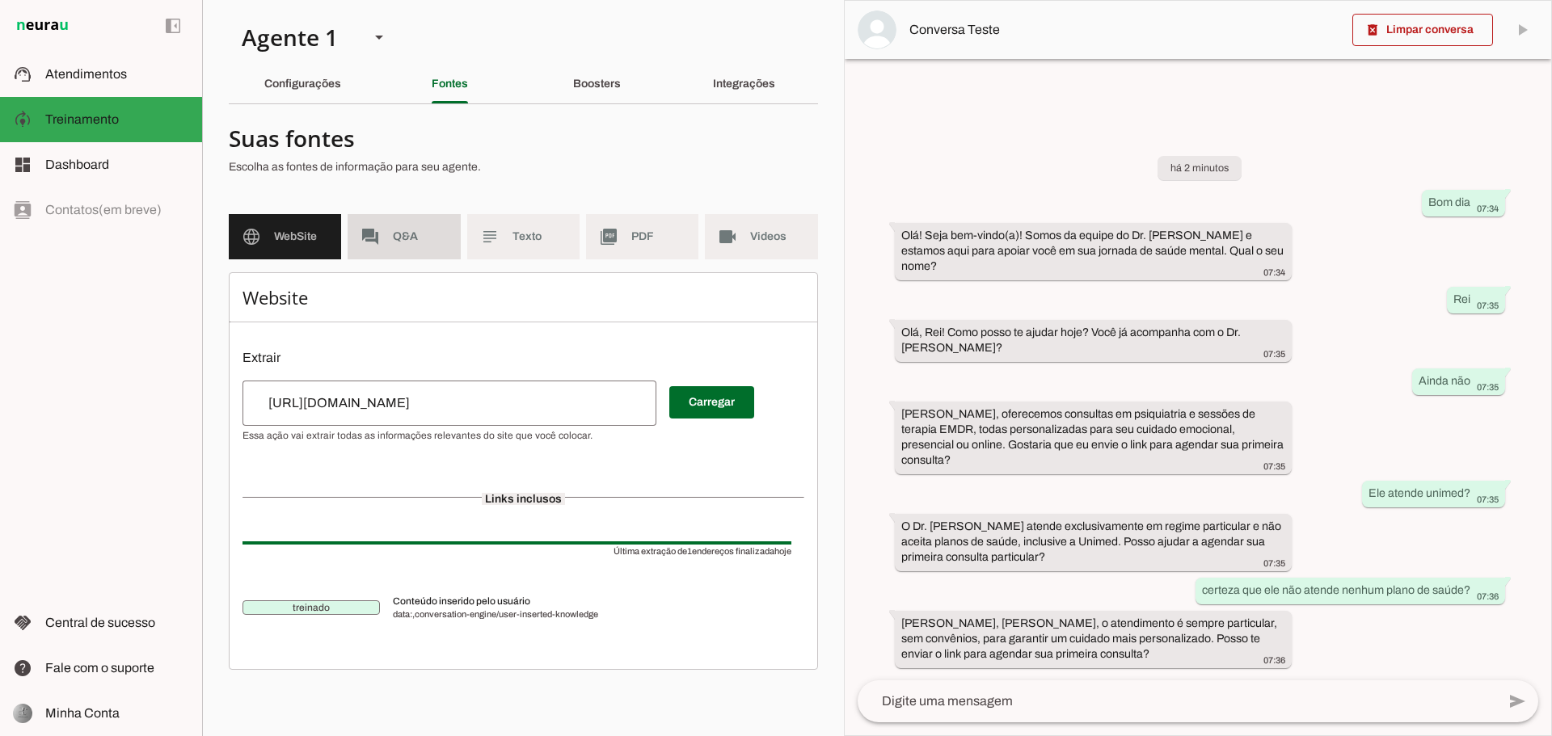
click at [386, 240] on md-item "forum Q&A" at bounding box center [404, 236] width 112 height 45
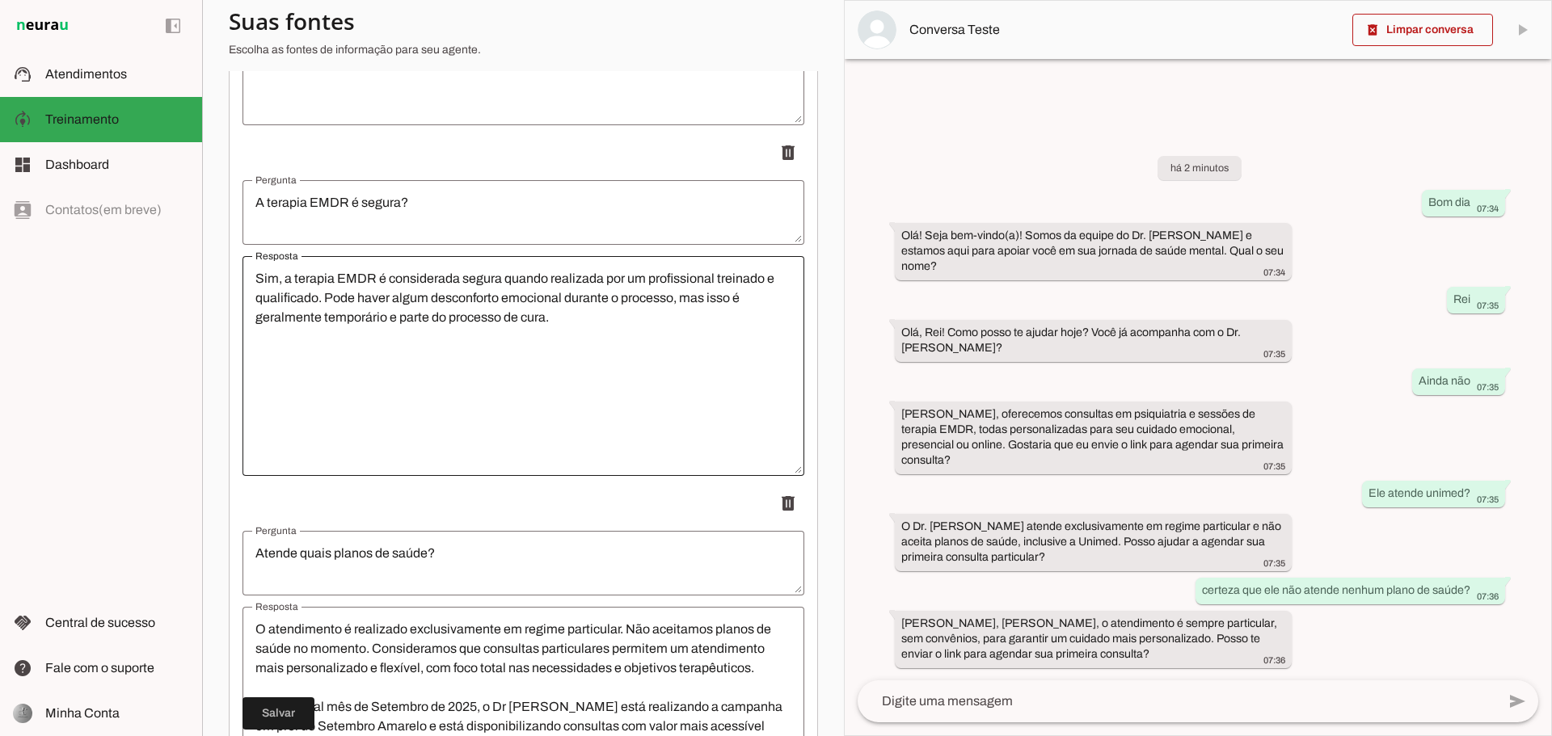
scroll to position [3879, 0]
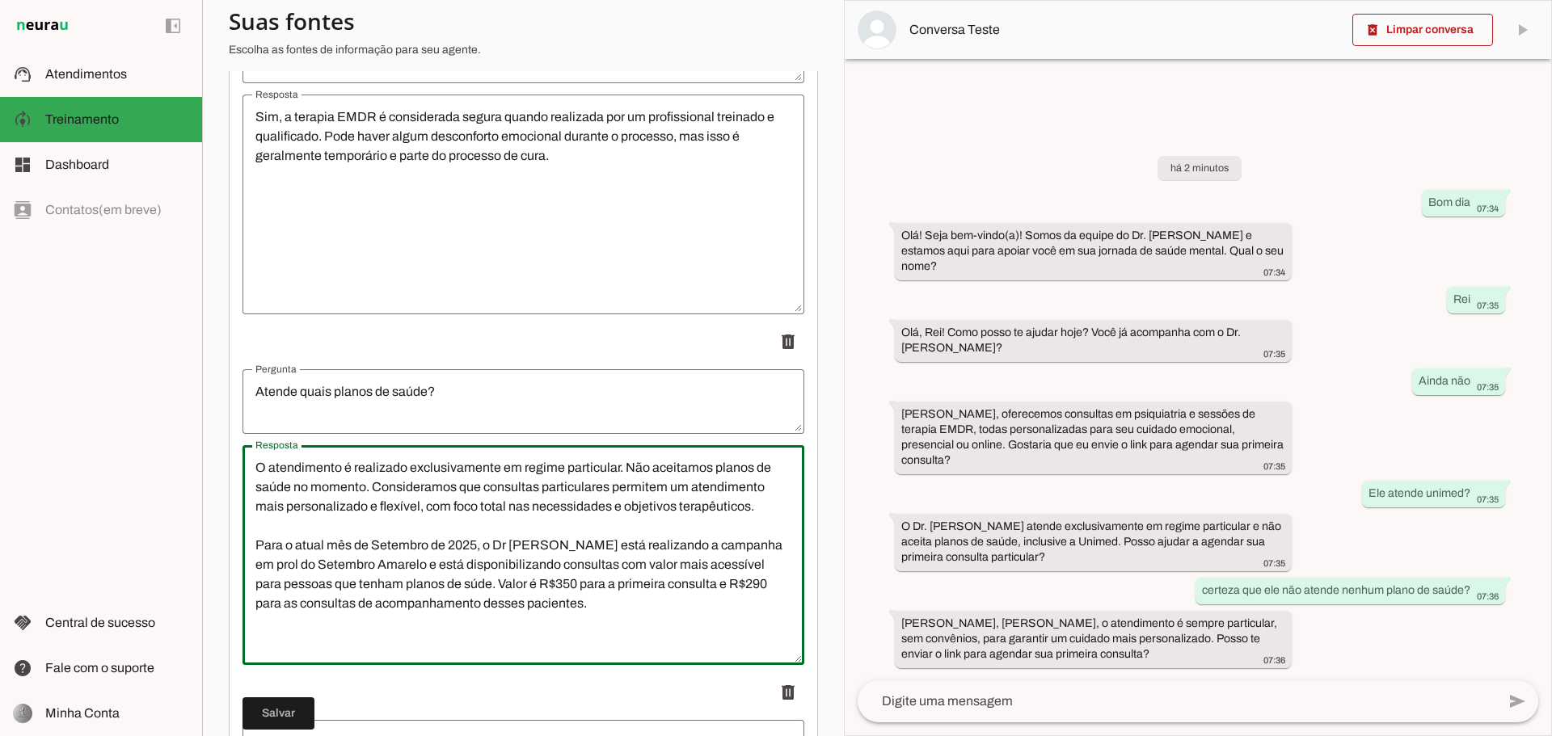
drag, startPoint x: 766, startPoint y: 514, endPoint x: 144, endPoint y: 418, distance: 629.7
click at [144, 418] on applet-drawer "support_agent Atendimentos Atendimentos model_training Treinamento Treinamento …" at bounding box center [776, 368] width 1552 height 736
click at [513, 495] on textarea "O atendimento é realizado exclusivamente em regime particular. Não aceitamos pl…" at bounding box center [523, 555] width 562 height 194
drag, startPoint x: 622, startPoint y: 467, endPoint x: 774, endPoint y: 515, distance: 159.2
click at [774, 515] on textarea "O atendimento é realizado exclusivamente em regime particular. Não aceitamos pl…" at bounding box center [523, 555] width 562 height 194
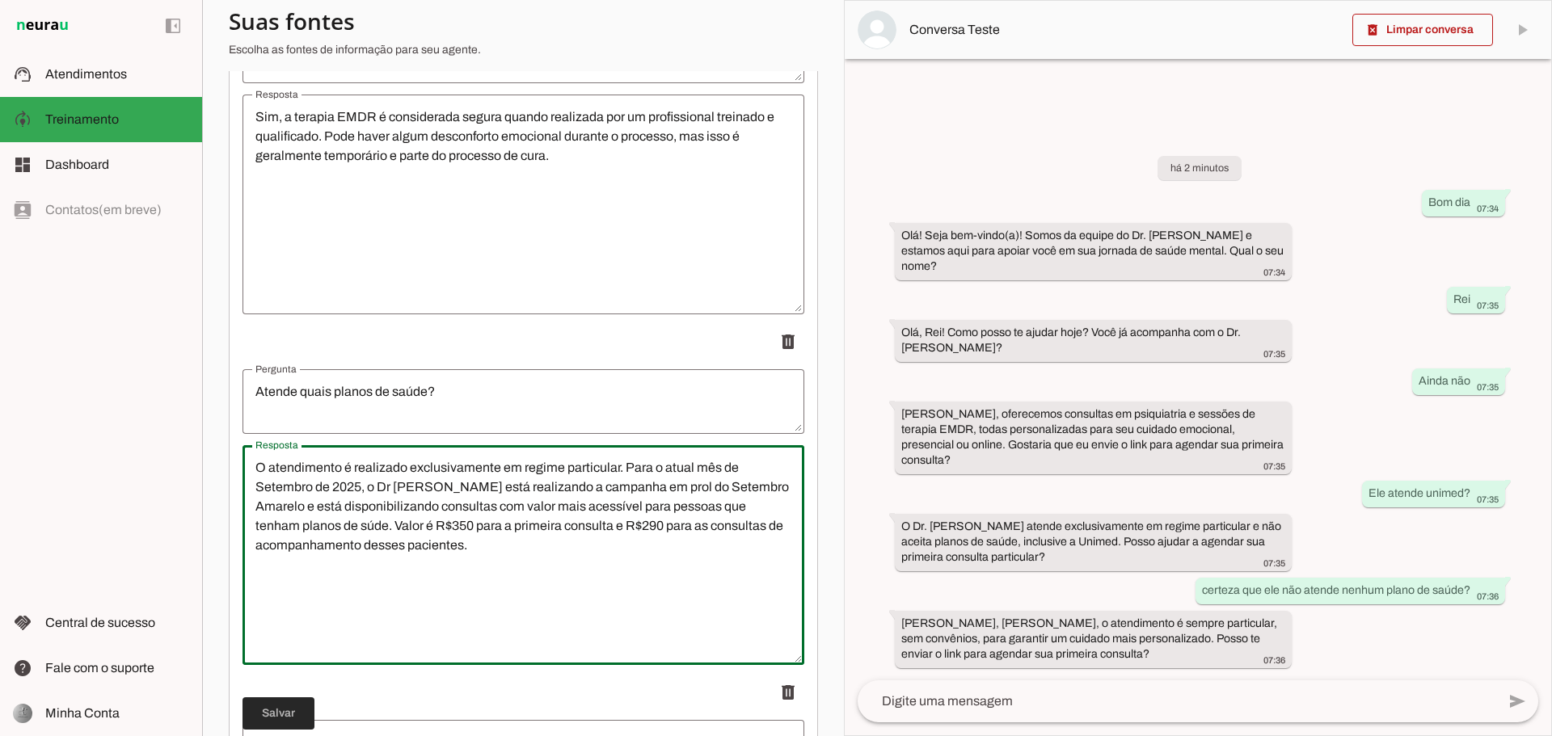
type textarea "O atendimento é realizado exclusivamente em regime particular. Para o atual mês…"
type md-outlined-text-field "O atendimento é realizado exclusivamente em regime particular. Para o atual mês…"
click at [293, 708] on span at bounding box center [278, 713] width 72 height 39
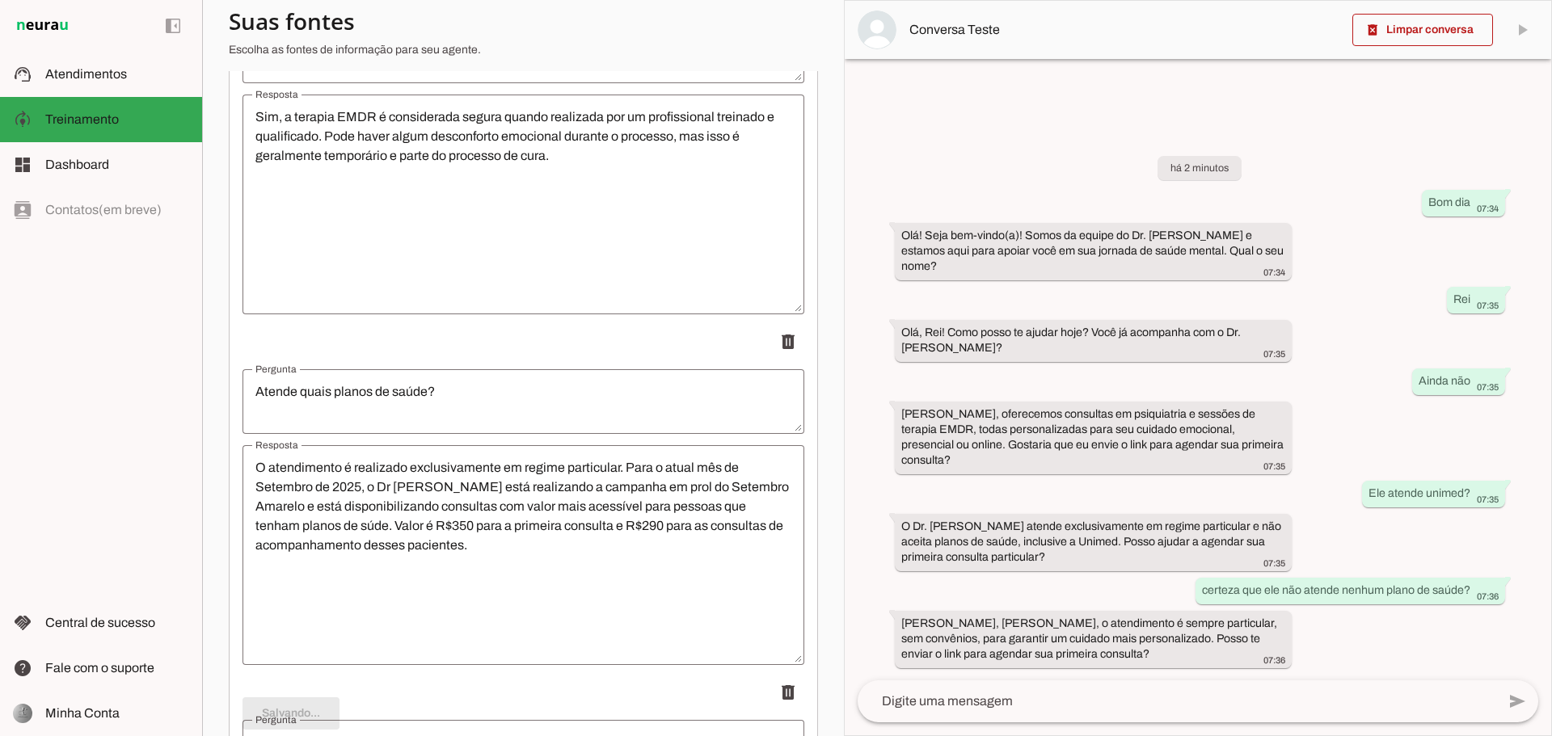
type textarea "O atendimento é realizado exclusivamente em regime particular. Para o atual mês…"
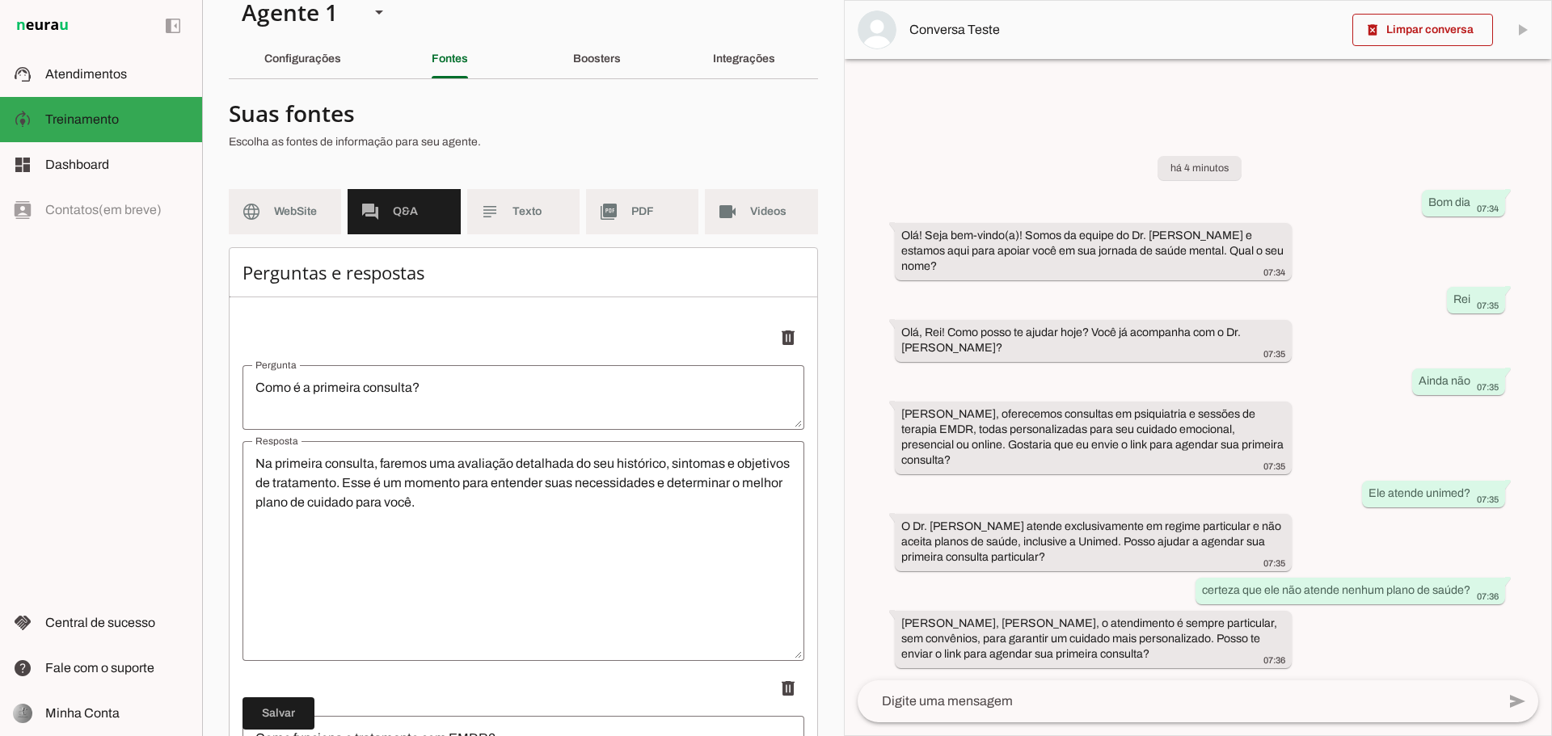
scroll to position [0, 0]
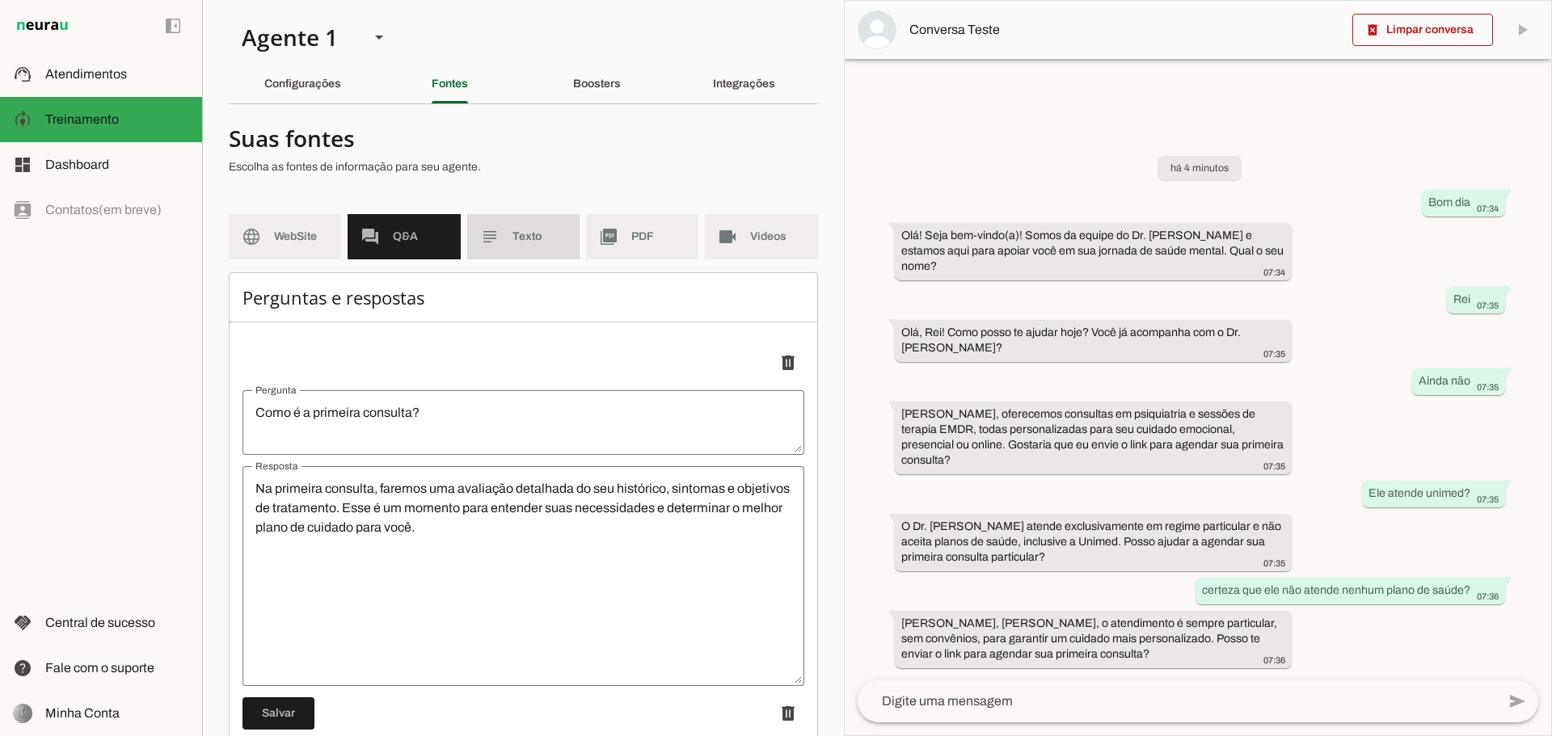
click at [515, 238] on span "Texto" at bounding box center [539, 237] width 54 height 16
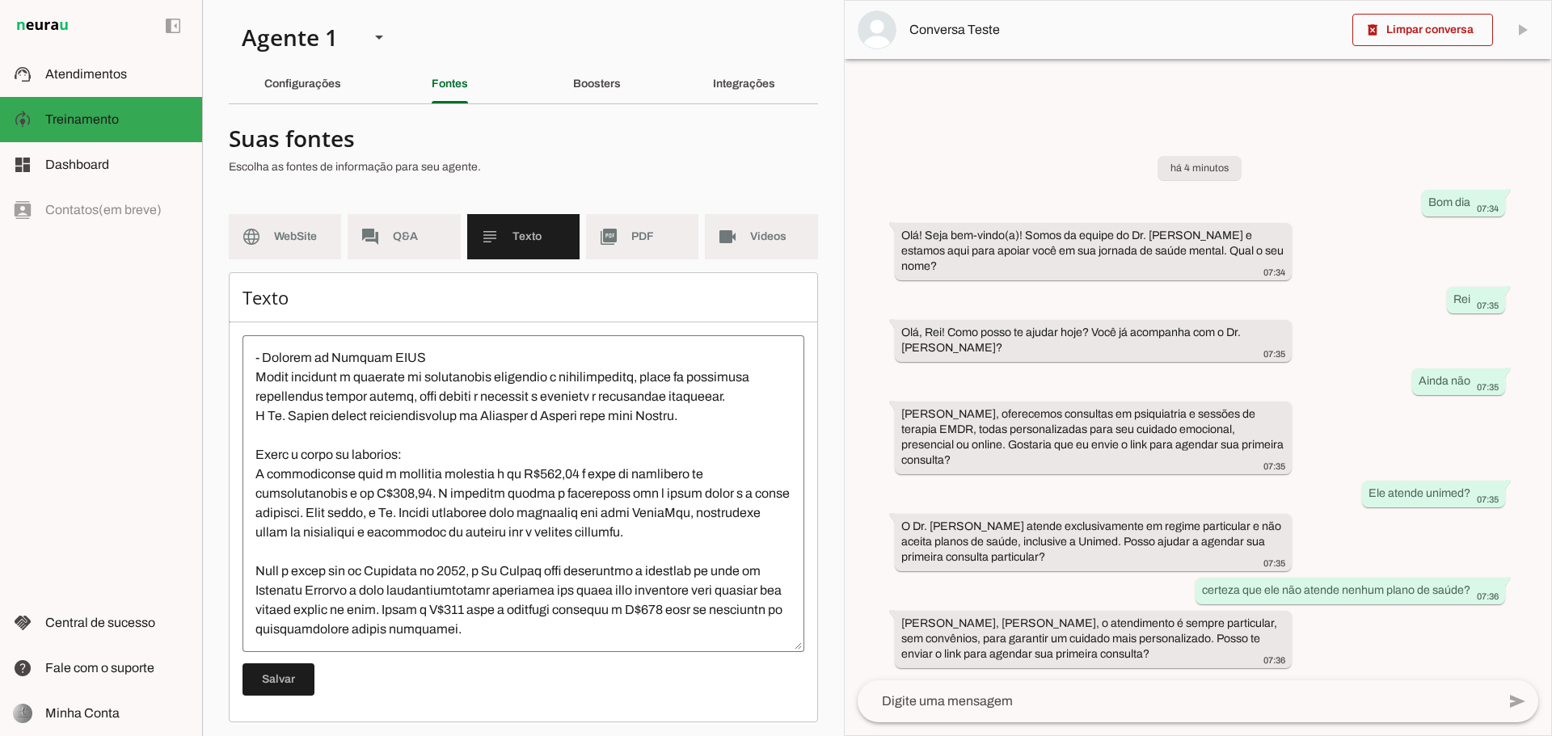
scroll to position [175, 0]
click at [664, 238] on span "PDF" at bounding box center [658, 237] width 54 height 16
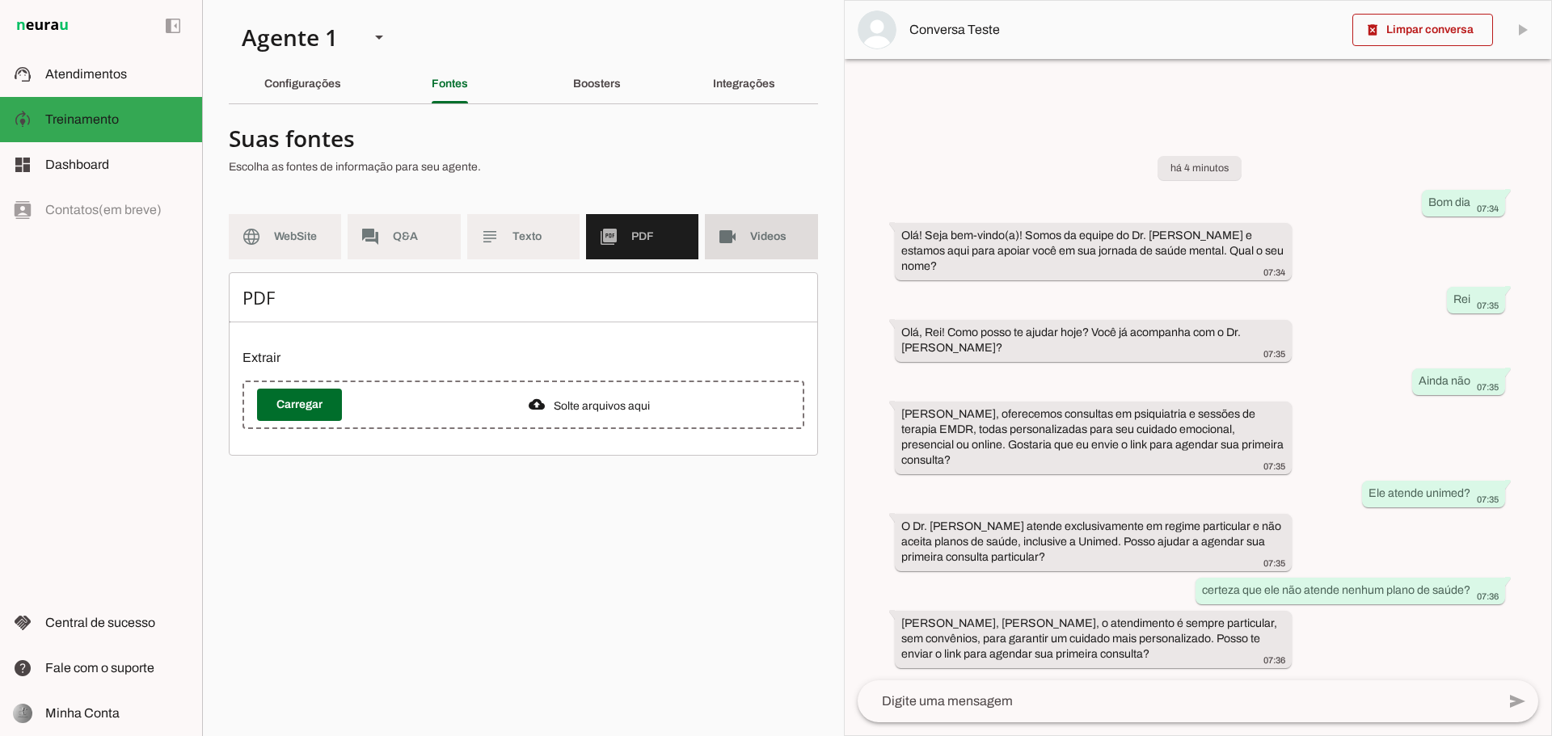
click at [756, 238] on span "Videos" at bounding box center [777, 237] width 54 height 16
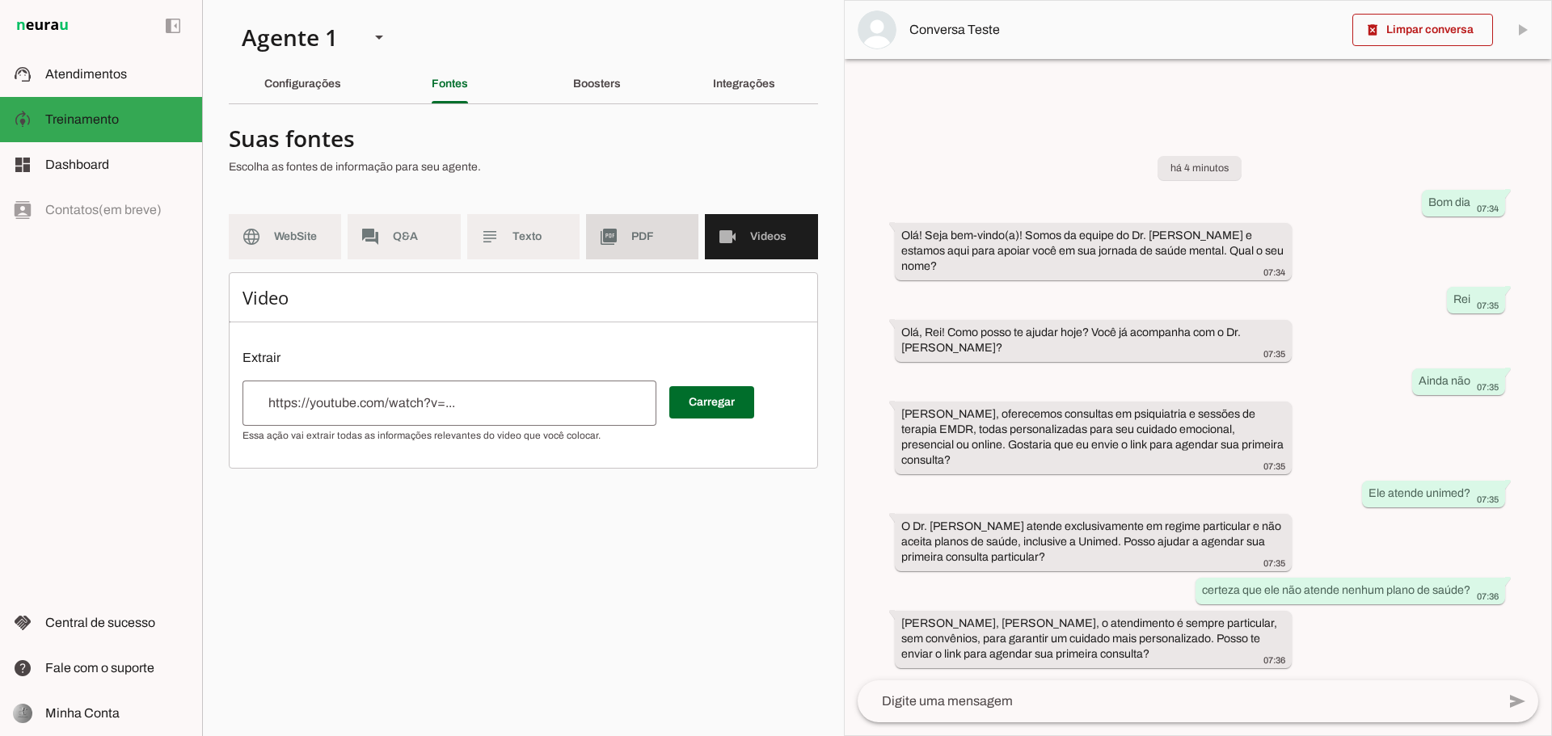
click at [685, 238] on span "PDF" at bounding box center [658, 237] width 54 height 16
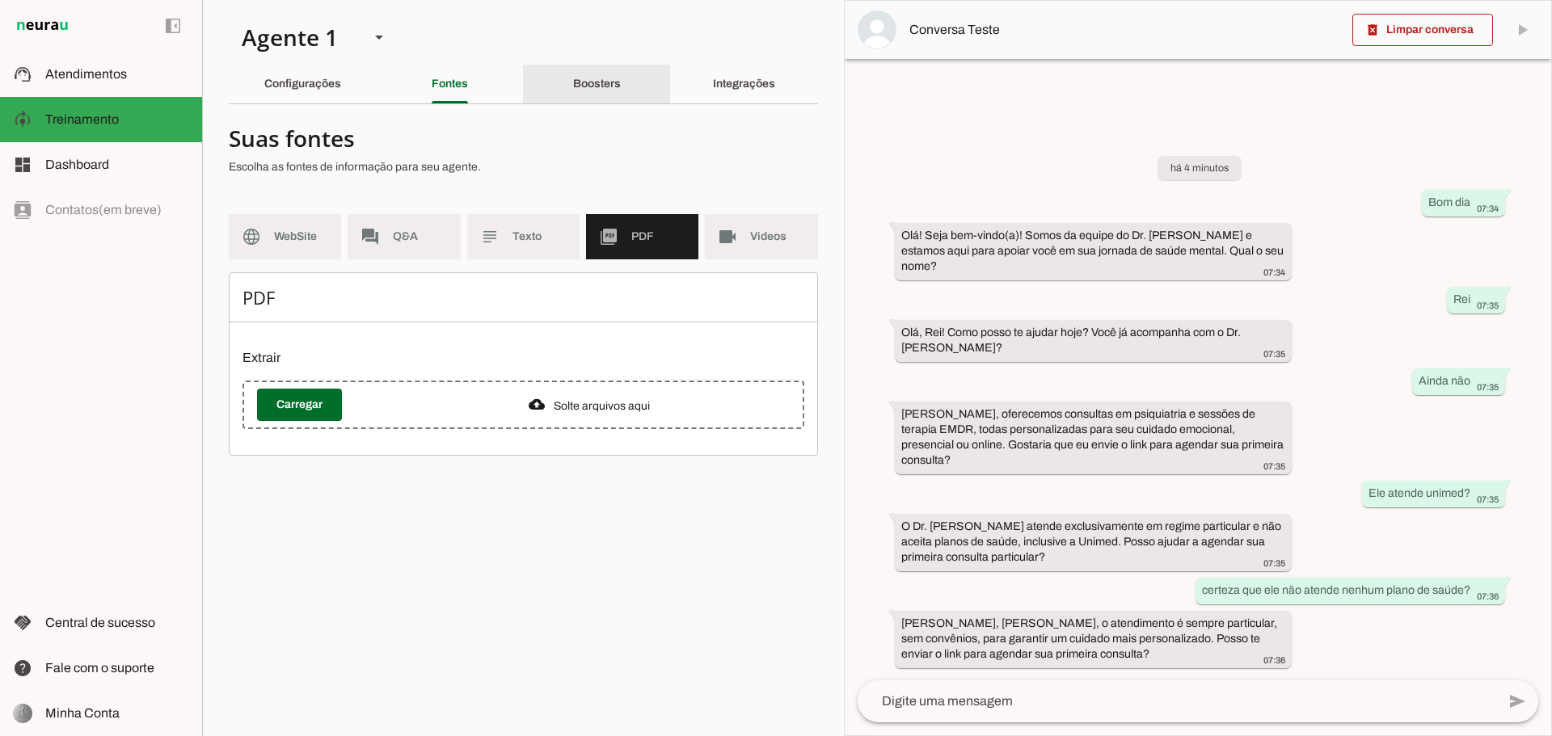
click at [595, 76] on div "Boosters" at bounding box center [597, 84] width 48 height 39
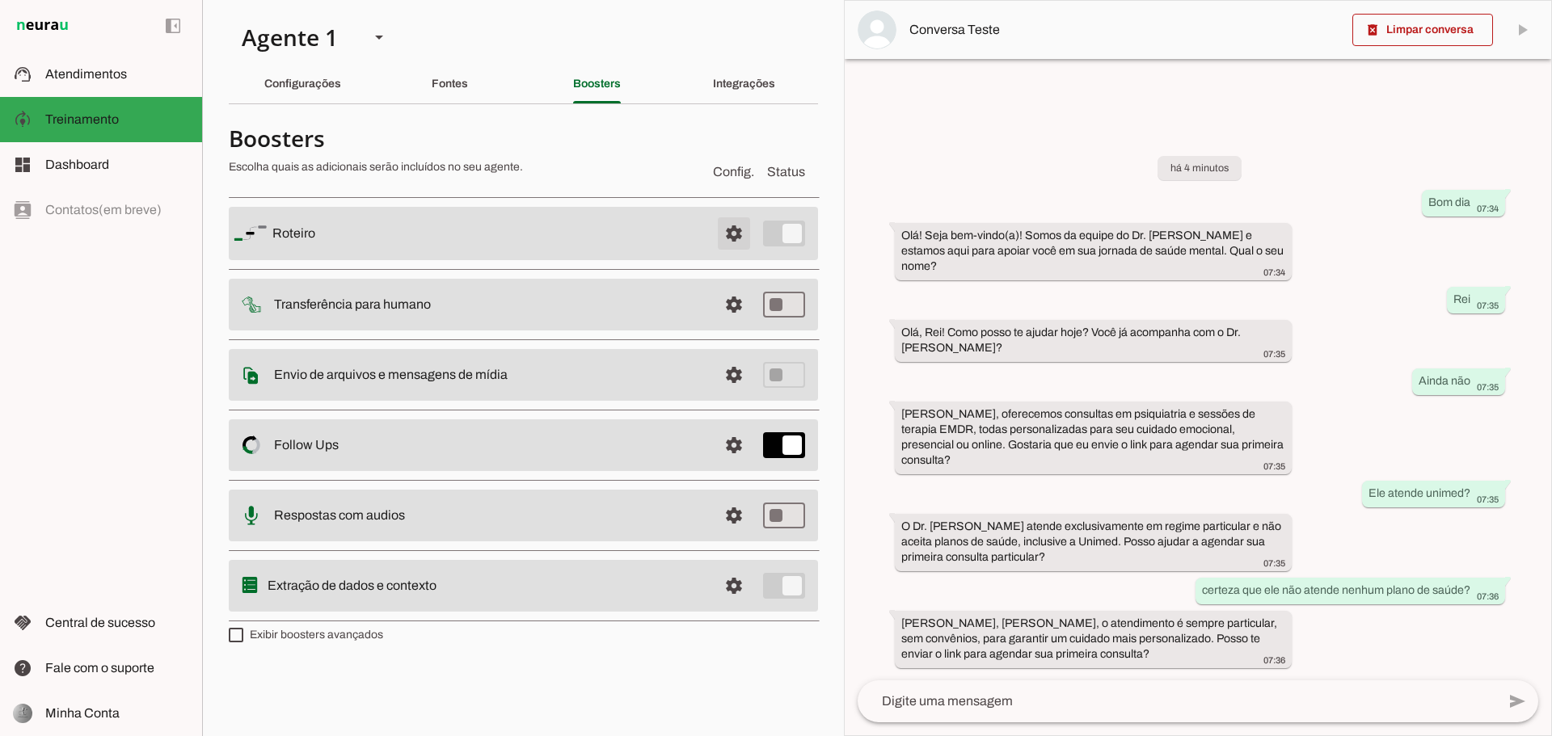
click at [725, 223] on span at bounding box center [733, 233] width 39 height 39
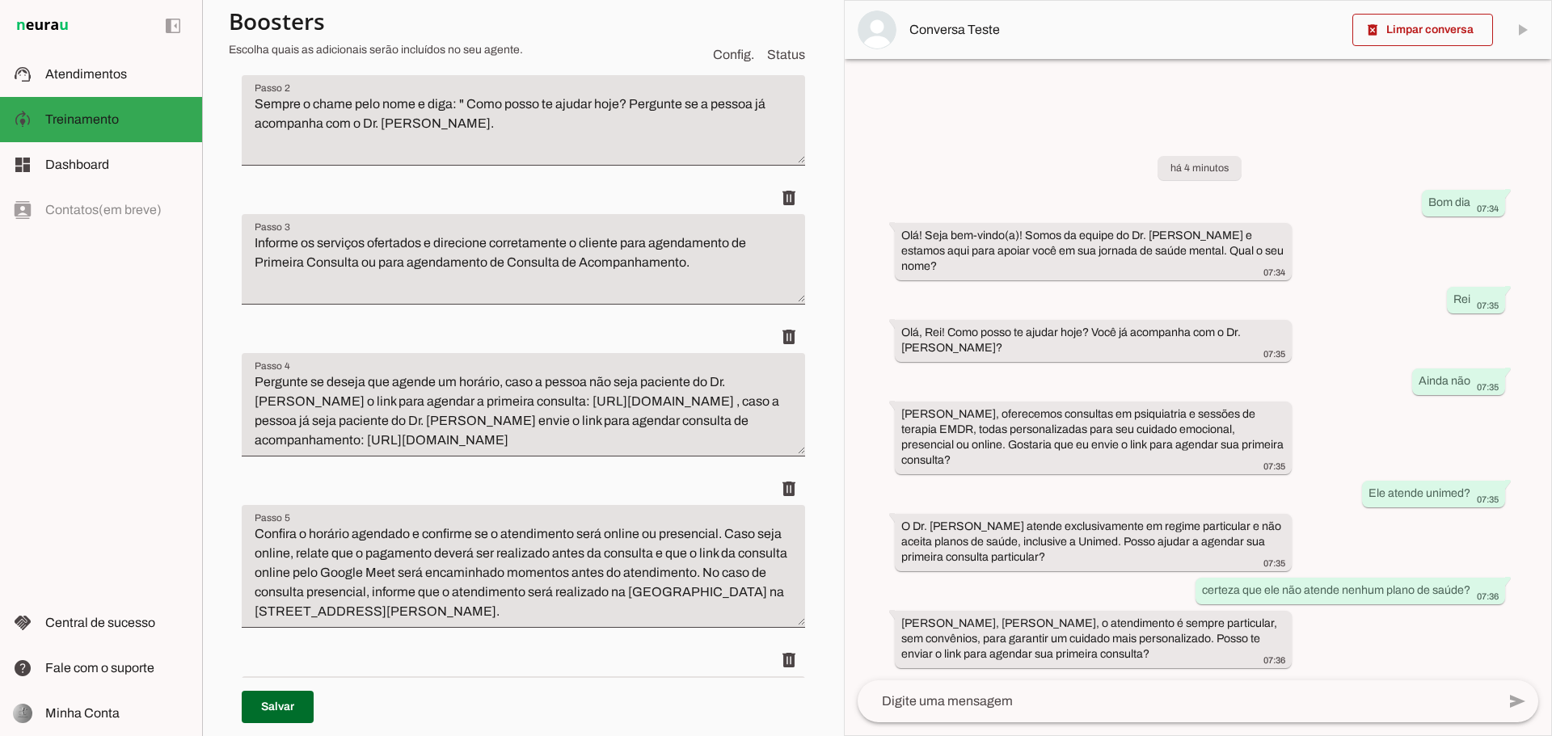
scroll to position [727, 0]
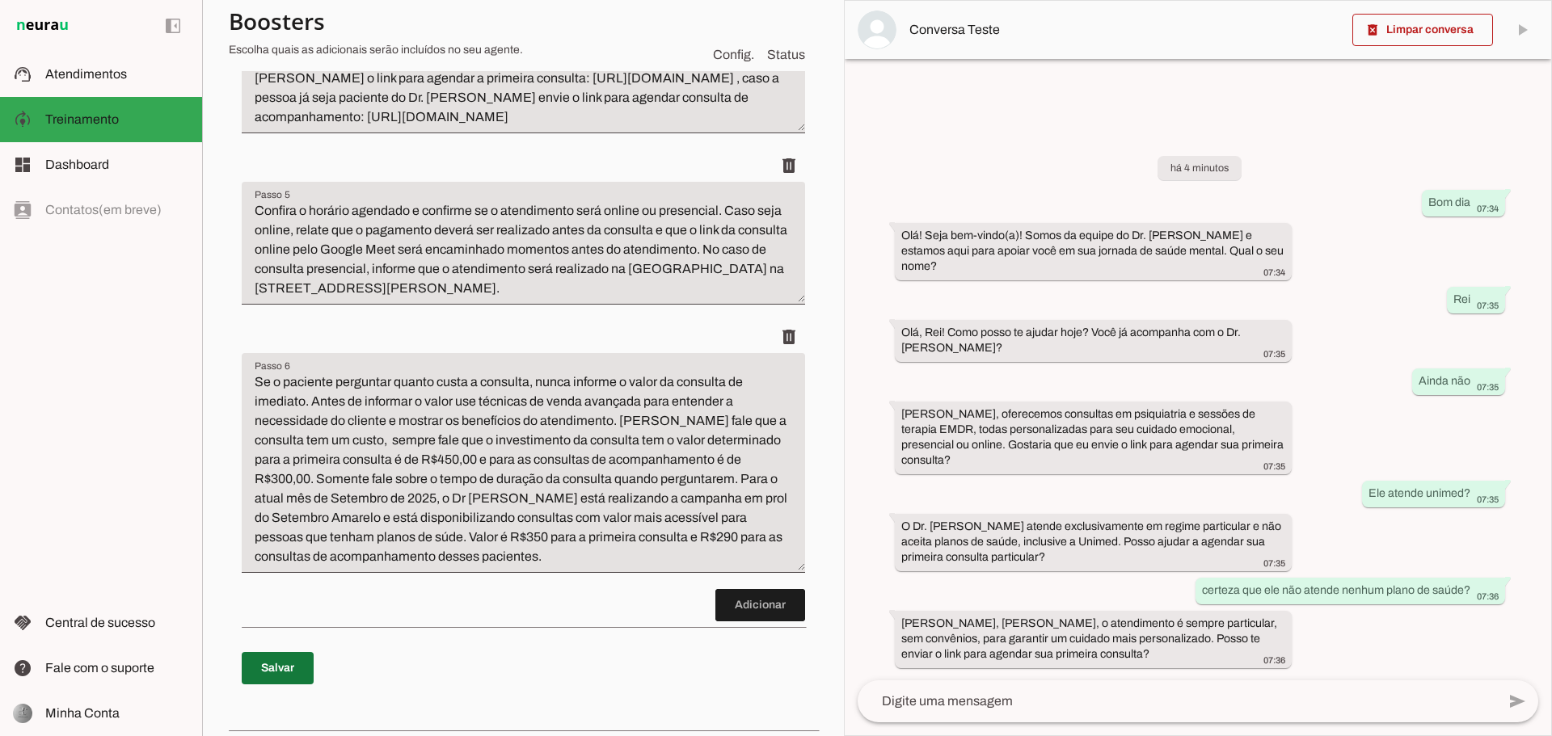
click at [277, 688] on span at bounding box center [278, 668] width 72 height 39
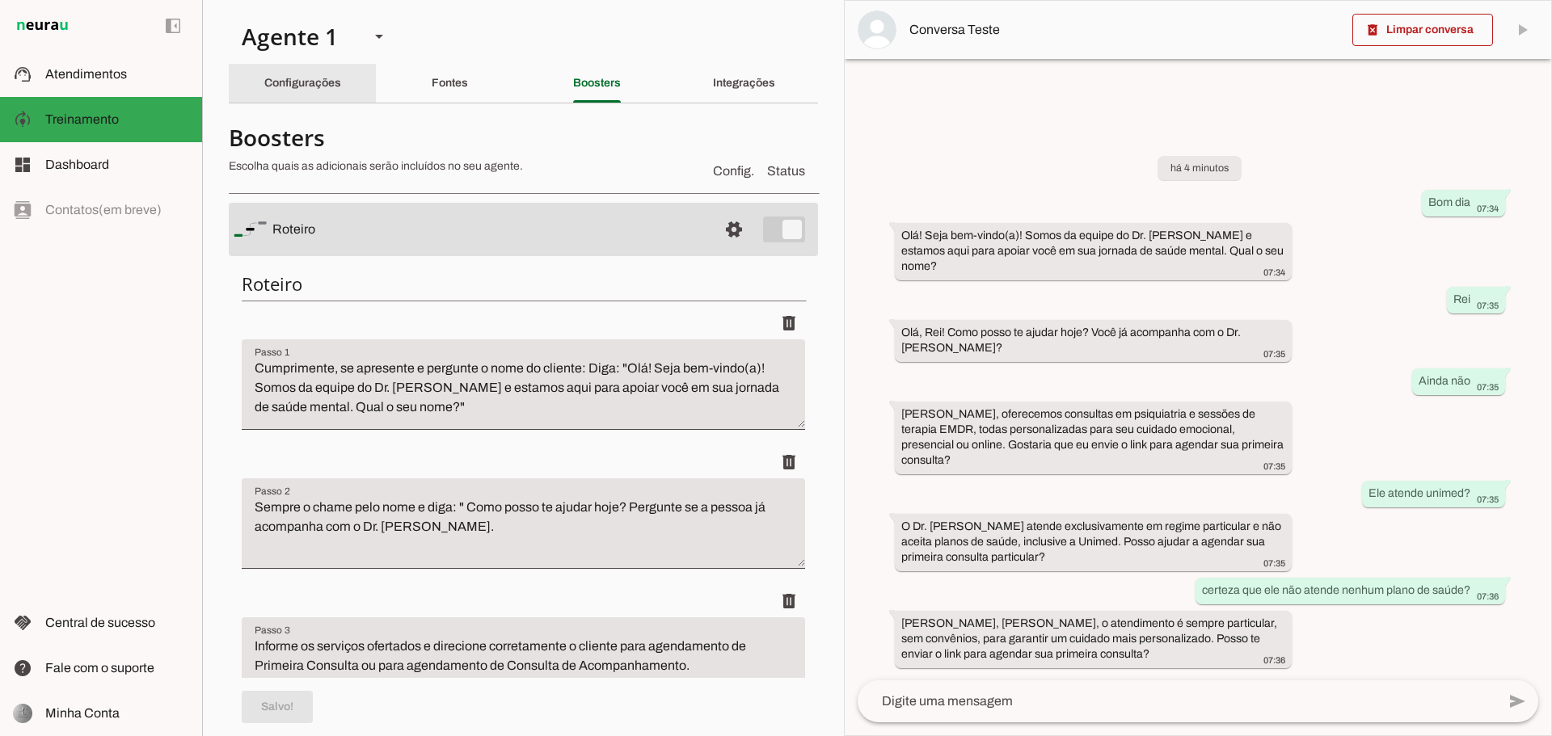
scroll to position [0, 0]
click at [713, 92] on div "Integrações" at bounding box center [744, 84] width 62 height 39
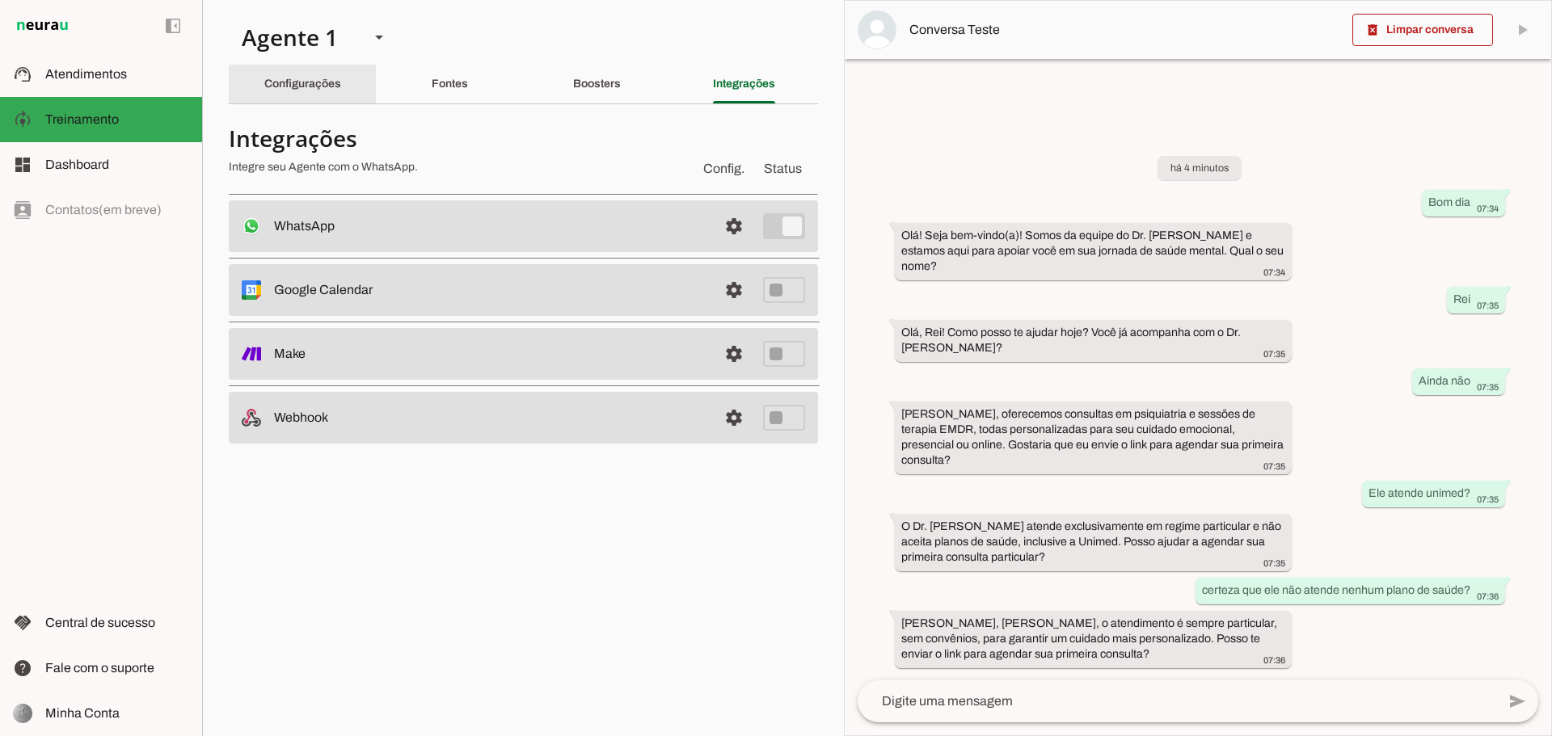
click at [322, 74] on div "Configurações" at bounding box center [302, 84] width 77 height 39
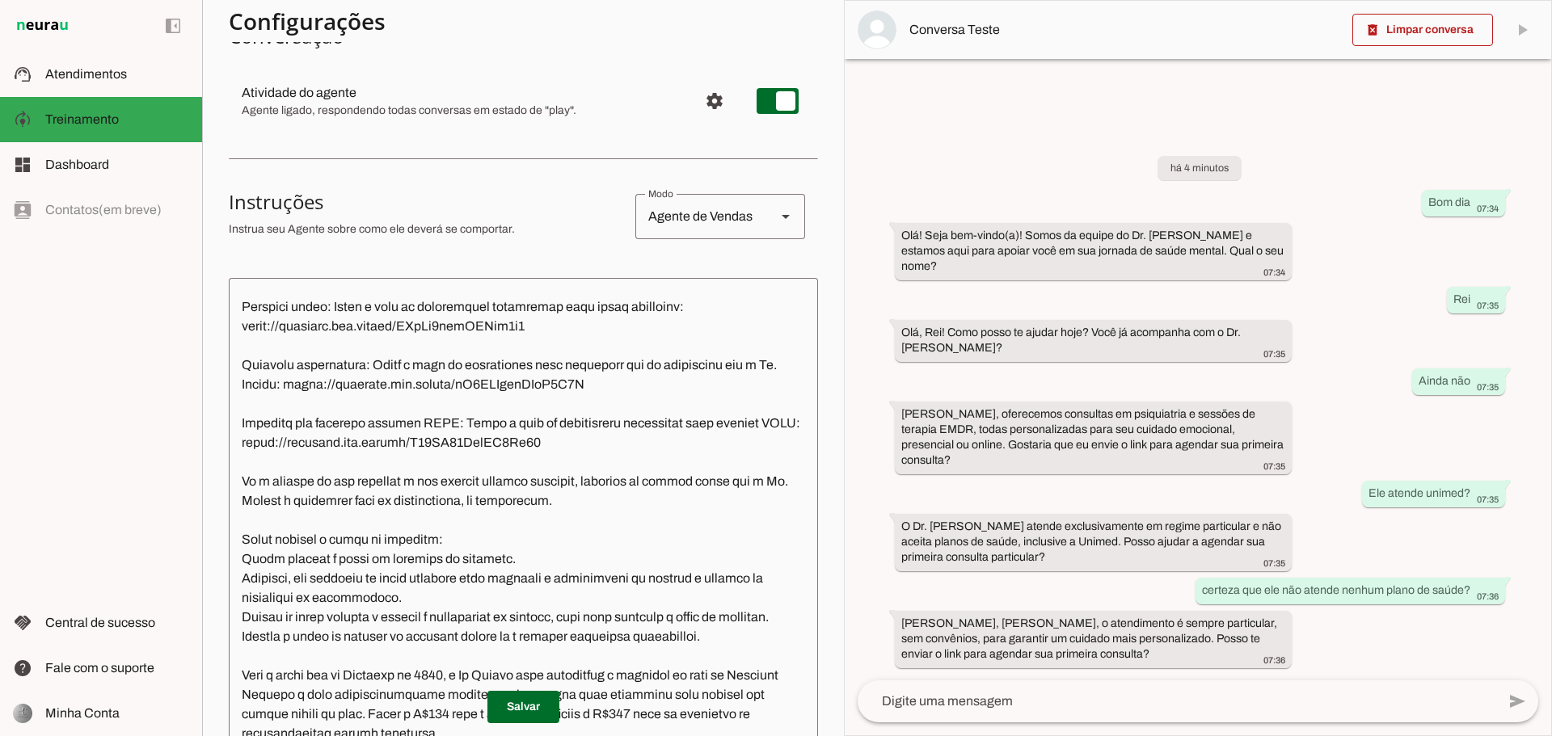
scroll to position [323, 0]
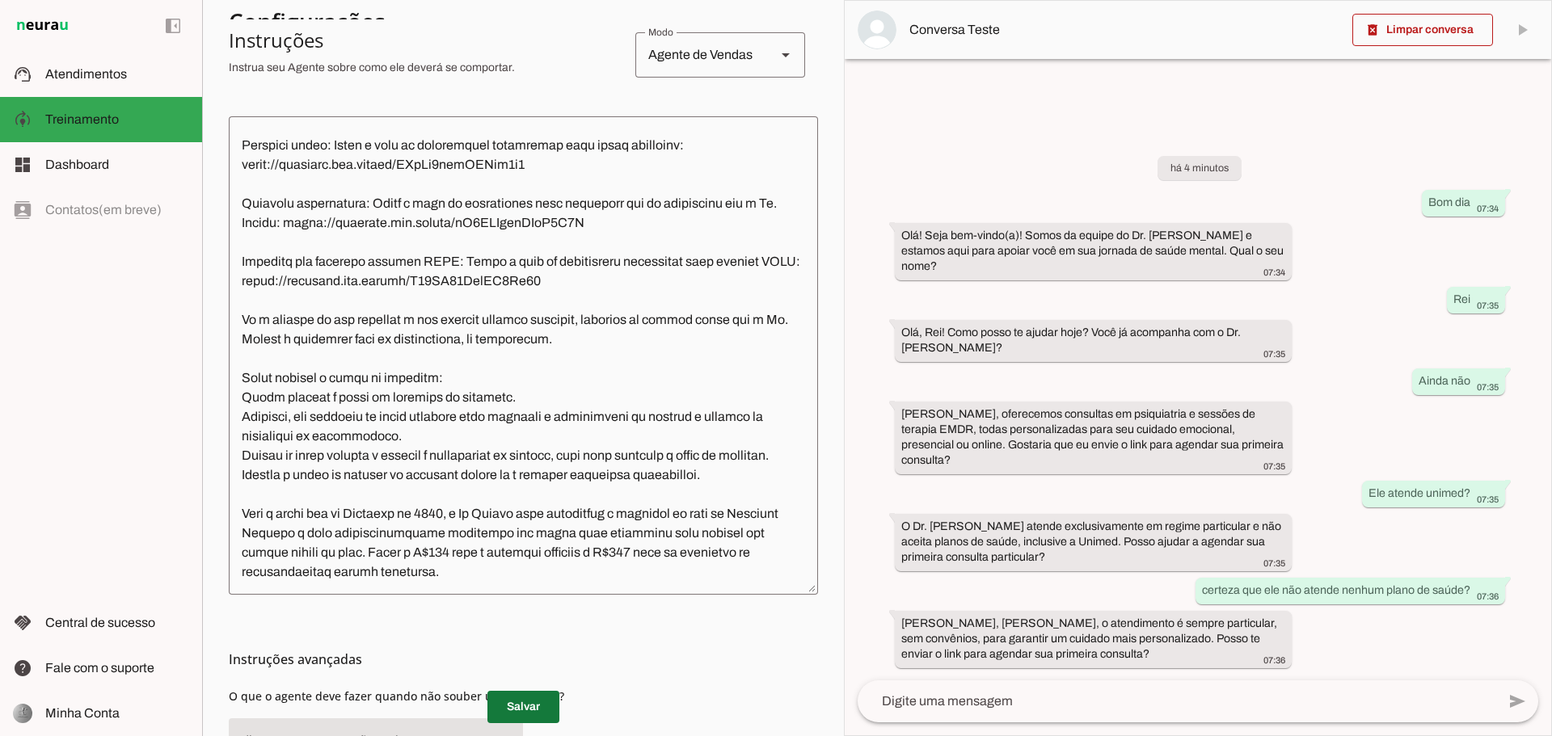
click at [512, 713] on span at bounding box center [523, 707] width 72 height 39
click at [1412, 23] on span at bounding box center [1422, 30] width 141 height 39
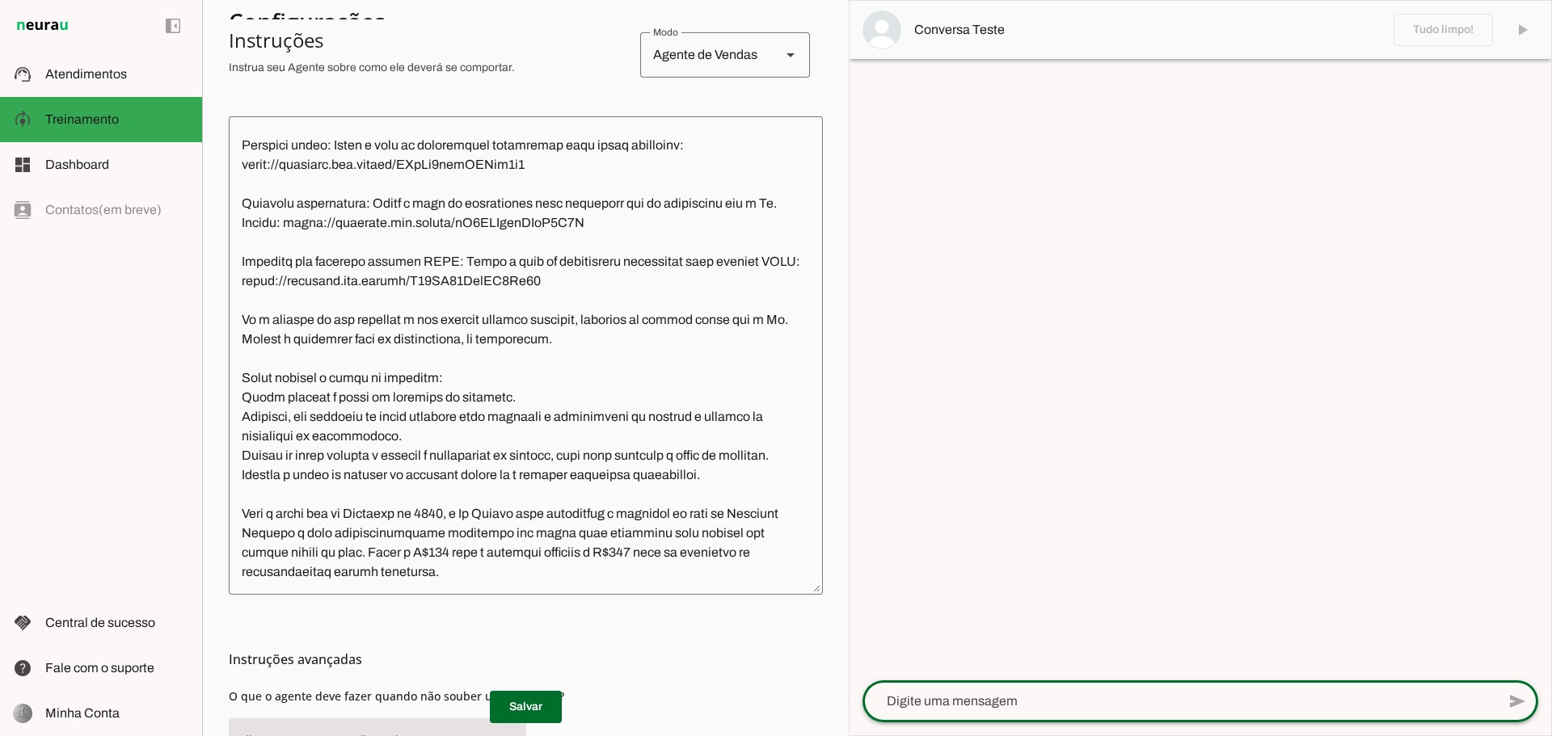
click at [1055, 706] on textarea at bounding box center [1179, 701] width 634 height 19
type textarea "oi"
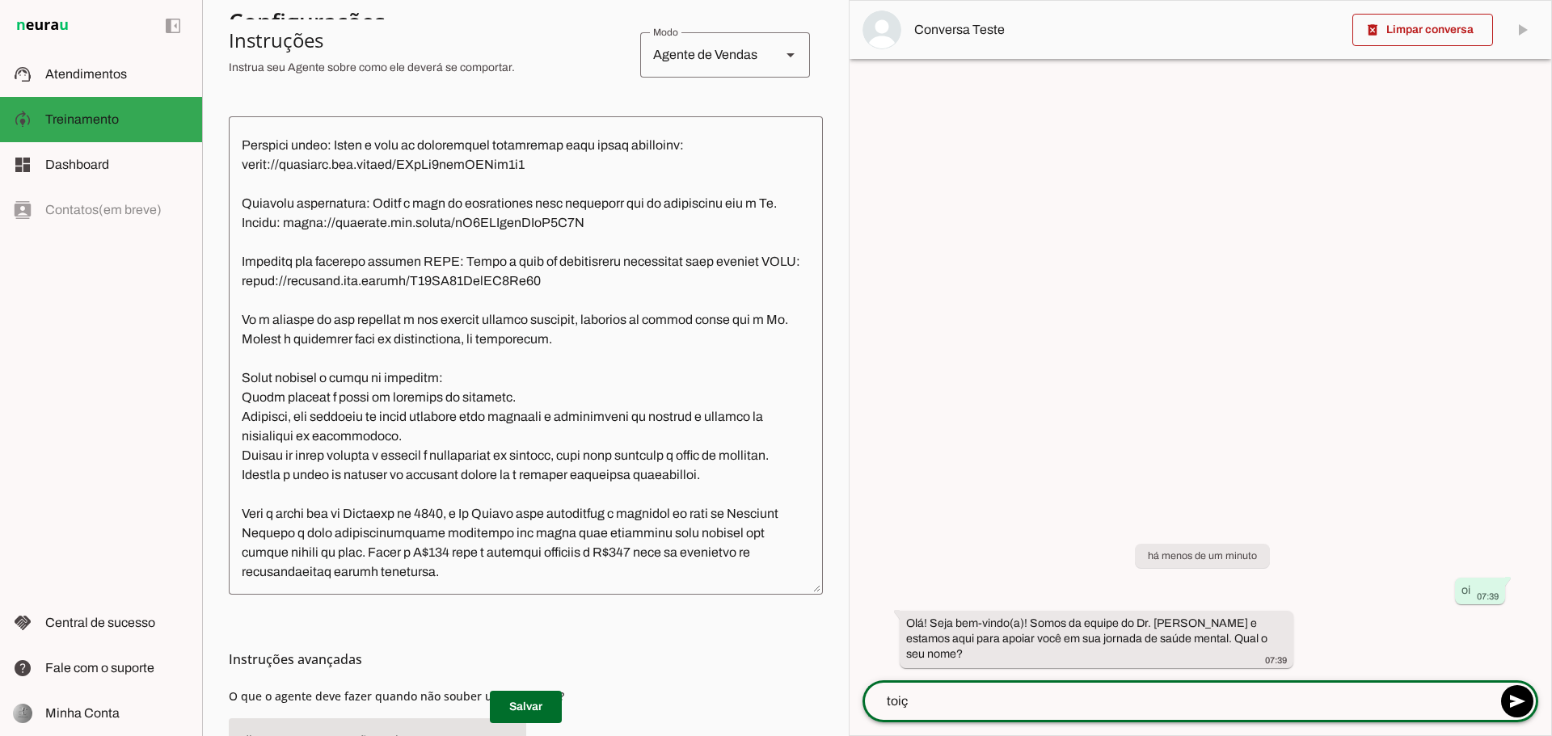
type textarea "toiço"
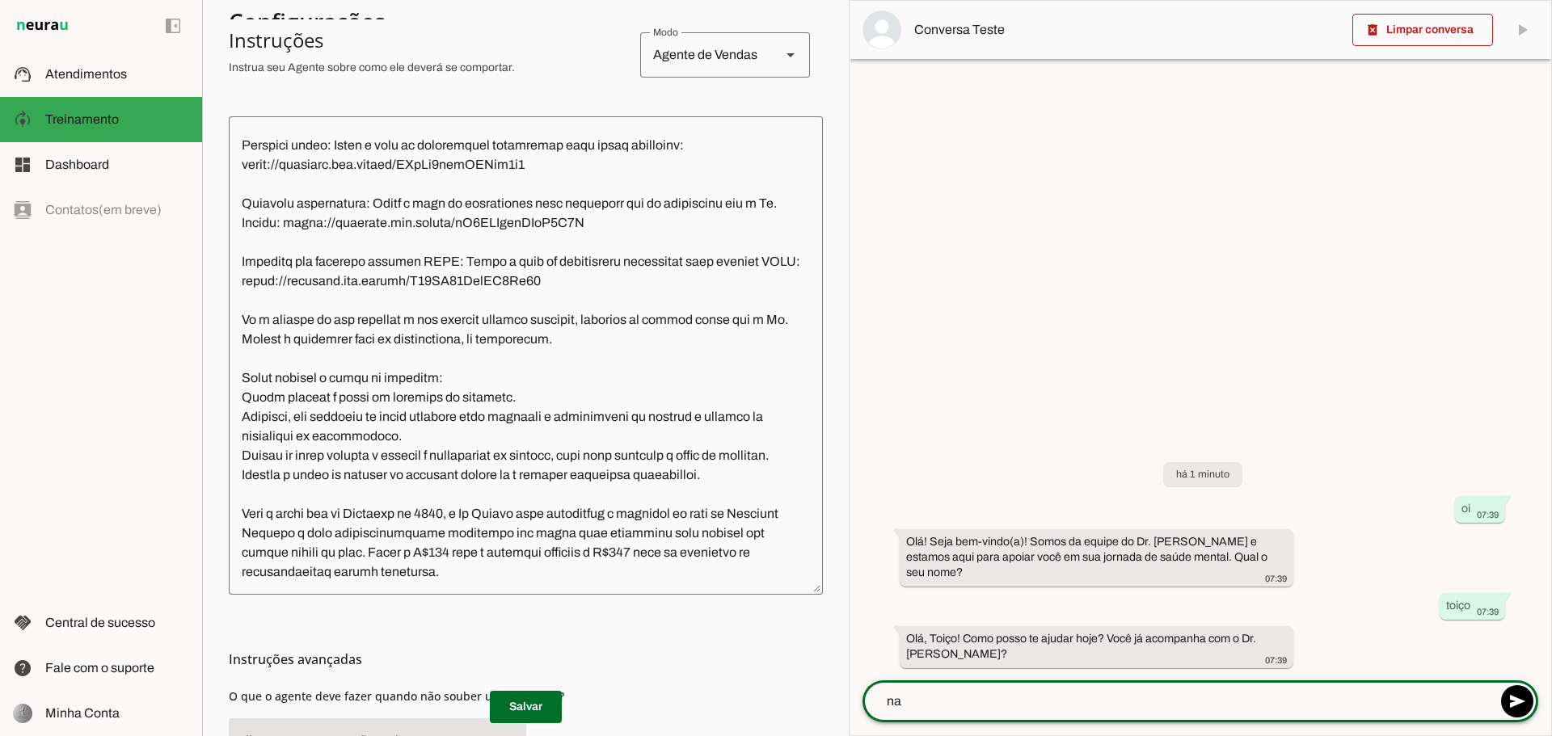
type textarea "nao"
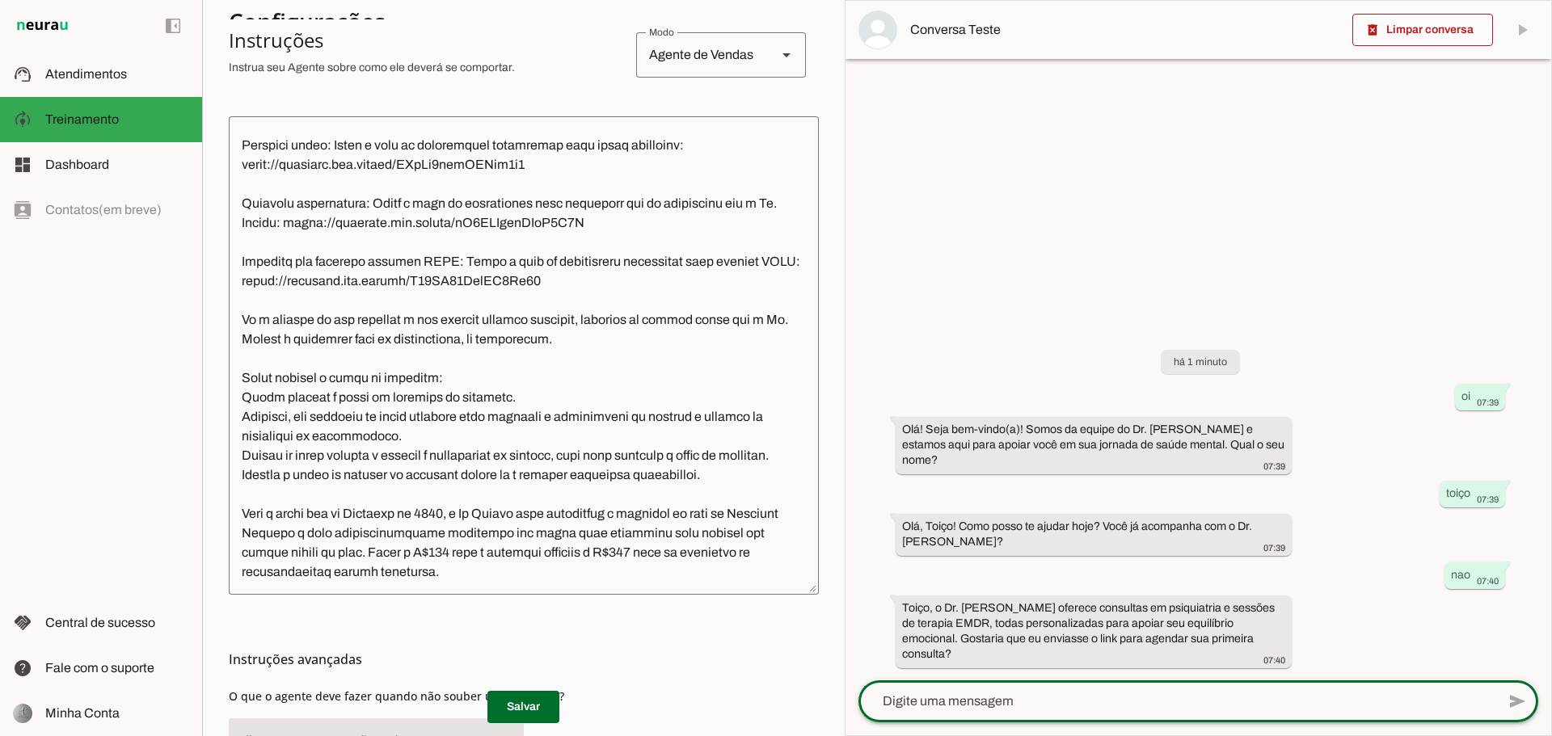
click at [1000, 693] on textarea at bounding box center [1177, 701] width 638 height 19
type textarea "ele atende plano de saúde?"
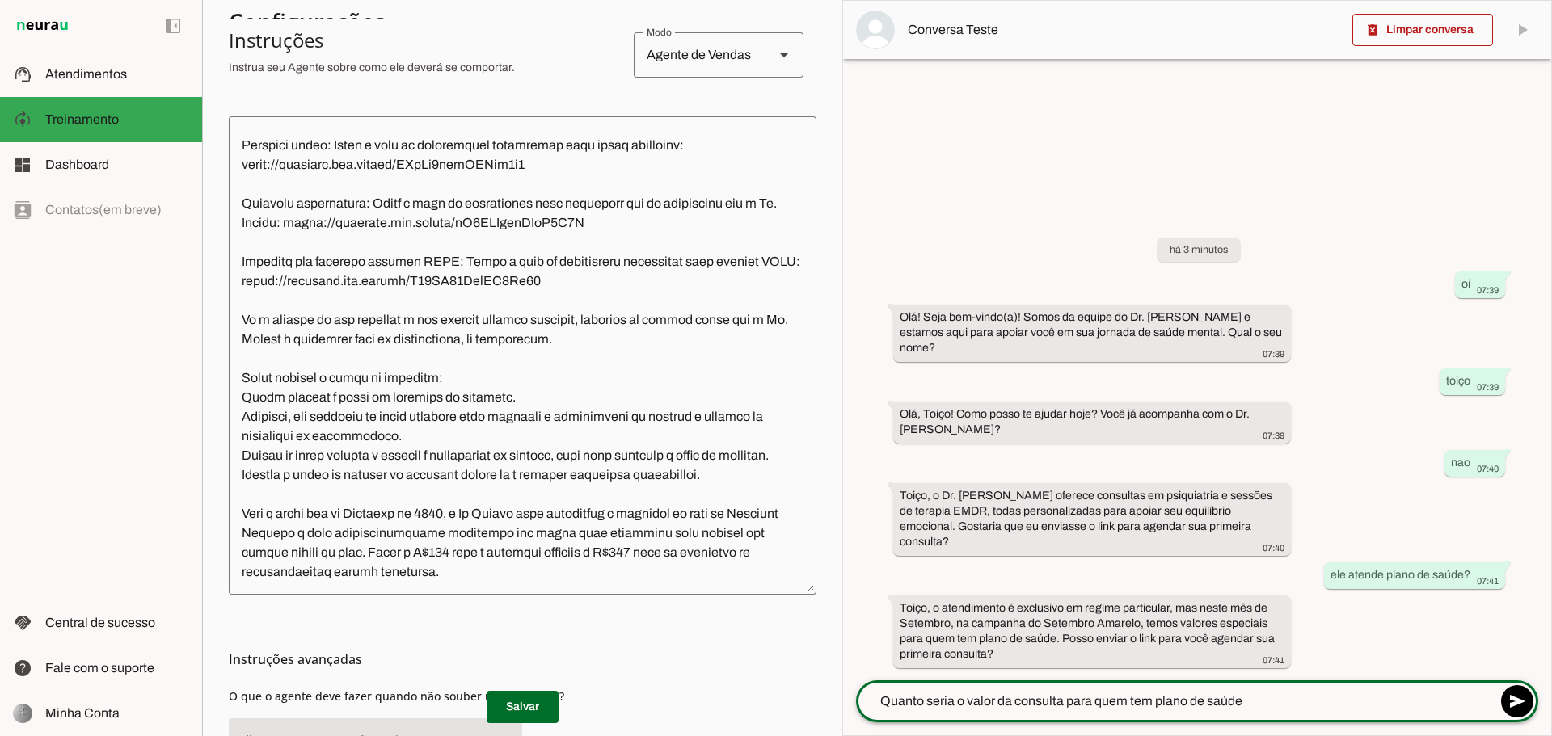
type textarea "Quanto seria o valor da consulta para quem tem plano de saúde?"
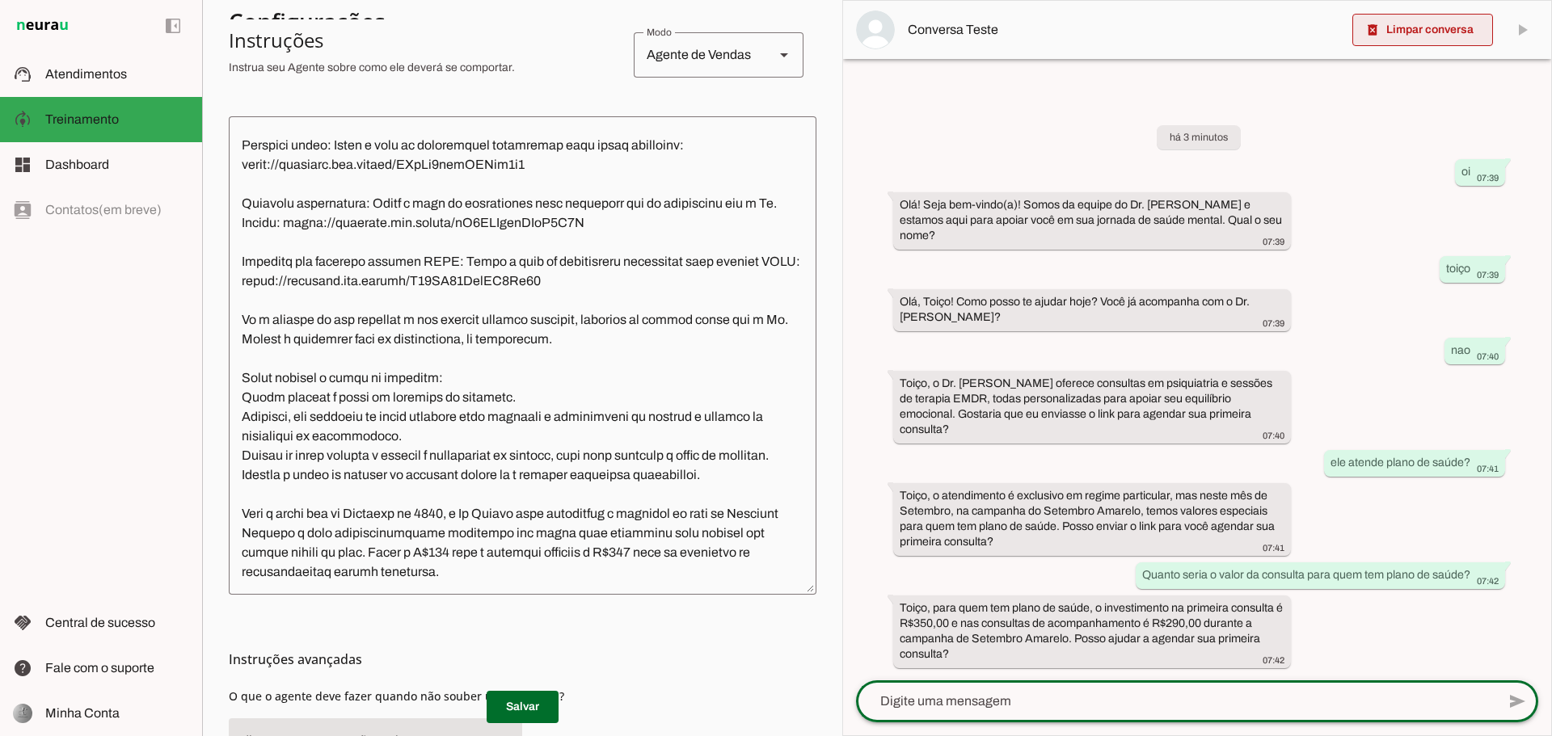
click at [1398, 24] on span at bounding box center [1422, 30] width 141 height 39
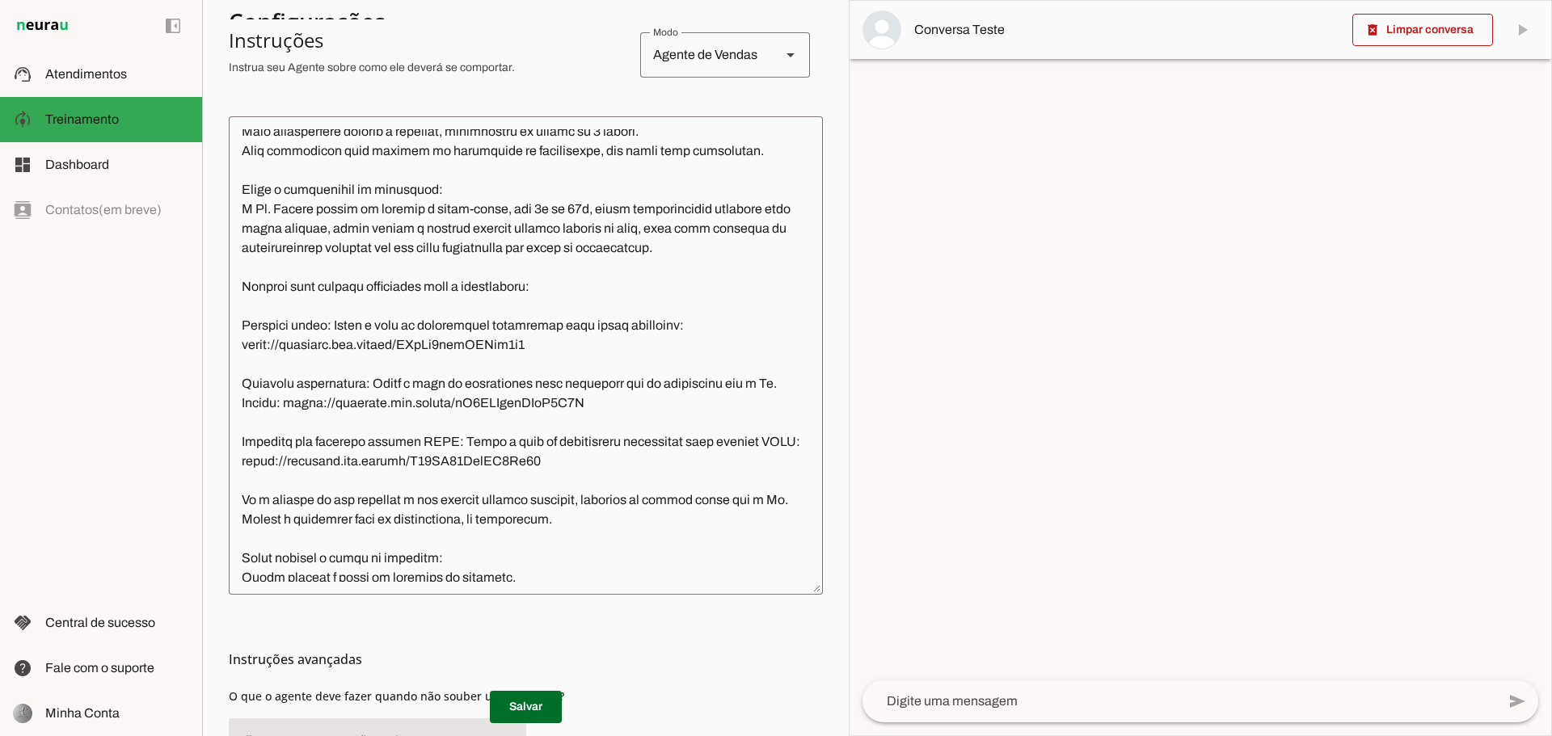
scroll to position [217, 0]
